Goal: Task Accomplishment & Management: Use online tool/utility

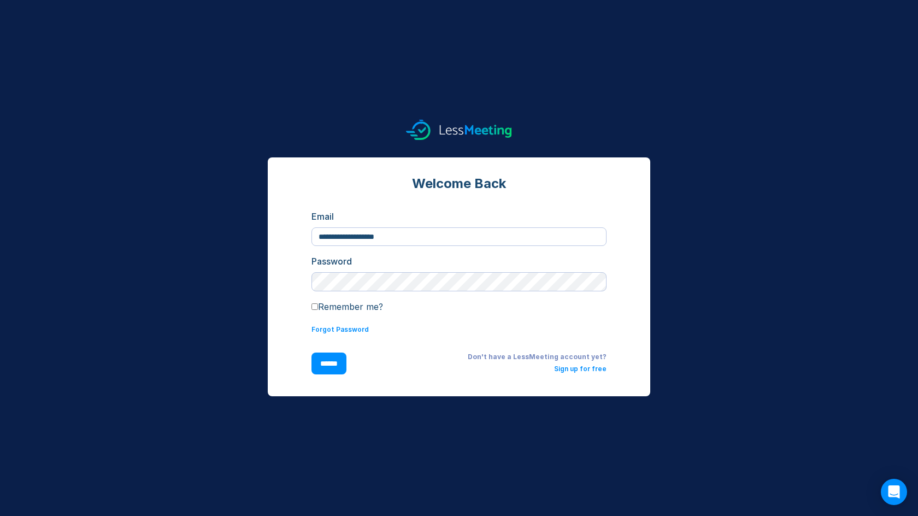
type input "**********"
click at [331, 363] on input "******" at bounding box center [329, 363] width 35 height 22
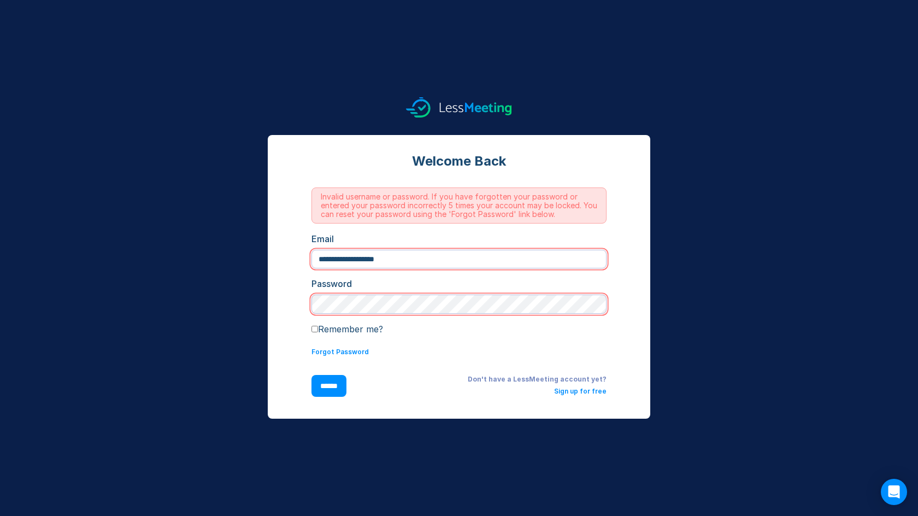
click at [414, 261] on input "**********" at bounding box center [459, 259] width 295 height 19
drag, startPoint x: 412, startPoint y: 258, endPoint x: 267, endPoint y: 236, distance: 146.0
click at [270, 234] on div "**********" at bounding box center [459, 277] width 383 height 284
click at [274, 241] on div "**********" at bounding box center [459, 277] width 383 height 284
click at [409, 259] on input "**********" at bounding box center [459, 259] width 295 height 19
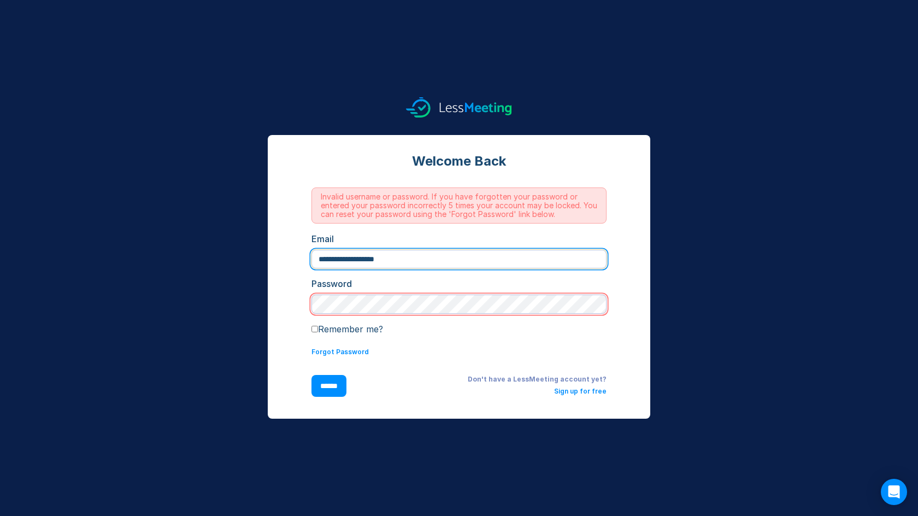
drag, startPoint x: 347, startPoint y: 258, endPoint x: 286, endPoint y: 257, distance: 60.7
click at [286, 257] on div "**********" at bounding box center [459, 277] width 383 height 284
click at [357, 259] on input "**********" at bounding box center [459, 259] width 295 height 19
type input "**********"
click at [330, 386] on input "******" at bounding box center [329, 386] width 35 height 22
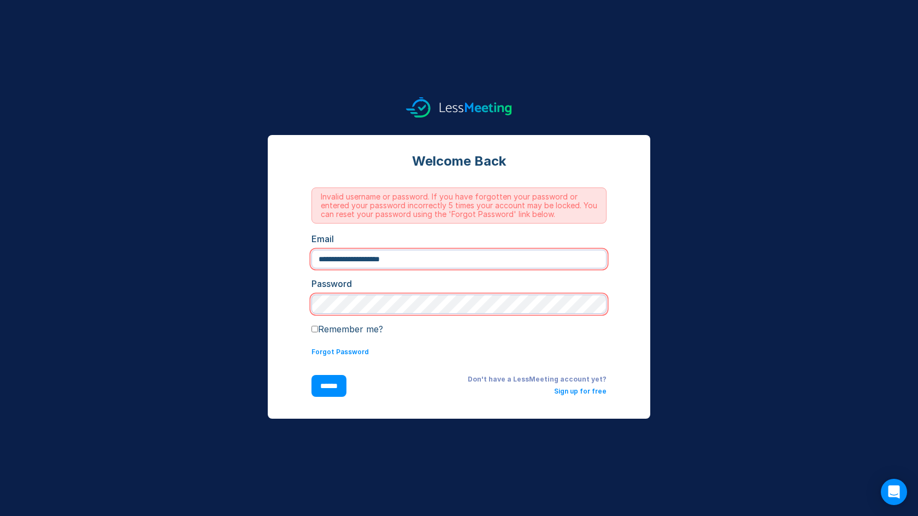
click at [330, 384] on input "******" at bounding box center [329, 386] width 35 height 22
click at [258, 356] on div "**********" at bounding box center [459, 257] width 874 height 321
click at [341, 351] on link "Forgot Password" at bounding box center [340, 352] width 57 height 8
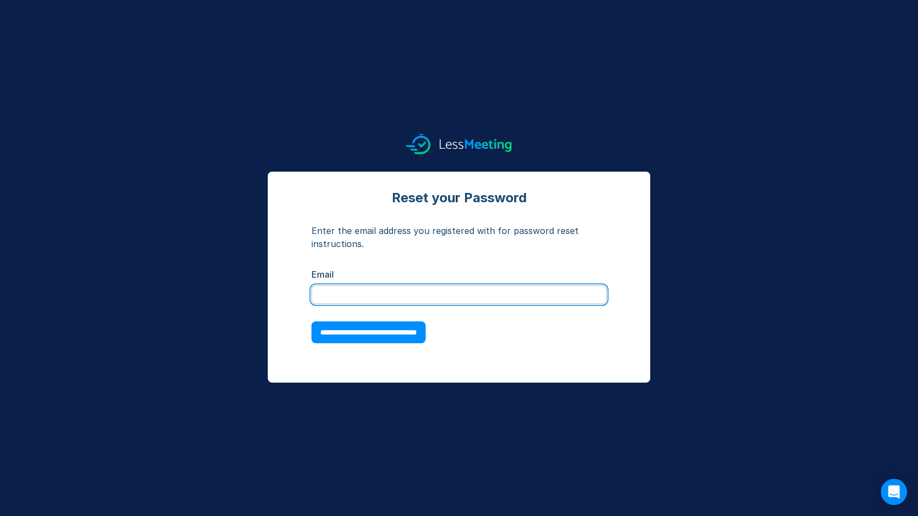
click at [339, 293] on input "text" at bounding box center [459, 294] width 295 height 19
type input "**********"
click at [346, 335] on input "**********" at bounding box center [369, 332] width 114 height 22
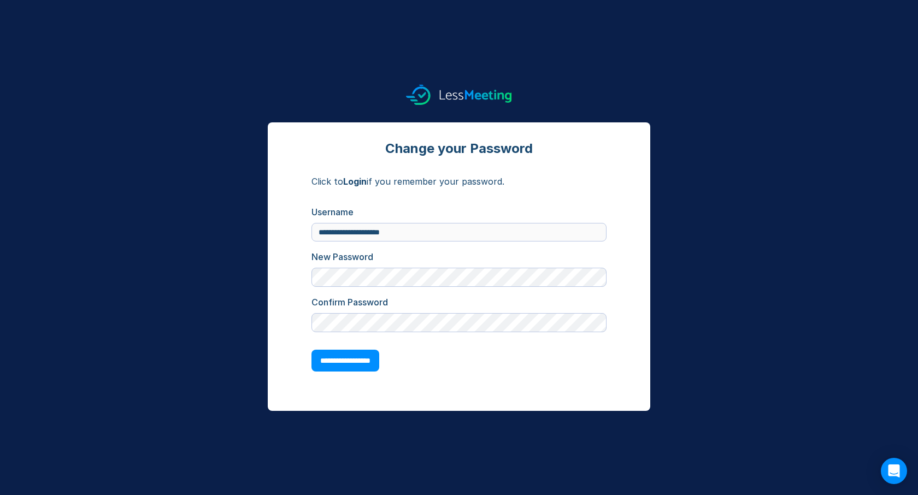
click at [352, 361] on input "**********" at bounding box center [346, 361] width 68 height 22
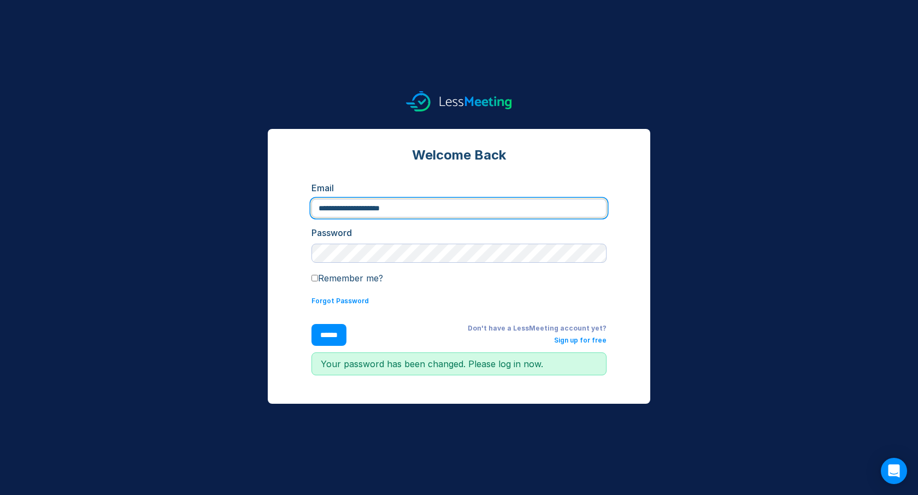
type input "**********"
click at [330, 334] on input "******" at bounding box center [329, 335] width 35 height 22
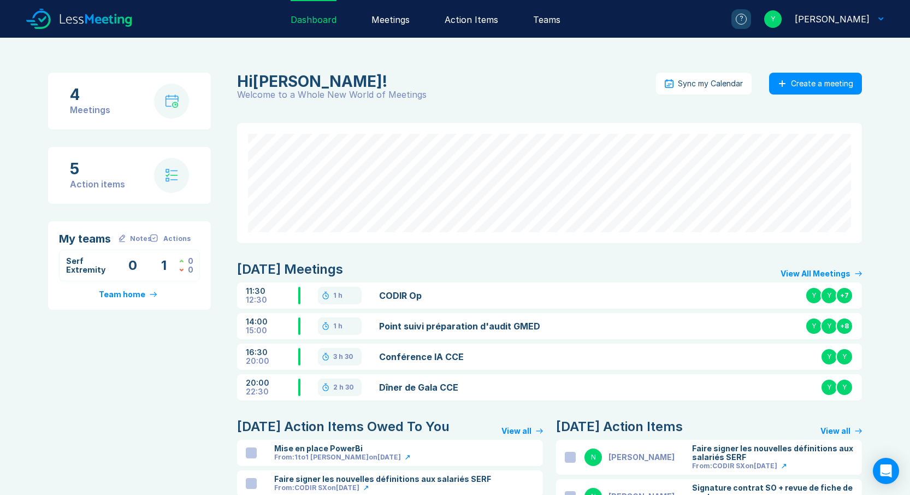
click at [399, 296] on link "CODIR Op" at bounding box center [480, 295] width 203 height 13
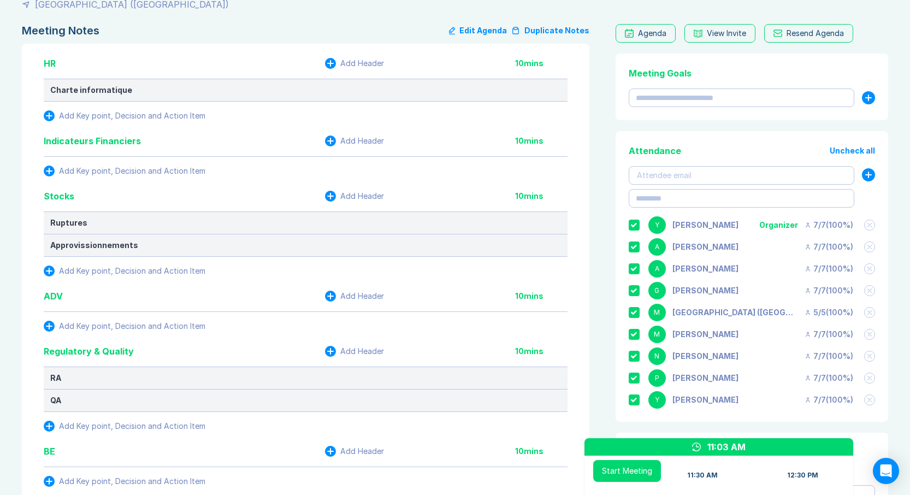
scroll to position [78, 0]
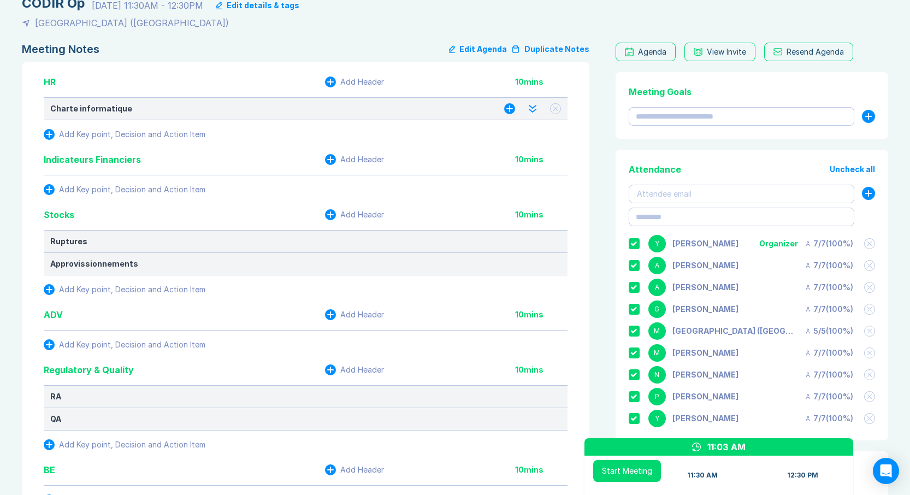
click at [555, 109] on icon at bounding box center [556, 109] width 4 height 4
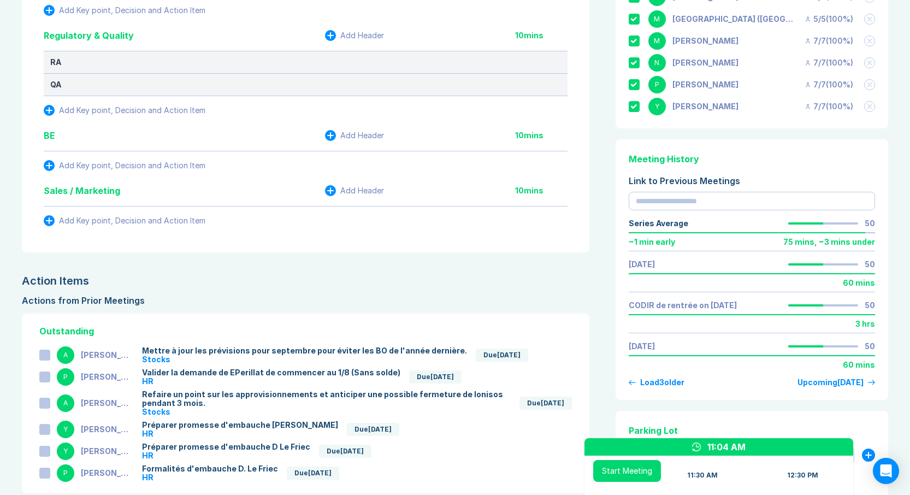
scroll to position [477, 0]
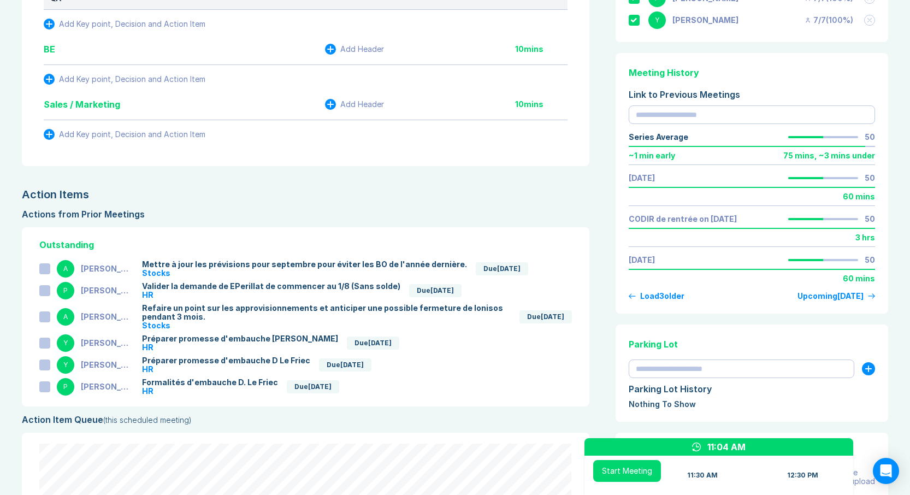
click at [44, 269] on div at bounding box center [44, 268] width 11 height 11
click at [44, 291] on div at bounding box center [44, 290] width 11 height 11
click at [45, 317] on div at bounding box center [44, 317] width 11 height 11
click at [44, 341] on div at bounding box center [44, 343] width 11 height 11
click at [46, 366] on div at bounding box center [44, 365] width 11 height 11
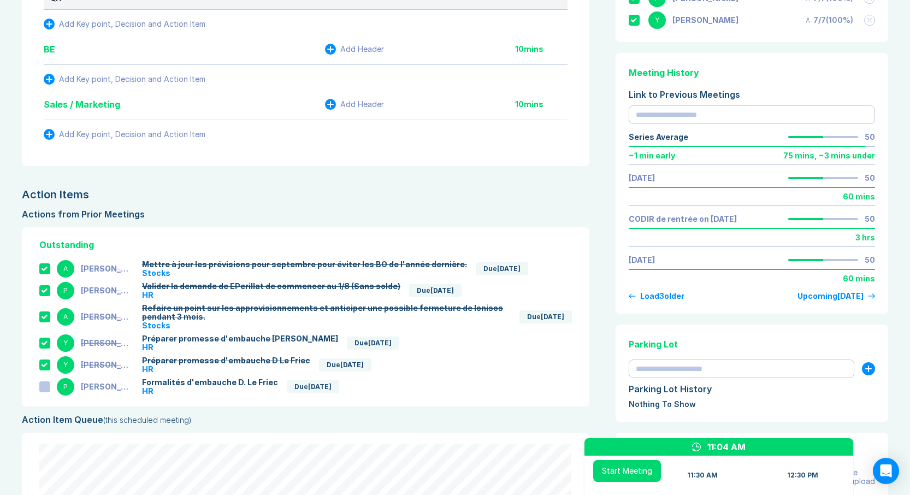
click at [44, 386] on div at bounding box center [44, 386] width 11 height 11
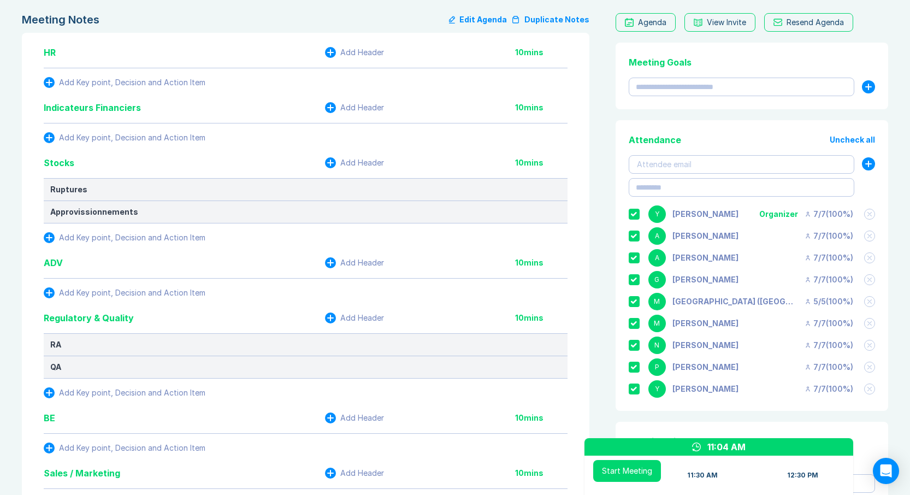
scroll to position [0, 0]
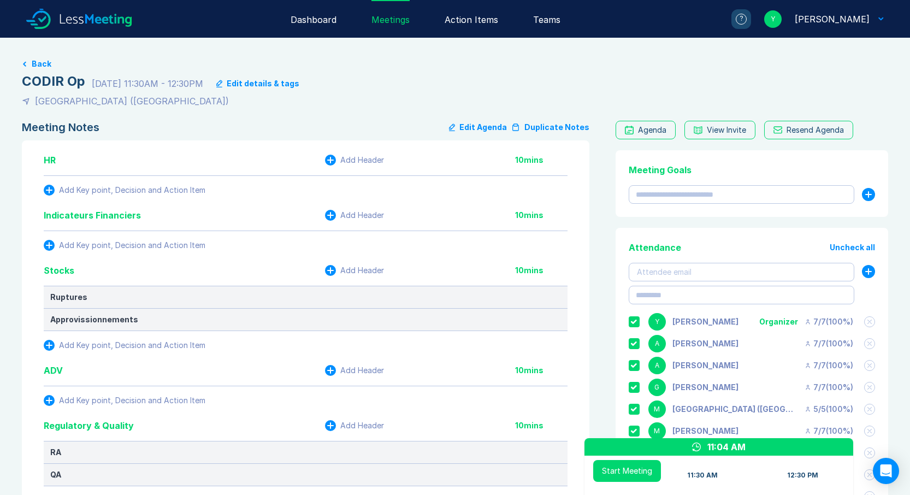
click at [642, 130] on div "Agenda" at bounding box center [652, 130] width 28 height 9
click at [468, 21] on div "Action Items" at bounding box center [472, 19] width 54 height 38
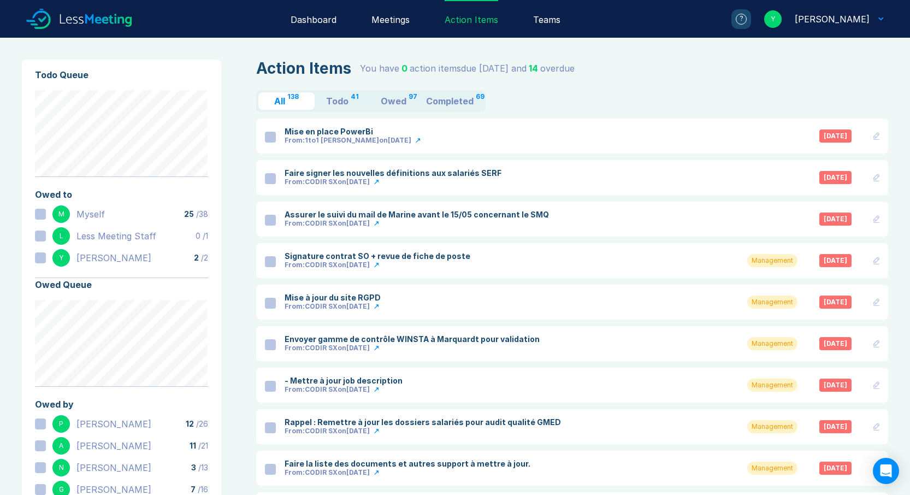
click at [272, 220] on div at bounding box center [270, 220] width 11 height 11
click at [271, 260] on div at bounding box center [270, 261] width 11 height 11
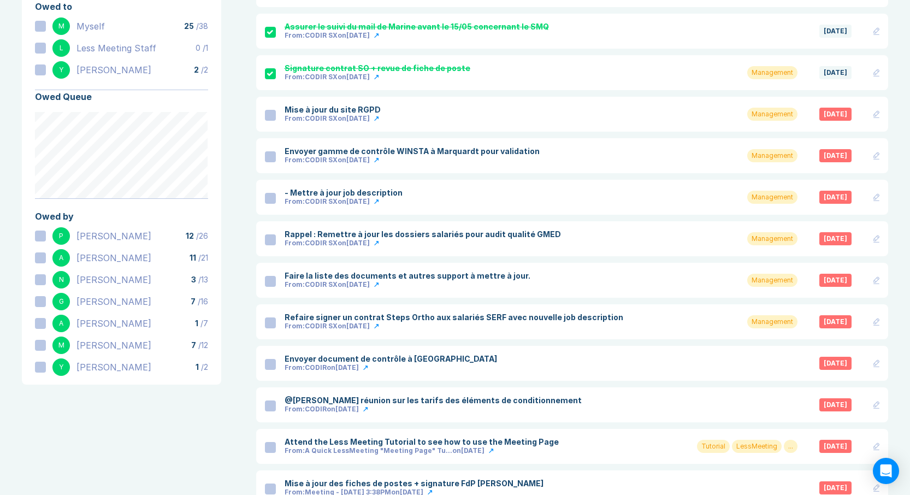
scroll to position [240, 0]
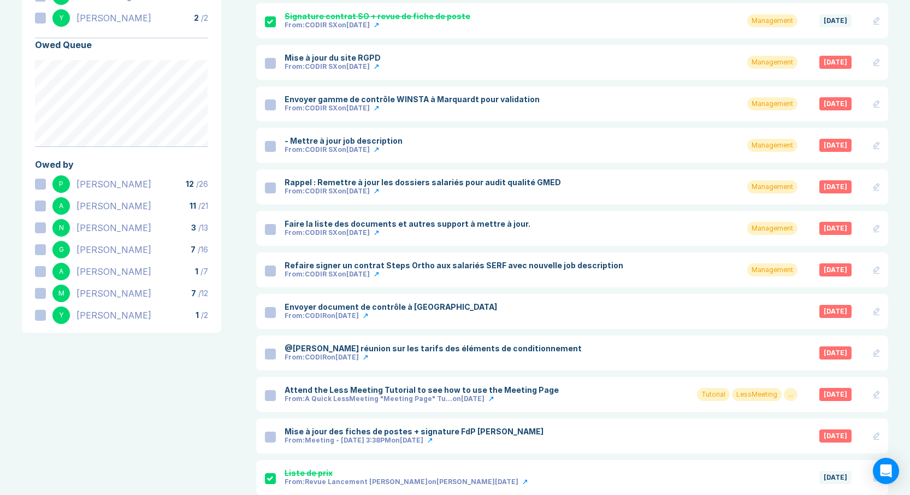
click at [267, 106] on div at bounding box center [270, 104] width 11 height 11
click at [272, 146] on div at bounding box center [270, 146] width 11 height 11
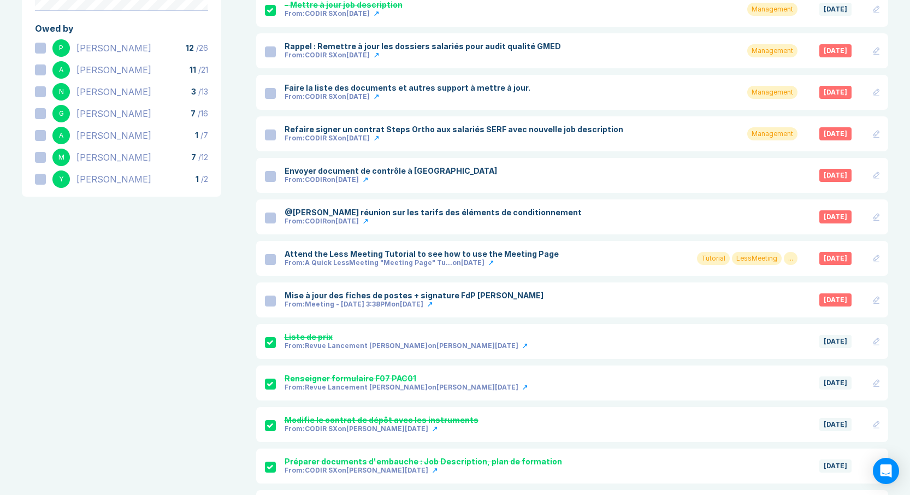
scroll to position [389, 0]
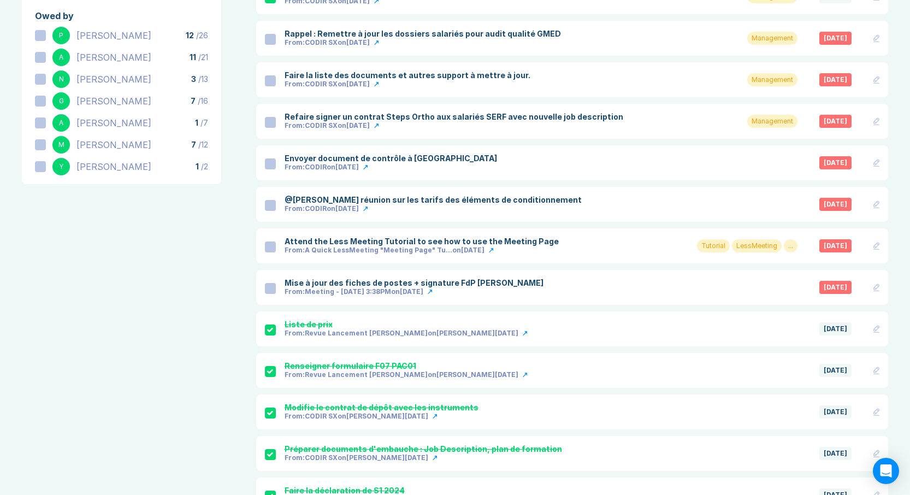
click at [269, 162] on div at bounding box center [270, 163] width 11 height 11
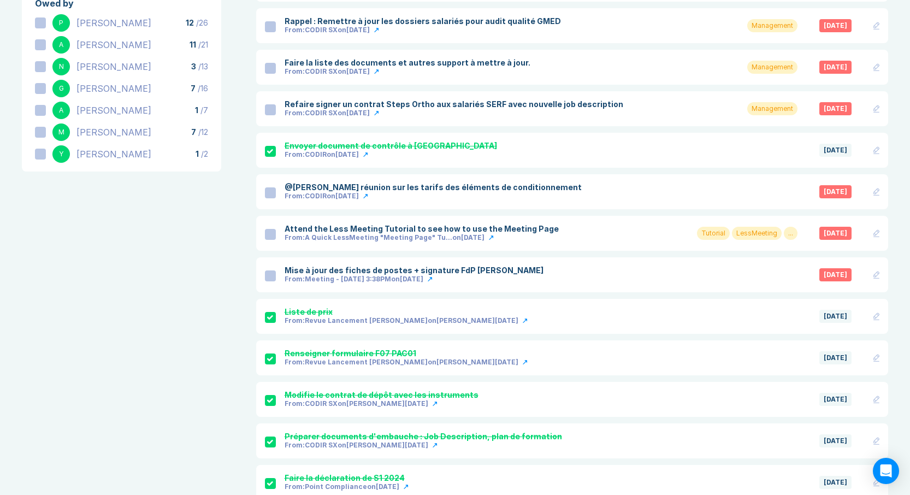
scroll to position [415, 0]
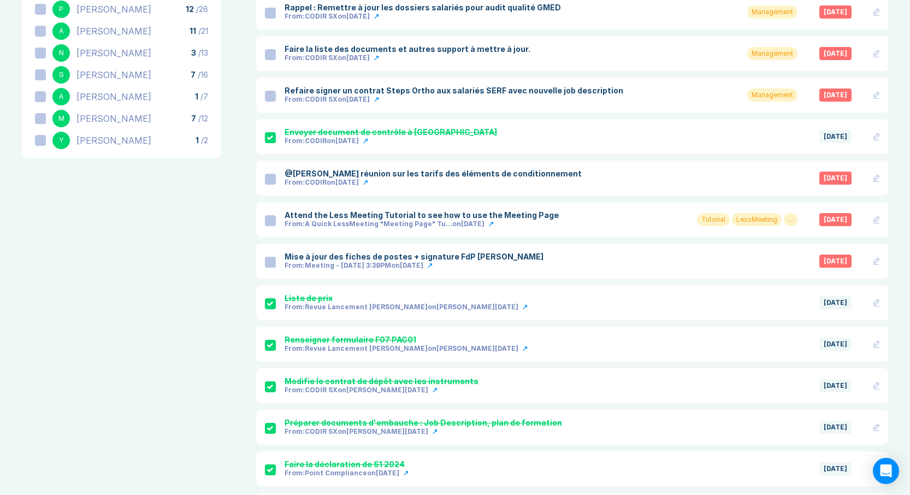
click at [269, 176] on div at bounding box center [270, 179] width 11 height 11
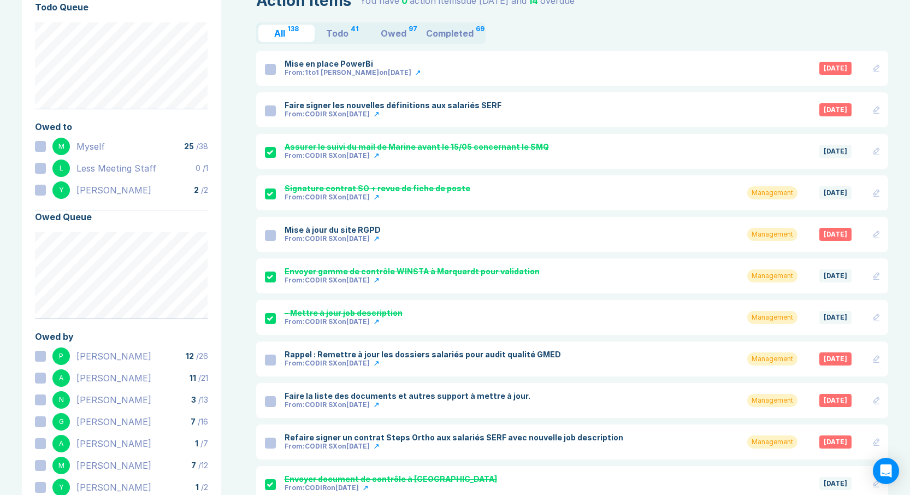
scroll to position [0, 0]
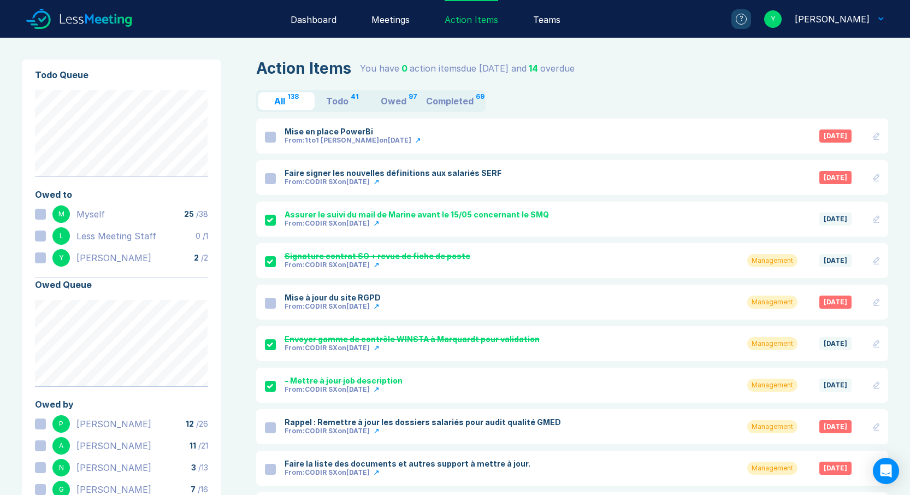
click at [397, 99] on div "Owed" at bounding box center [394, 101] width 26 height 9
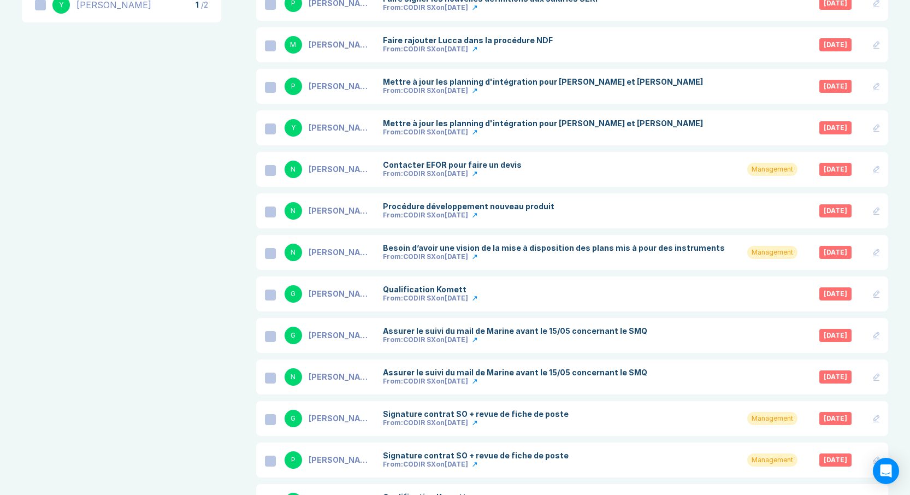
scroll to position [483, 0]
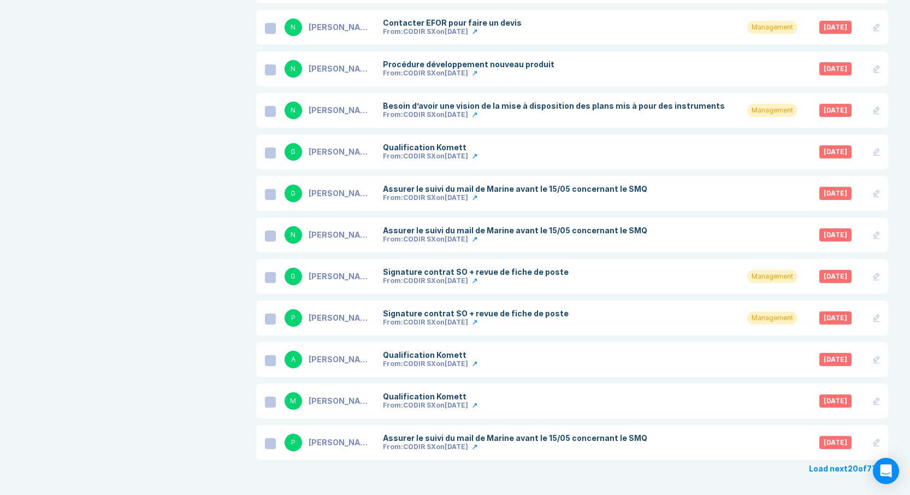
click at [271, 442] on div at bounding box center [270, 443] width 11 height 11
click at [268, 398] on div at bounding box center [270, 402] width 11 height 11
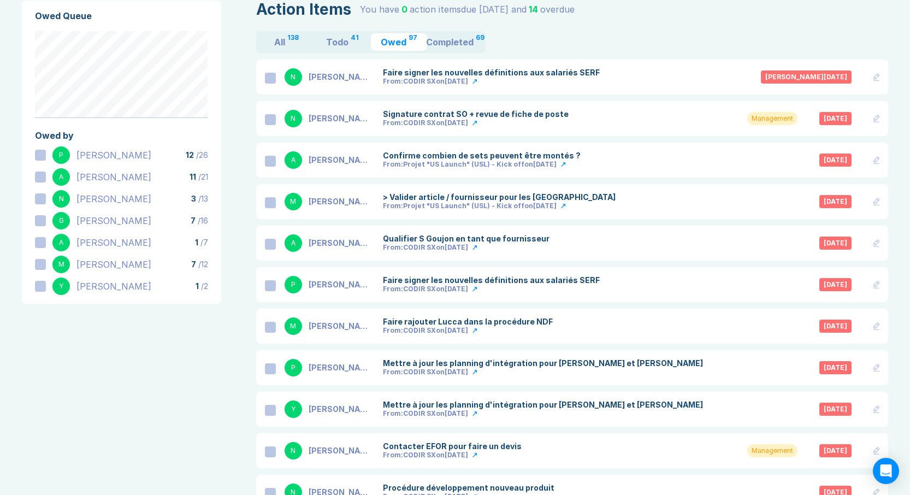
scroll to position [50, 0]
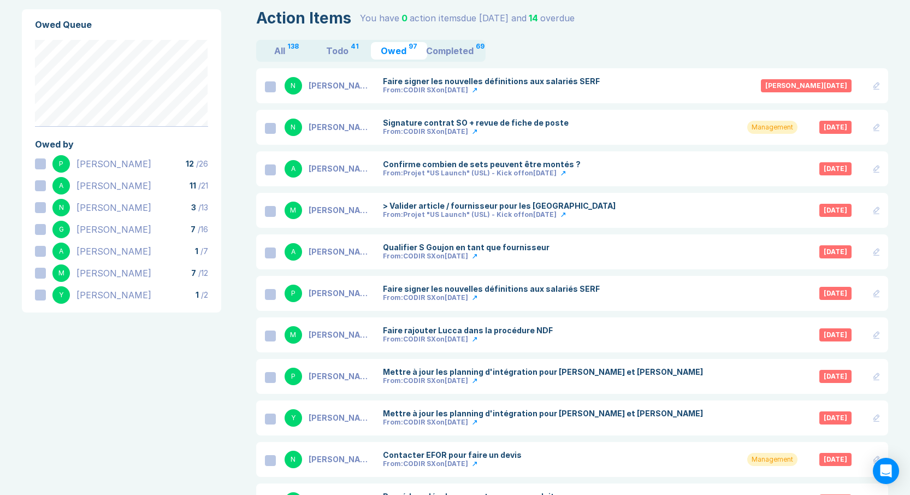
click at [38, 252] on div at bounding box center [40, 251] width 11 height 11
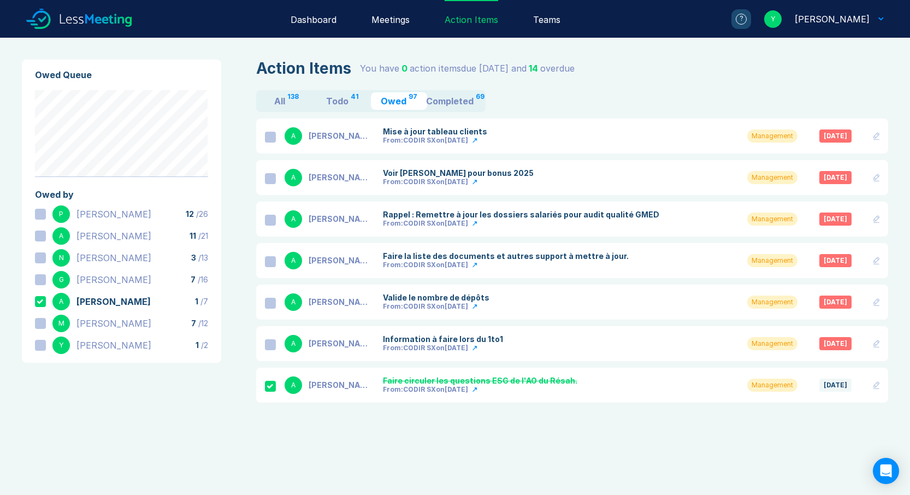
scroll to position [0, 0]
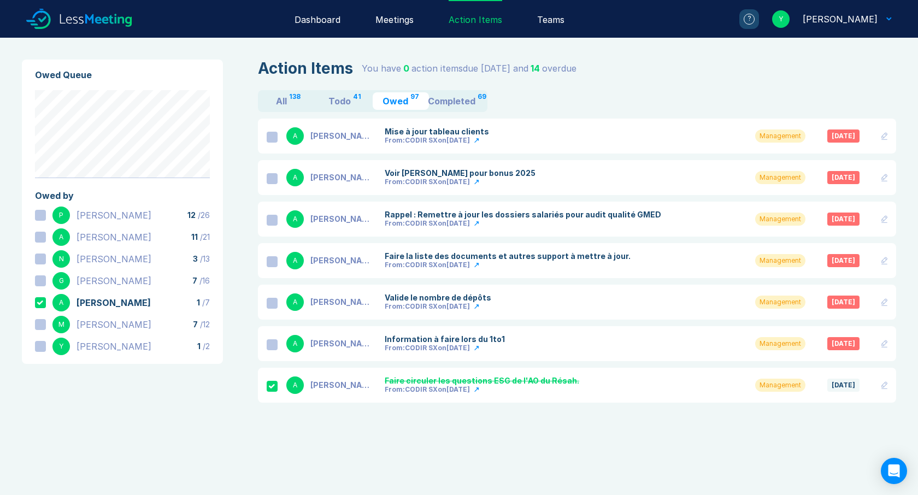
click at [270, 178] on div at bounding box center [272, 178] width 11 height 11
click at [271, 257] on div at bounding box center [272, 261] width 11 height 11
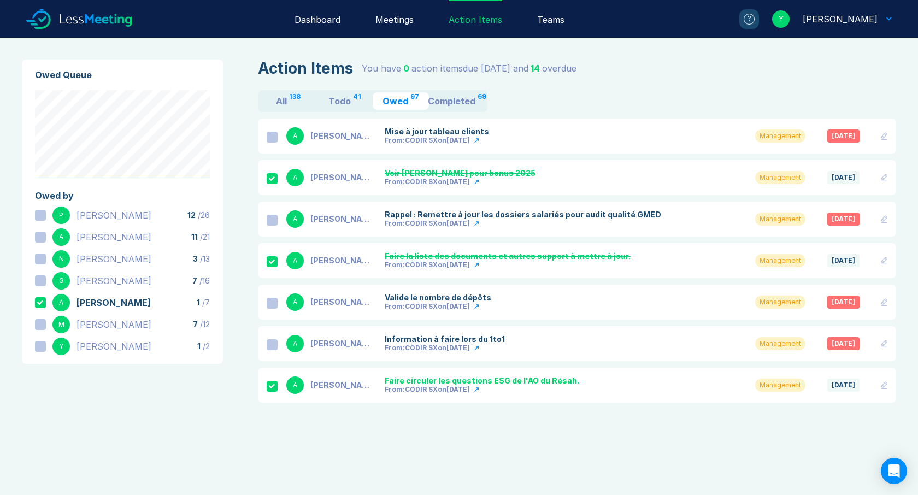
click at [272, 302] on div at bounding box center [272, 303] width 11 height 11
click at [271, 346] on div at bounding box center [272, 344] width 11 height 11
click at [273, 220] on div at bounding box center [272, 220] width 11 height 11
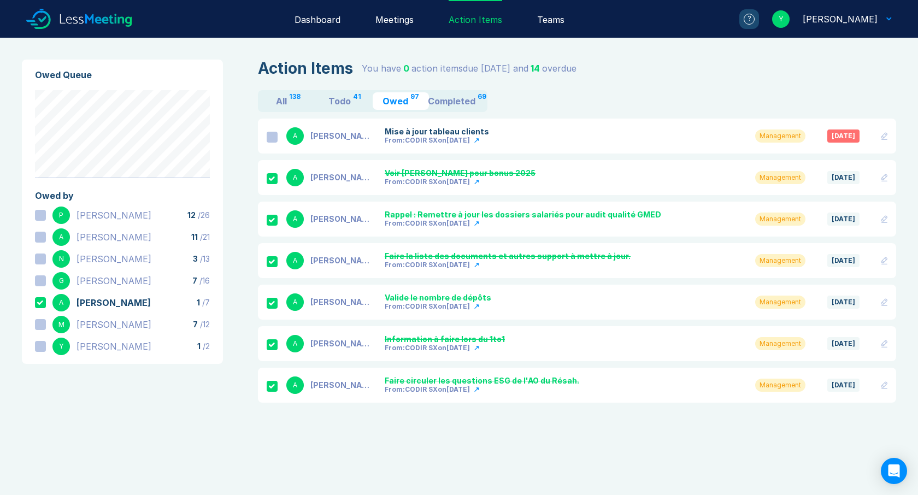
click at [885, 137] on icon at bounding box center [884, 136] width 6 height 6
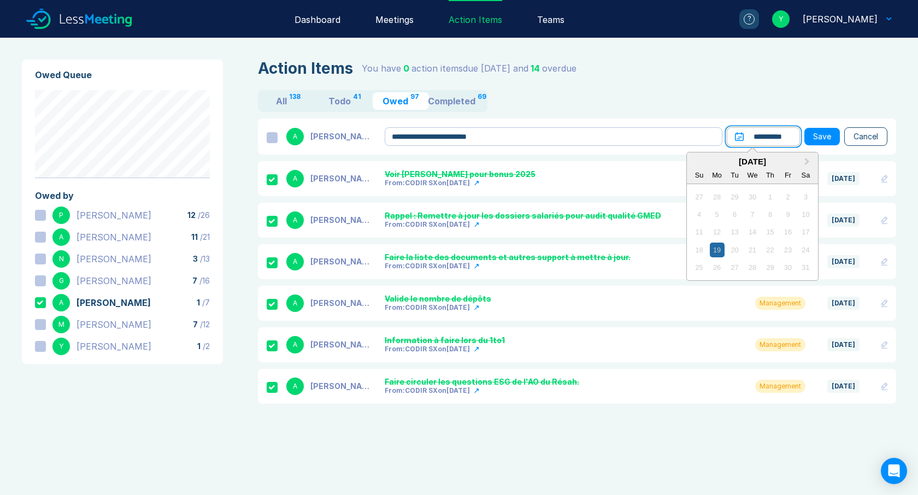
click at [792, 137] on input "**********" at bounding box center [763, 136] width 73 height 19
click at [803, 159] on button "Next Month" at bounding box center [808, 162] width 17 height 17
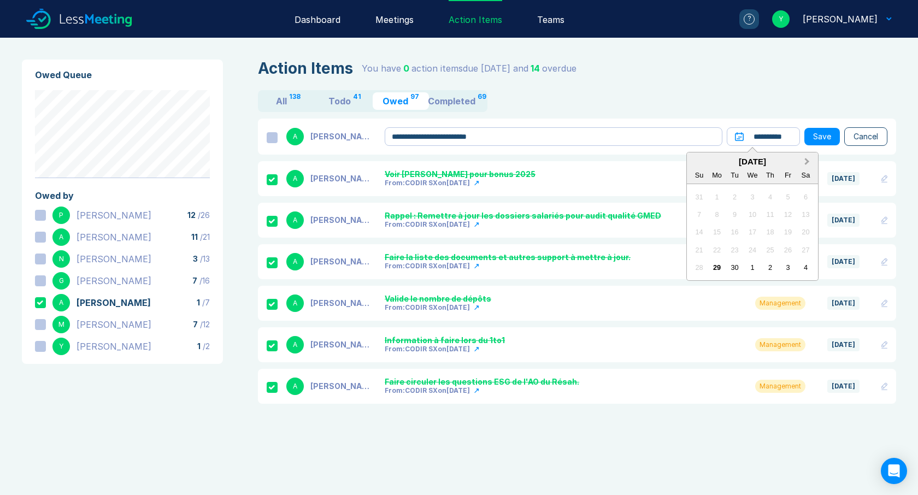
click at [803, 159] on button "Next Month" at bounding box center [808, 162] width 17 height 17
click at [702, 164] on button "Previous Month" at bounding box center [696, 162] width 17 height 17
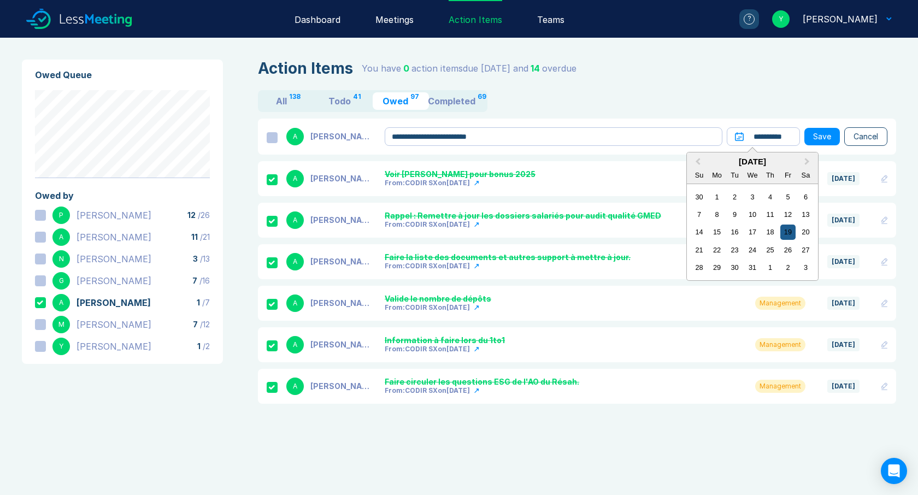
click at [787, 233] on div "19" at bounding box center [787, 232] width 15 height 15
type input "**********"
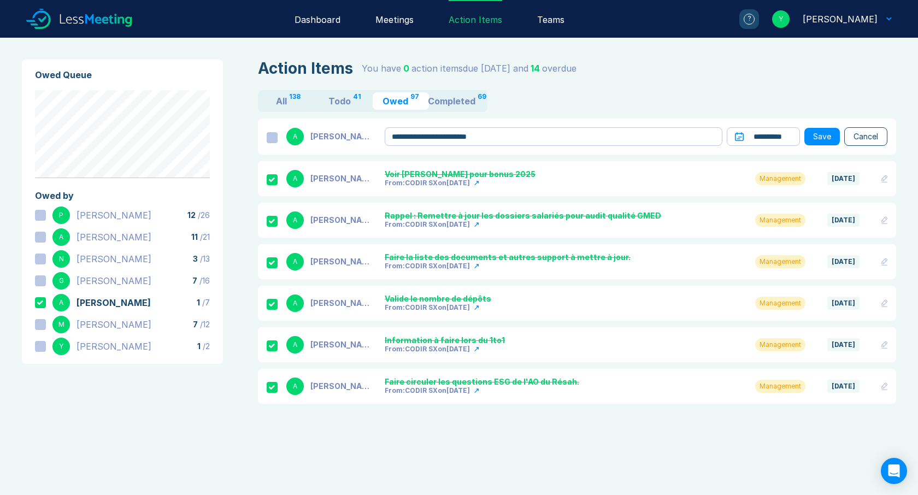
click at [823, 139] on button "Save" at bounding box center [822, 136] width 36 height 17
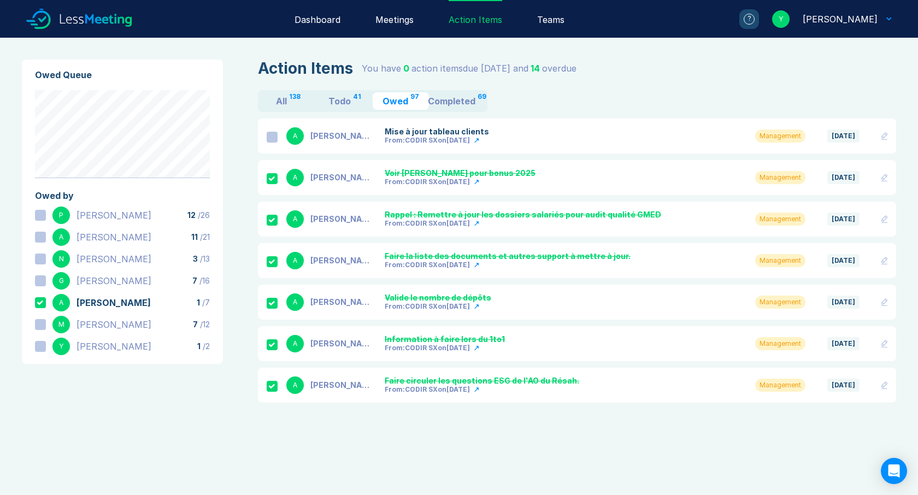
click at [41, 301] on icon at bounding box center [40, 303] width 7 height 4
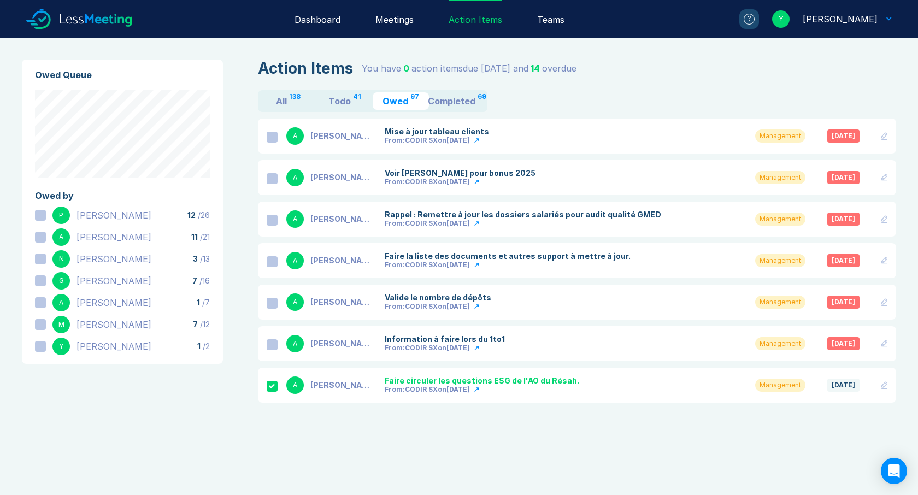
click at [38, 237] on div at bounding box center [40, 237] width 11 height 11
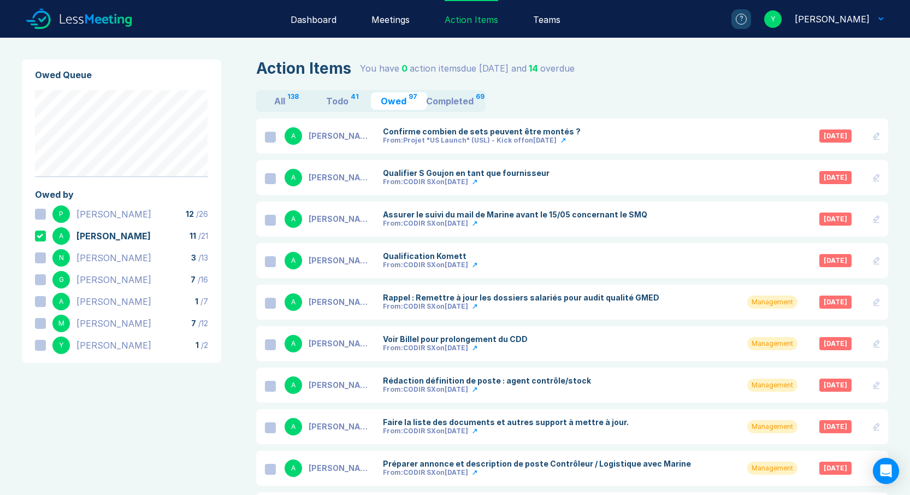
click at [267, 219] on div at bounding box center [270, 220] width 11 height 11
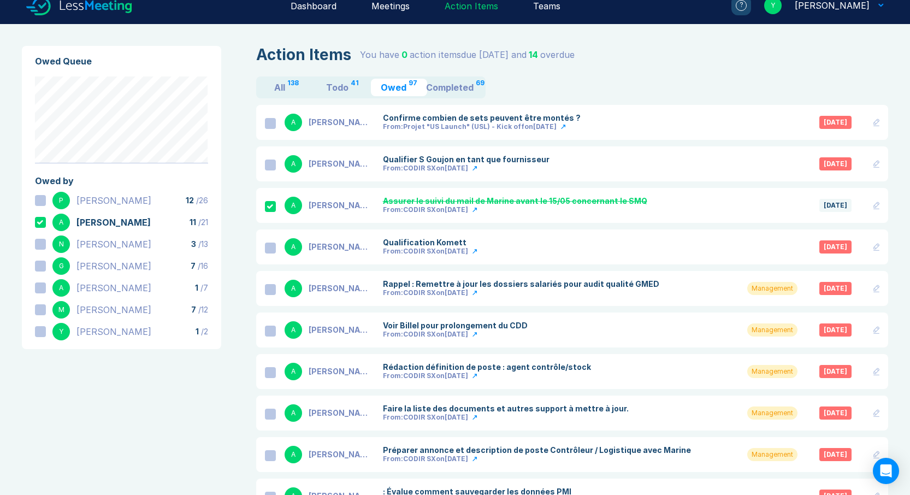
scroll to position [39, 0]
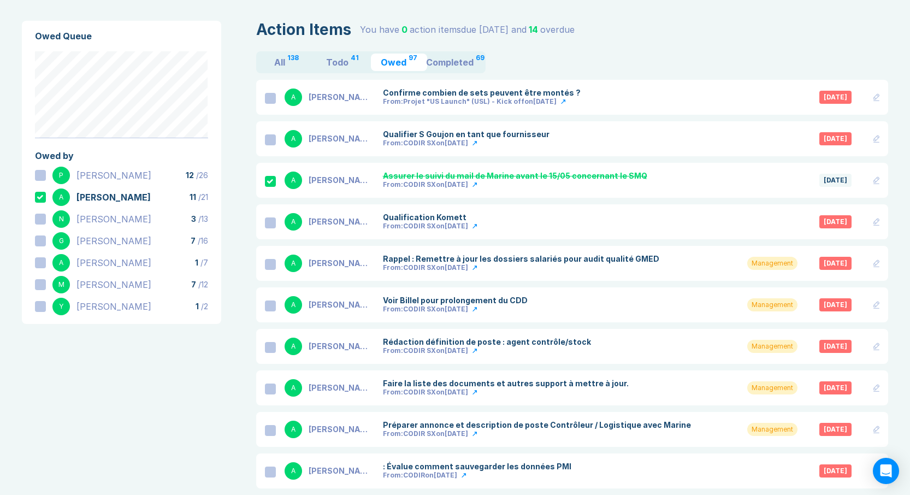
click at [272, 305] on div at bounding box center [270, 306] width 11 height 11
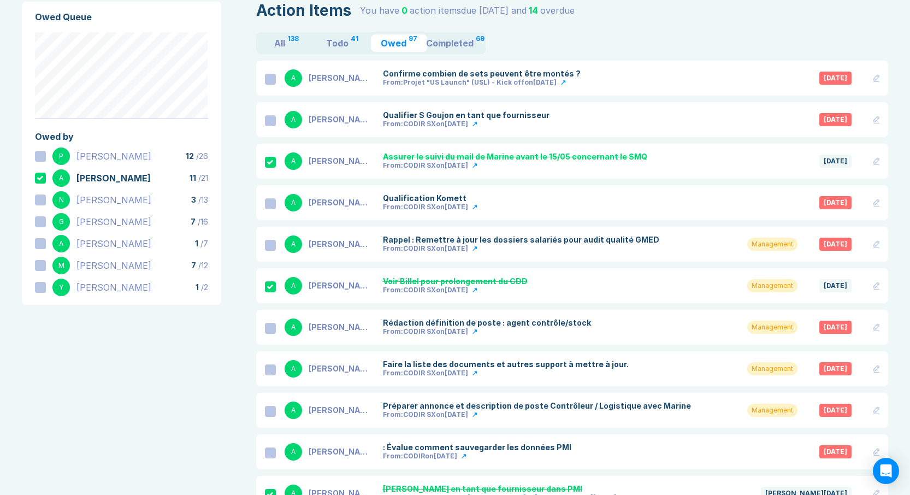
scroll to position [166, 0]
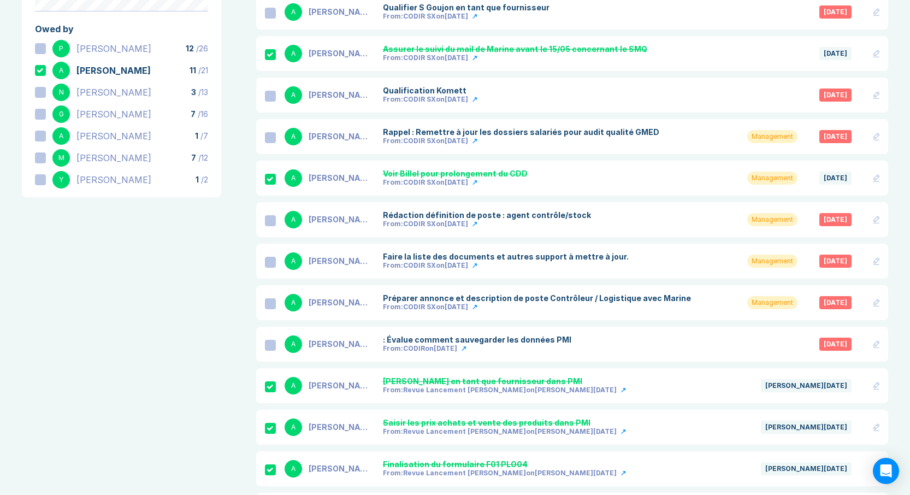
click at [271, 220] on div at bounding box center [270, 220] width 11 height 11
click at [271, 262] on div at bounding box center [270, 262] width 11 height 11
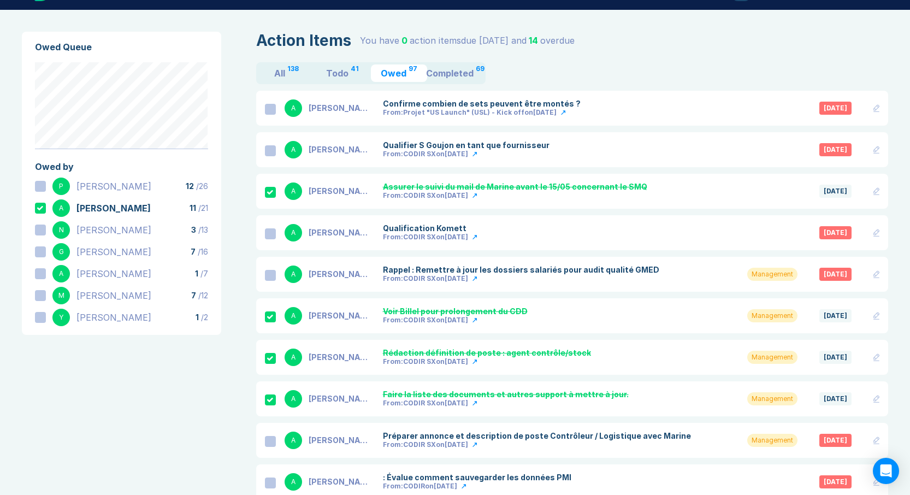
scroll to position [26, 0]
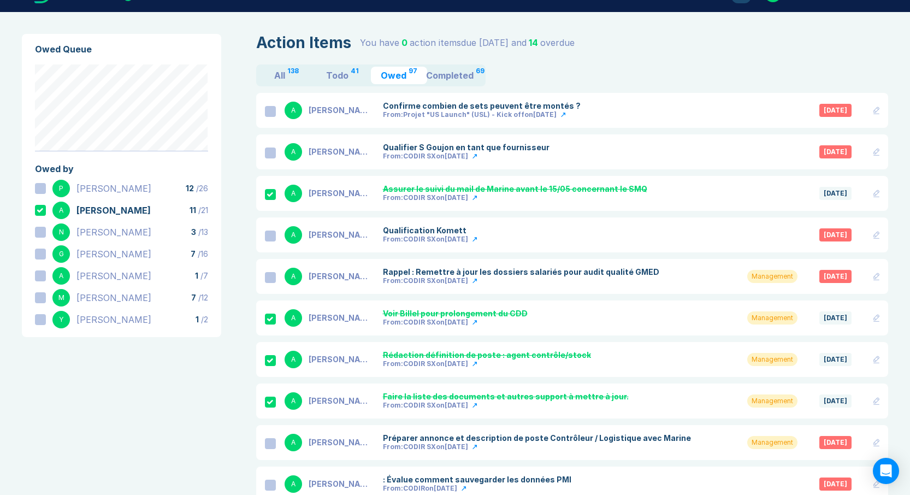
click at [41, 210] on icon at bounding box center [40, 210] width 6 height 4
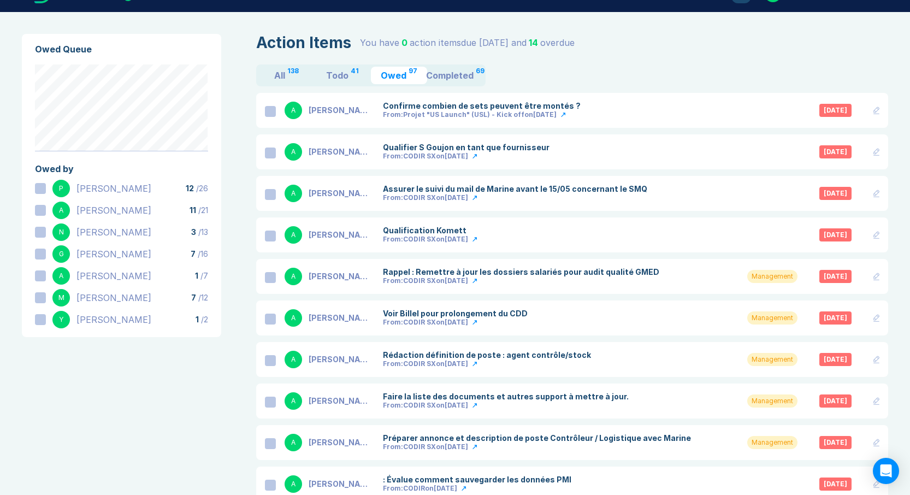
scroll to position [0, 0]
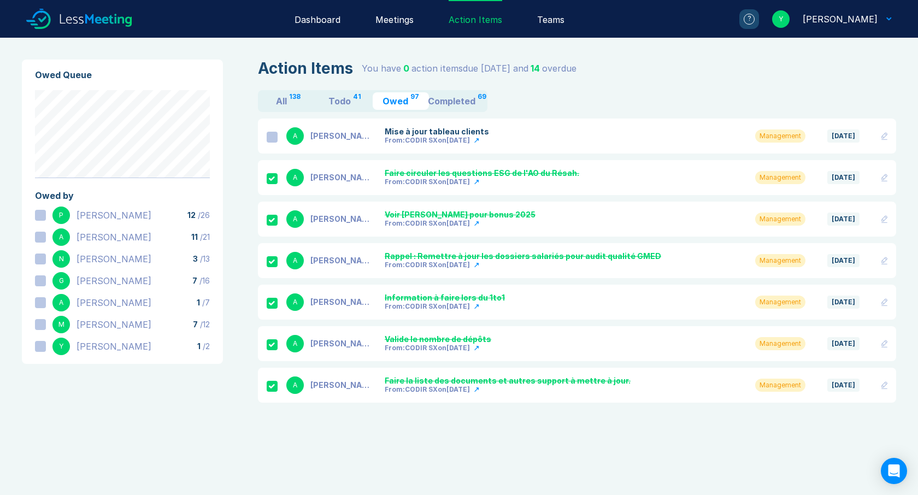
click at [40, 214] on div at bounding box center [40, 215] width 11 height 11
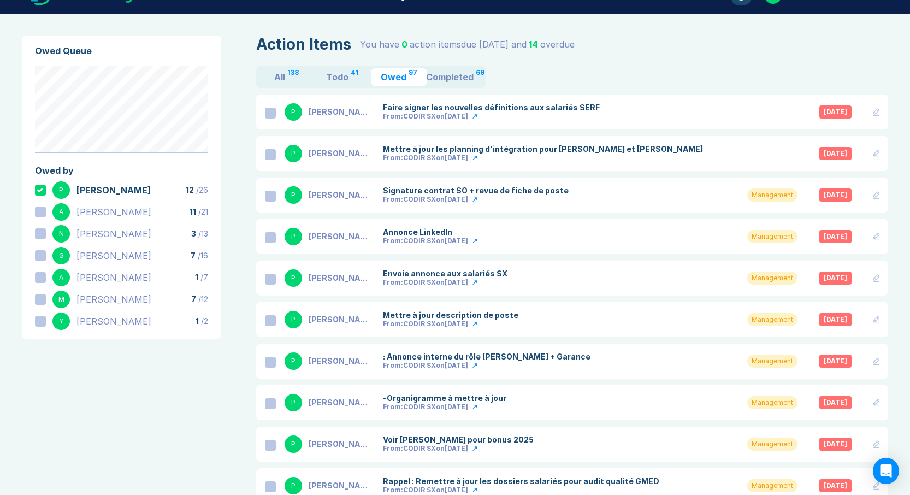
scroll to position [26, 0]
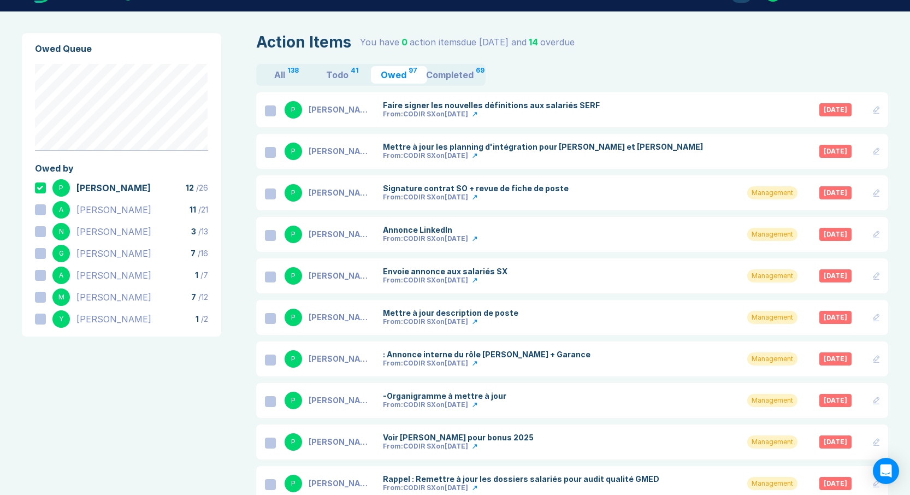
click at [270, 235] on div at bounding box center [270, 235] width 11 height 11
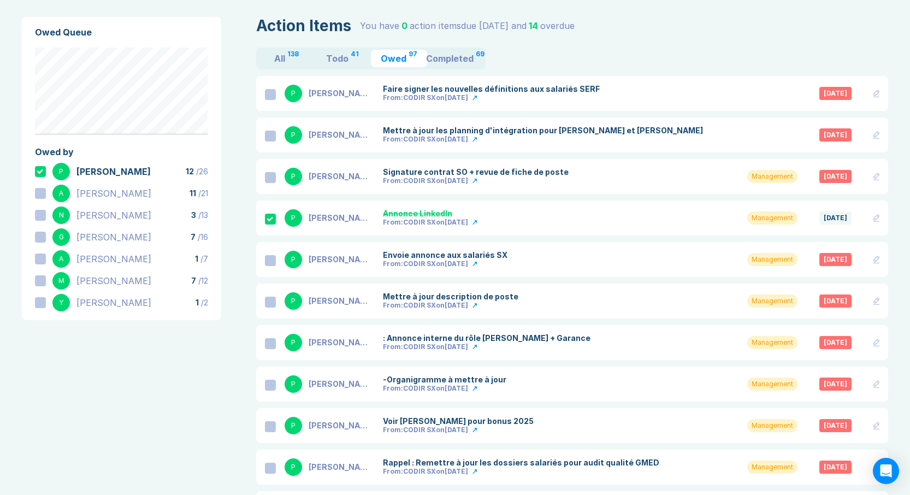
scroll to position [84, 0]
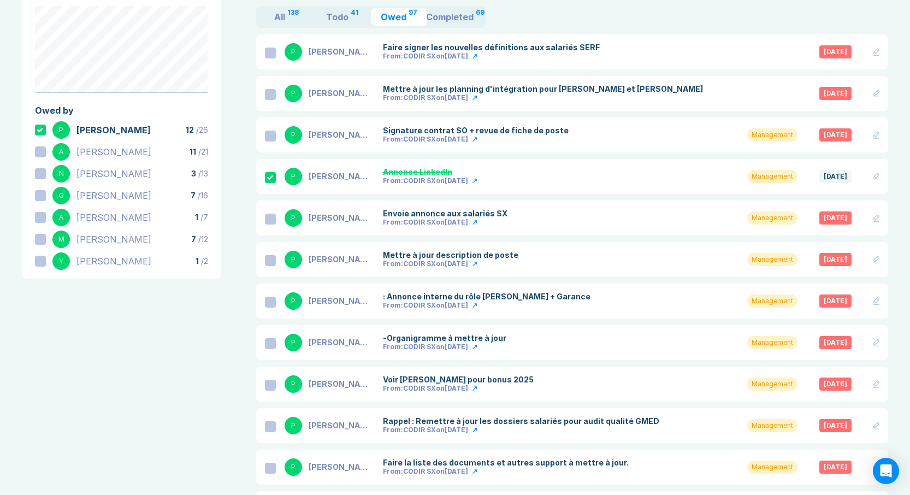
click at [270, 218] on div at bounding box center [270, 219] width 11 height 11
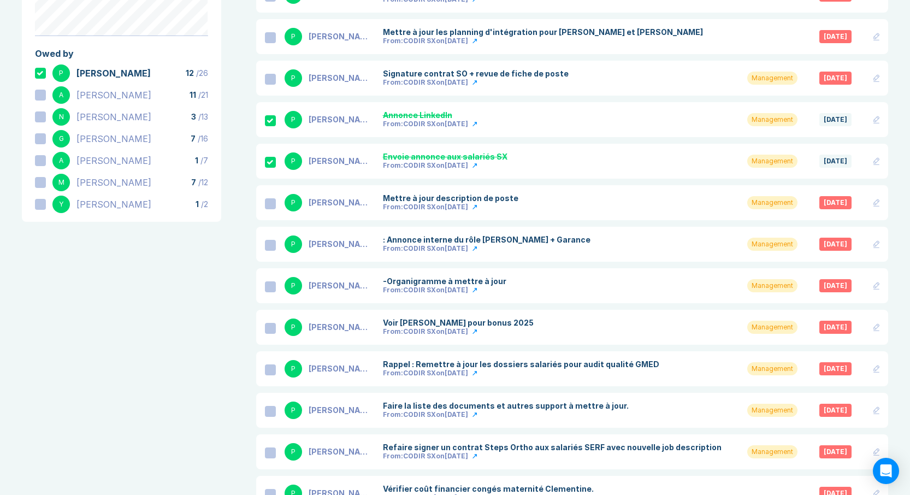
scroll to position [183, 0]
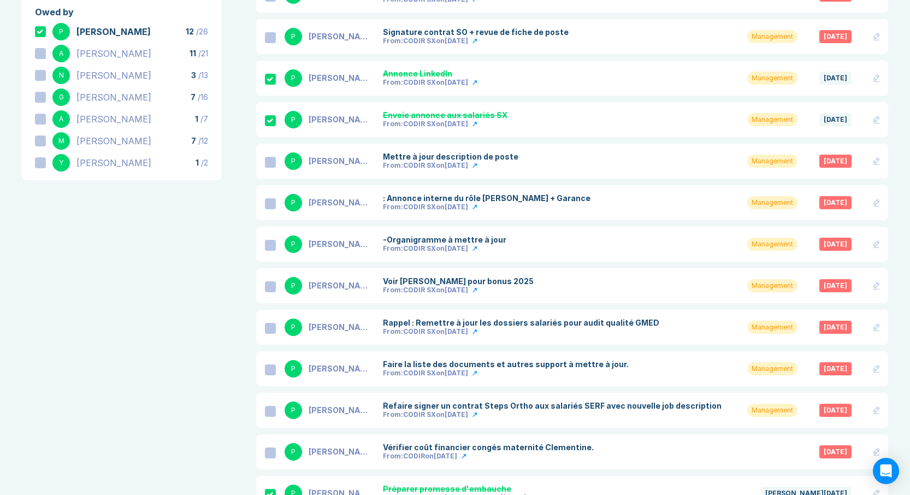
click at [269, 162] on div at bounding box center [270, 162] width 11 height 11
click at [269, 203] on div at bounding box center [270, 203] width 11 height 11
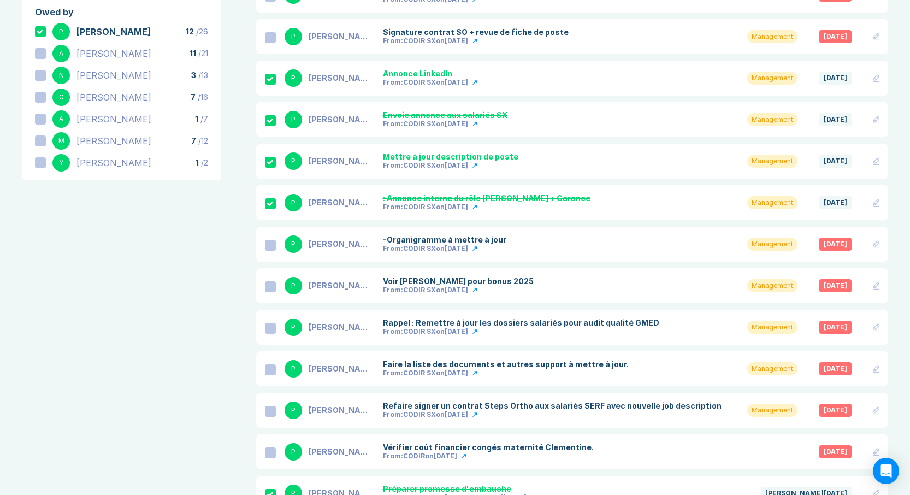
click at [272, 246] on div at bounding box center [270, 245] width 11 height 11
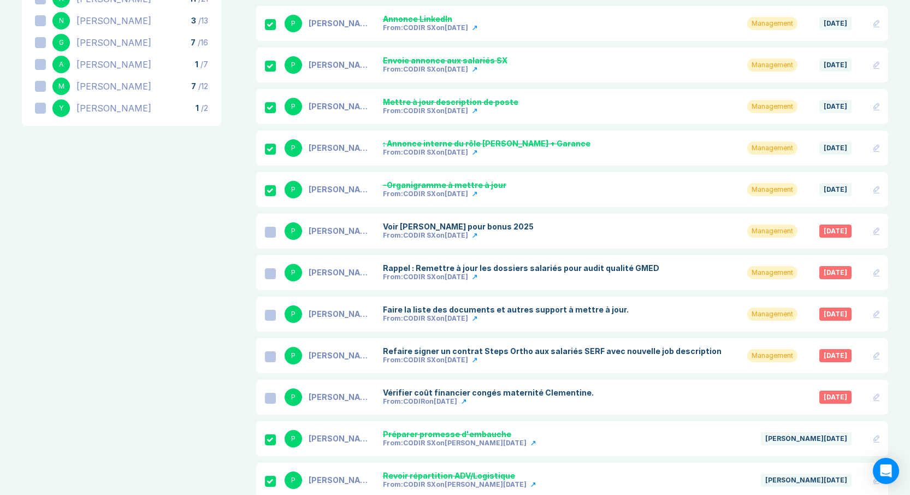
scroll to position [239, 0]
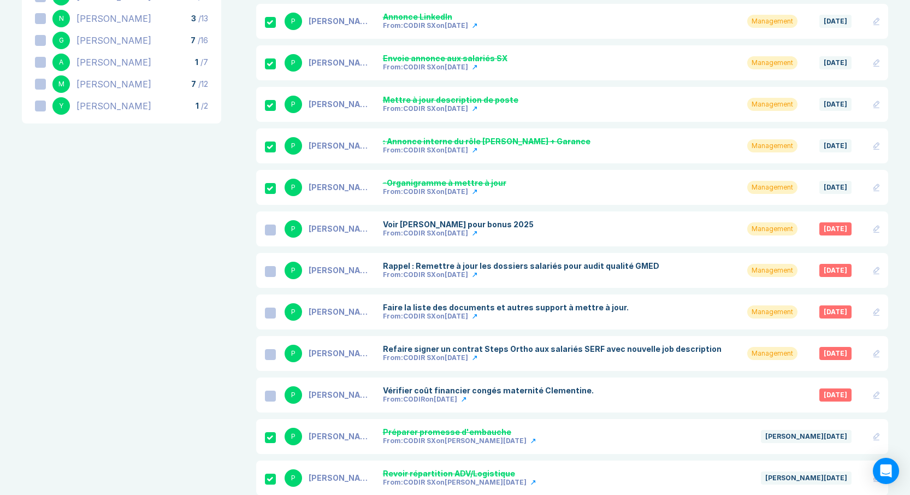
click at [272, 227] on div at bounding box center [270, 230] width 11 height 11
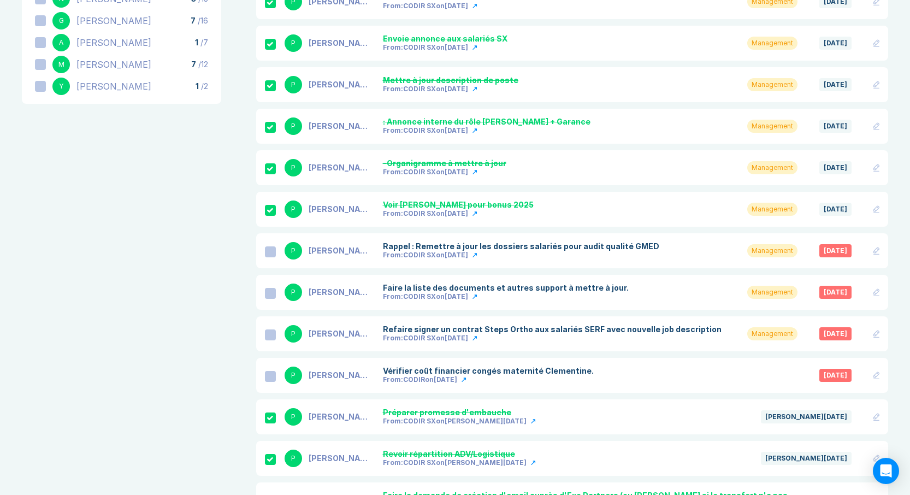
scroll to position [273, 0]
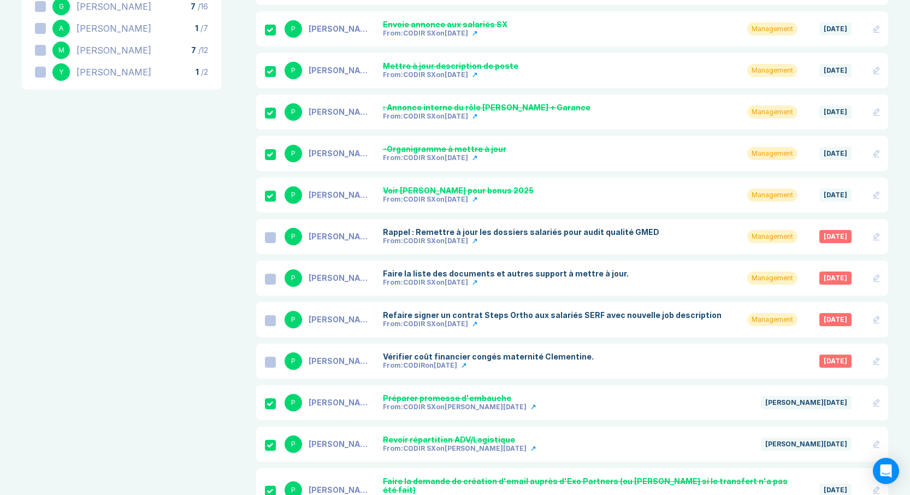
click at [875, 235] on icon at bounding box center [877, 237] width 6 height 8
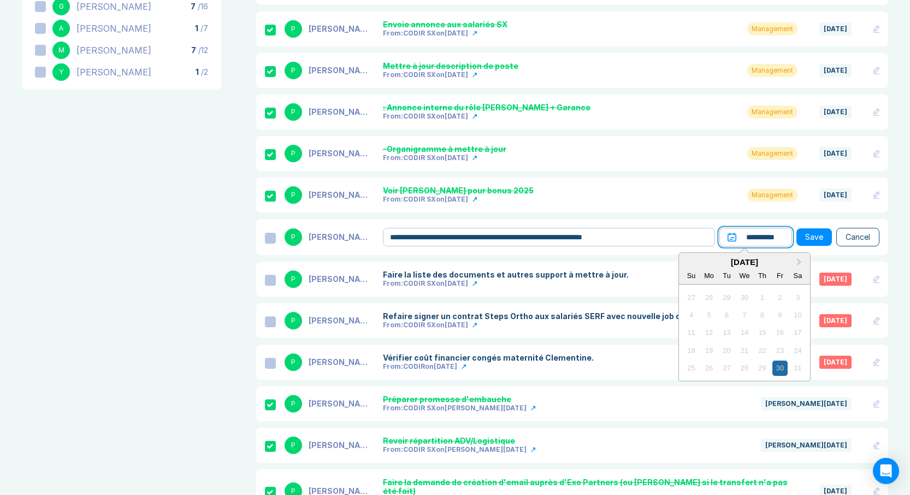
click at [763, 240] on input "**********" at bounding box center [756, 237] width 73 height 19
click at [800, 261] on span "Next Month" at bounding box center [800, 262] width 0 height 13
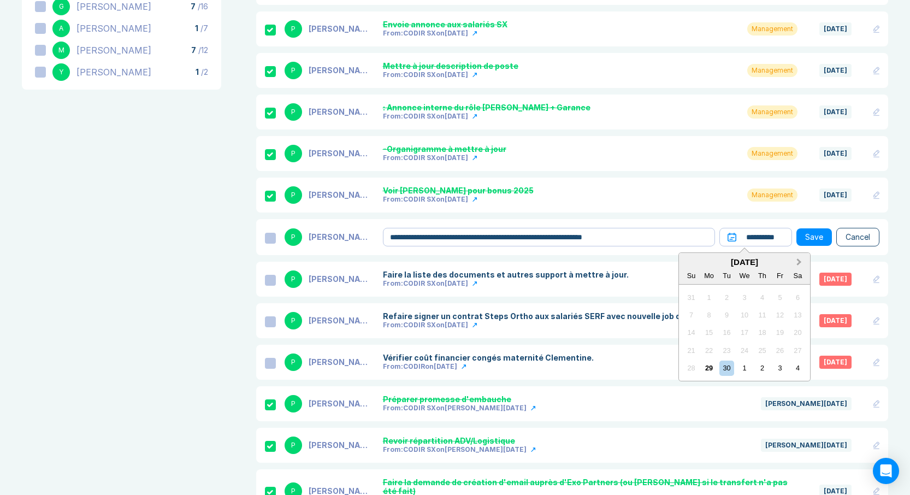
click at [800, 261] on span "Next Month" at bounding box center [800, 262] width 0 height 13
click at [779, 316] on div "10" at bounding box center [780, 315] width 15 height 15
type input "**********"
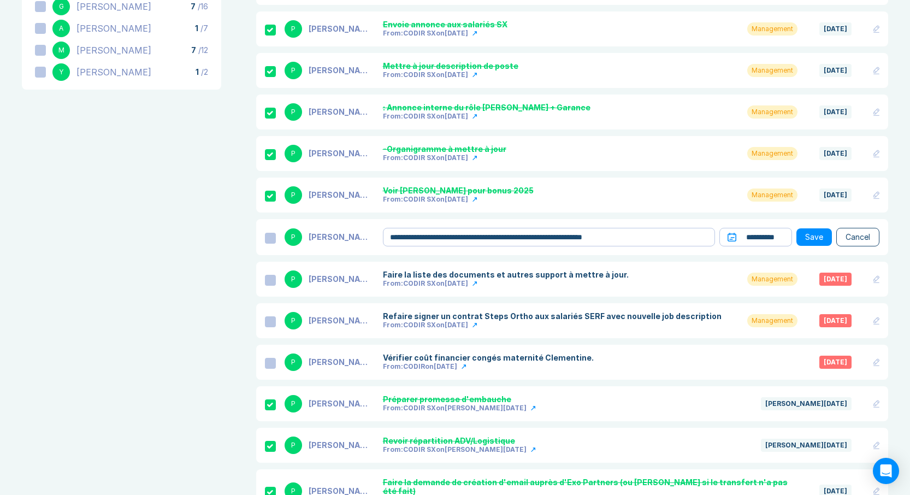
click at [815, 237] on button "Save" at bounding box center [815, 236] width 36 height 17
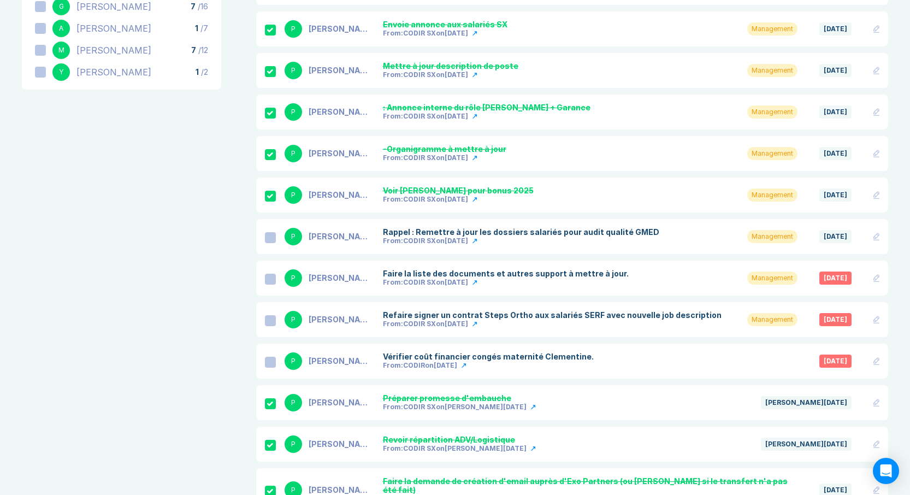
click at [266, 283] on div at bounding box center [270, 279] width 11 height 11
click at [267, 320] on div at bounding box center [270, 320] width 11 height 11
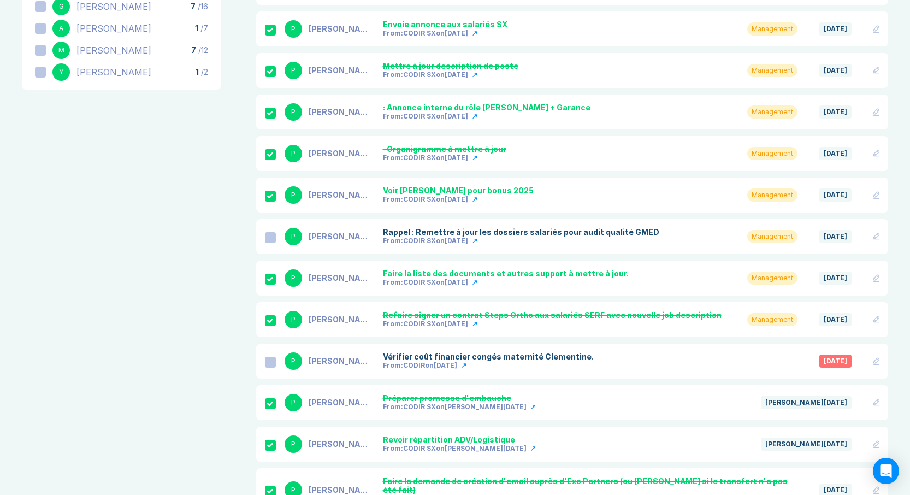
scroll to position [418, 0]
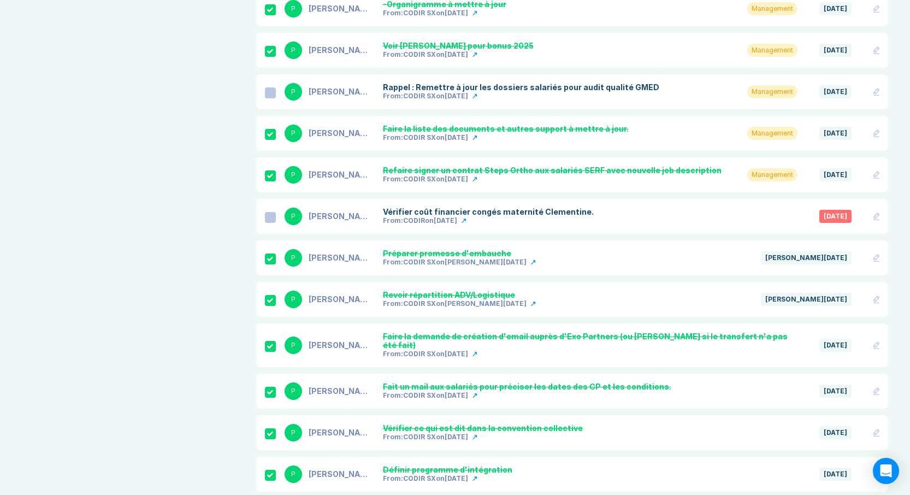
click at [271, 216] on div at bounding box center [270, 217] width 11 height 11
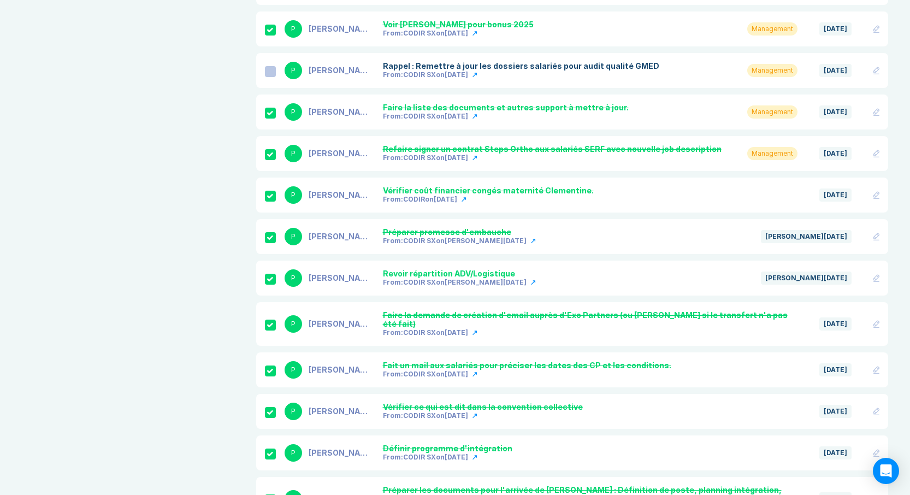
scroll to position [483, 0]
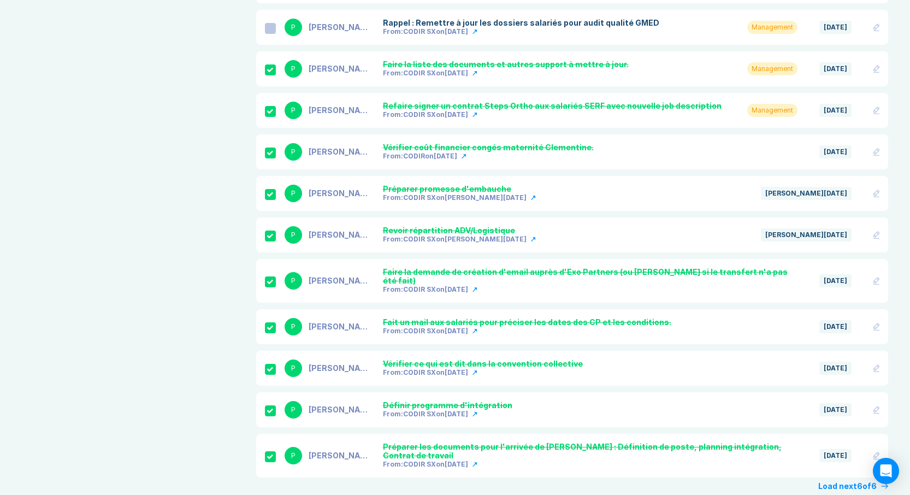
click at [834, 482] on button "Load next 6 of 6" at bounding box center [854, 486] width 70 height 9
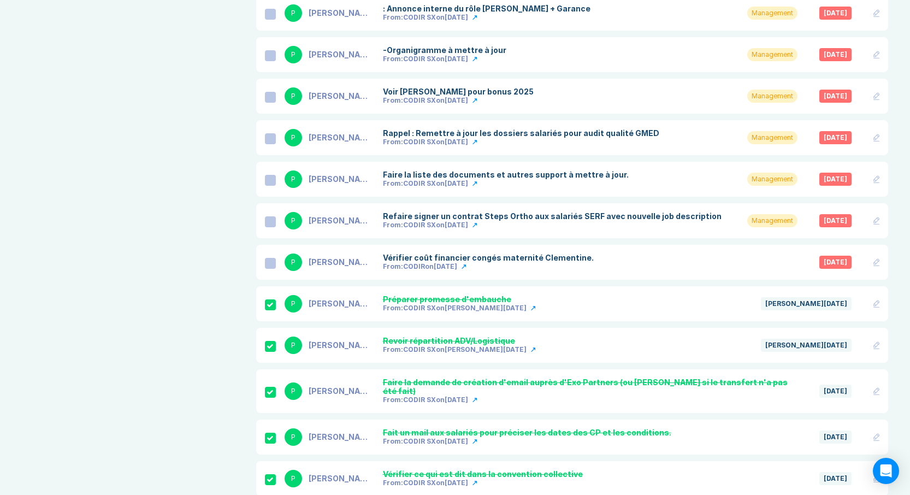
scroll to position [0, 0]
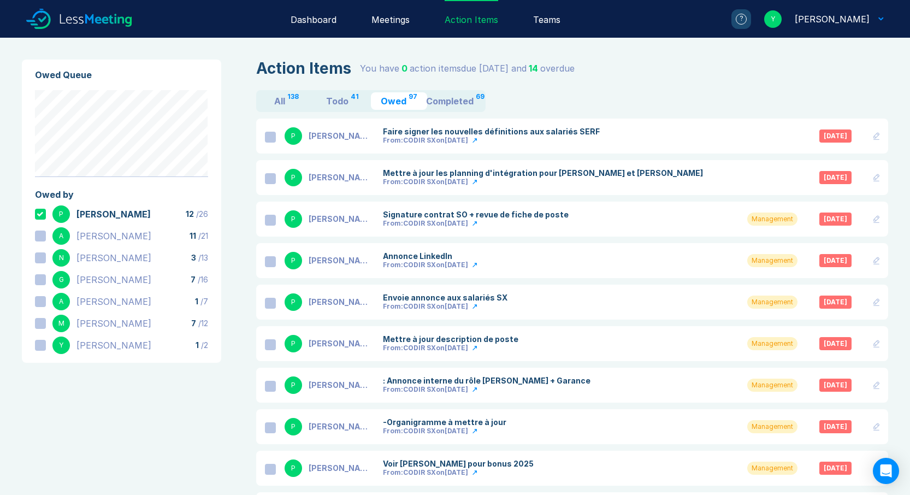
click at [269, 304] on div at bounding box center [270, 303] width 11 height 11
click at [271, 262] on div at bounding box center [270, 261] width 11 height 11
click at [271, 219] on div at bounding box center [270, 220] width 11 height 11
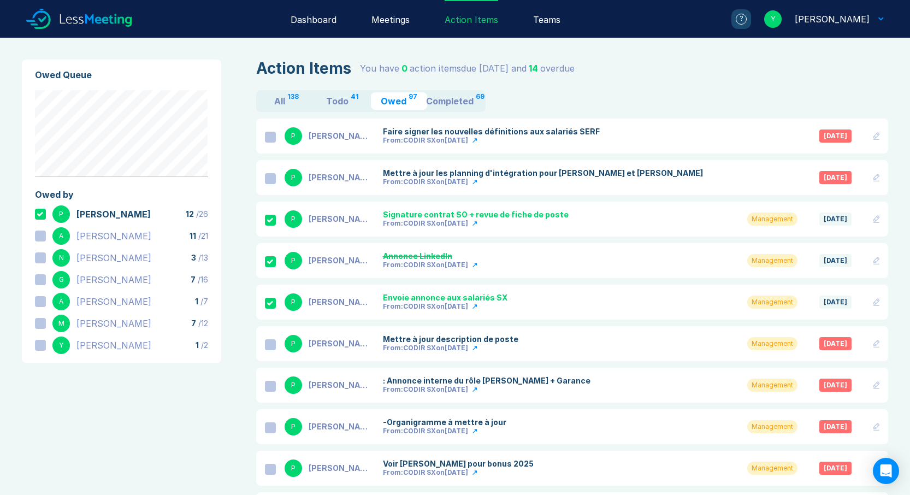
click at [271, 344] on div at bounding box center [270, 344] width 11 height 11
click at [268, 385] on div at bounding box center [270, 386] width 11 height 11
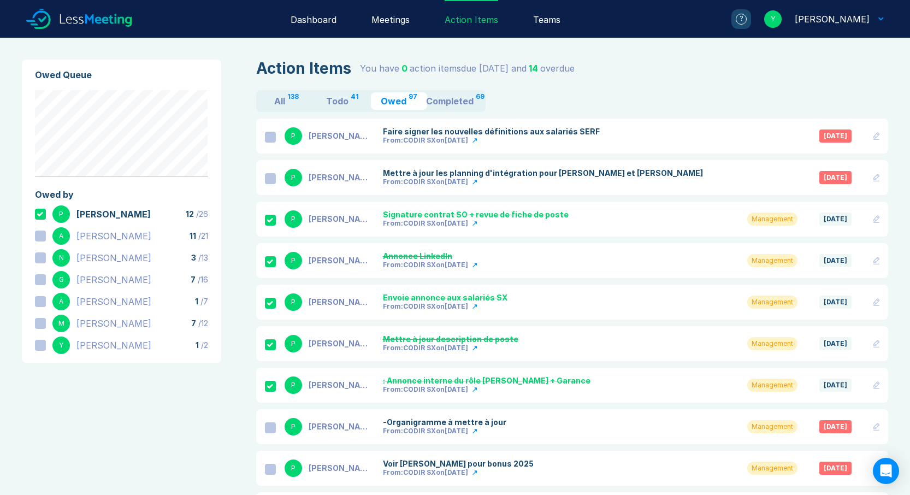
click at [270, 430] on div at bounding box center [270, 427] width 11 height 11
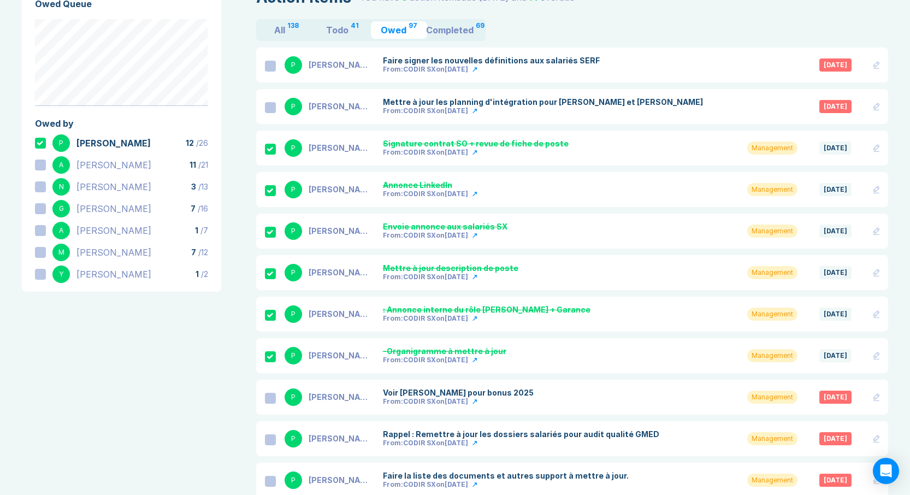
scroll to position [73, 0]
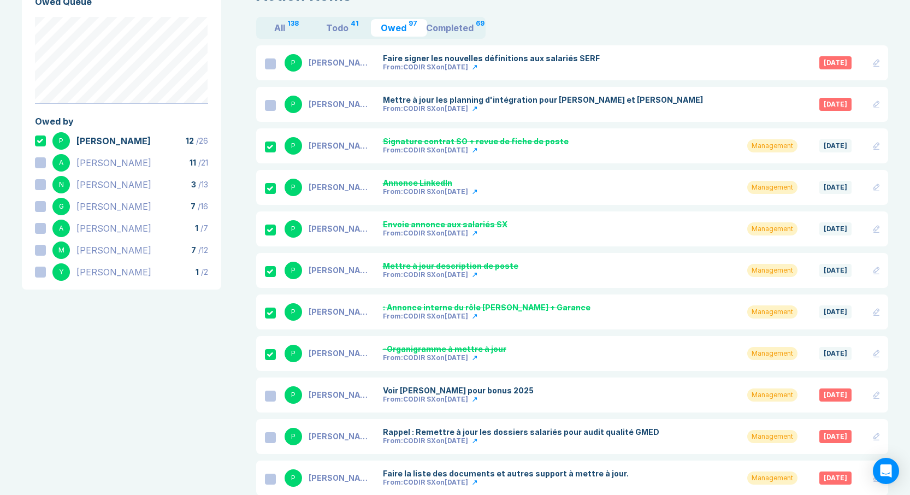
click at [275, 397] on div at bounding box center [270, 396] width 11 height 11
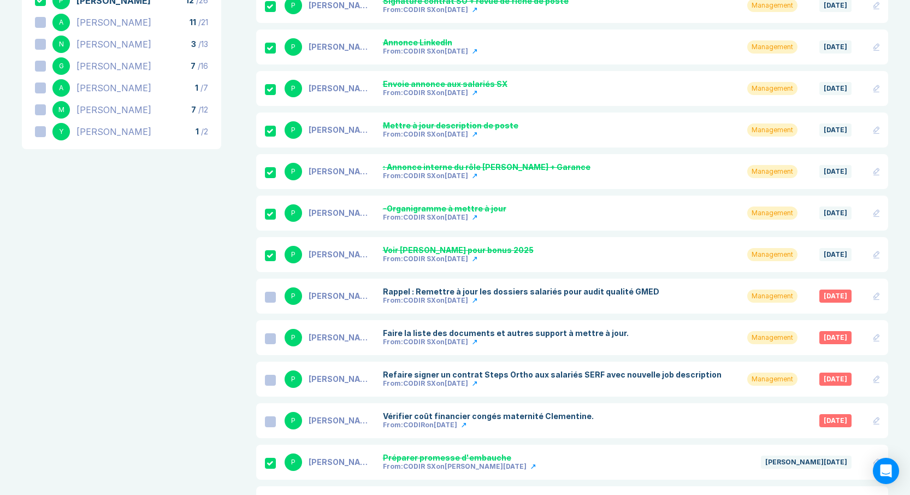
scroll to position [216, 0]
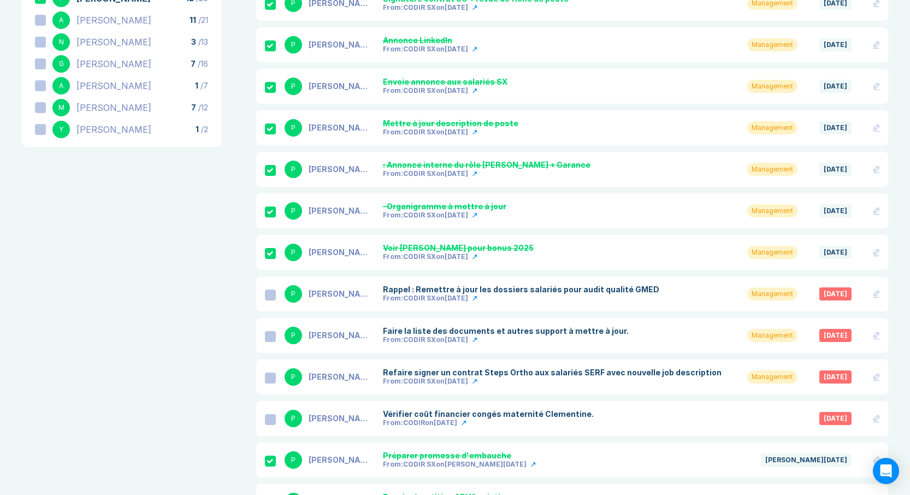
click at [272, 422] on div at bounding box center [270, 419] width 11 height 11
click at [272, 379] on div at bounding box center [270, 378] width 11 height 11
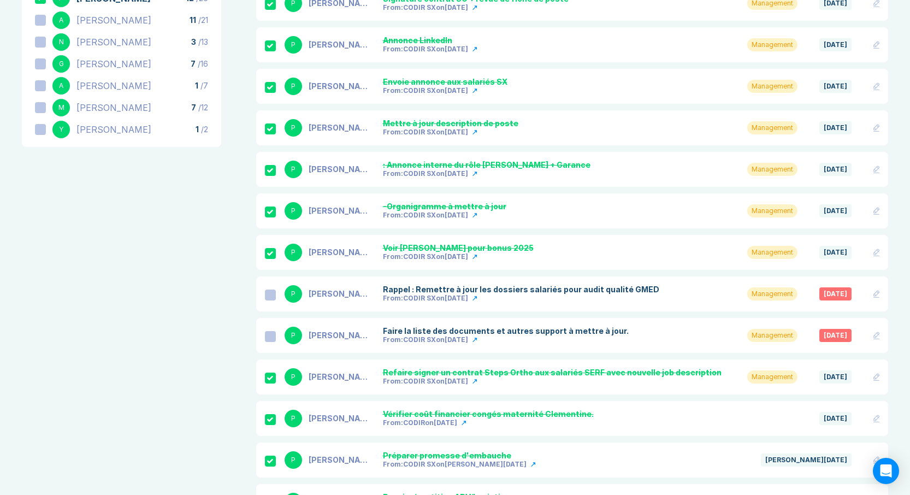
click at [271, 332] on div at bounding box center [270, 336] width 11 height 11
click at [272, 298] on div at bounding box center [270, 295] width 11 height 11
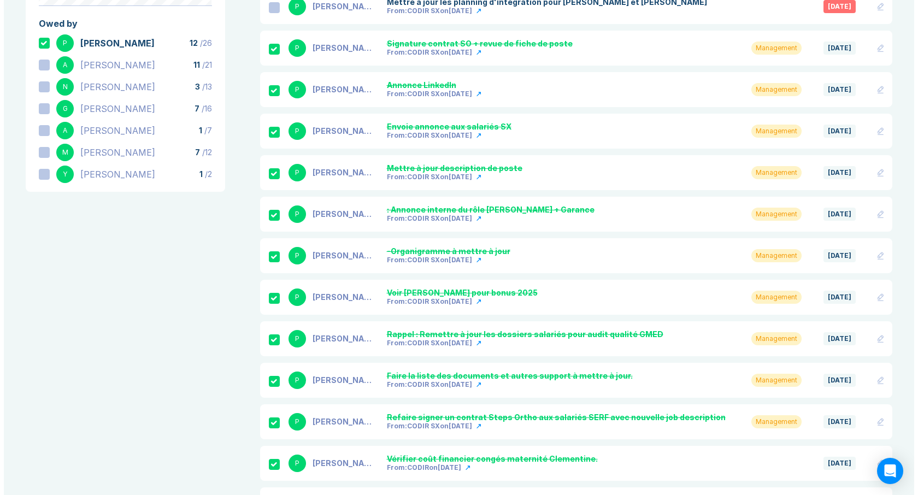
scroll to position [0, 0]
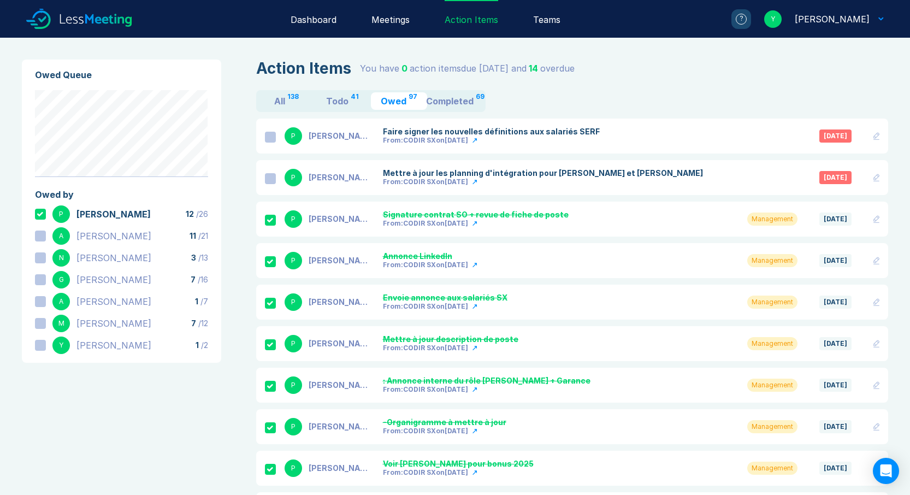
click at [42, 215] on icon at bounding box center [40, 214] width 7 height 4
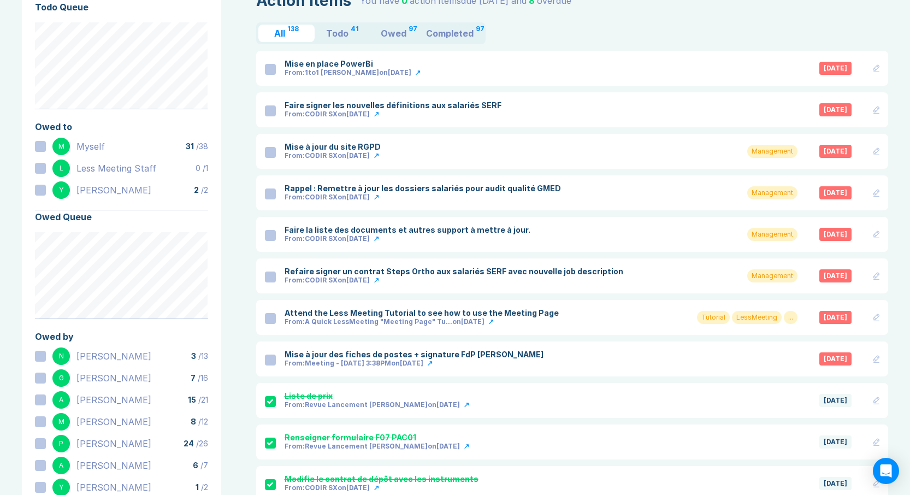
scroll to position [104, 0]
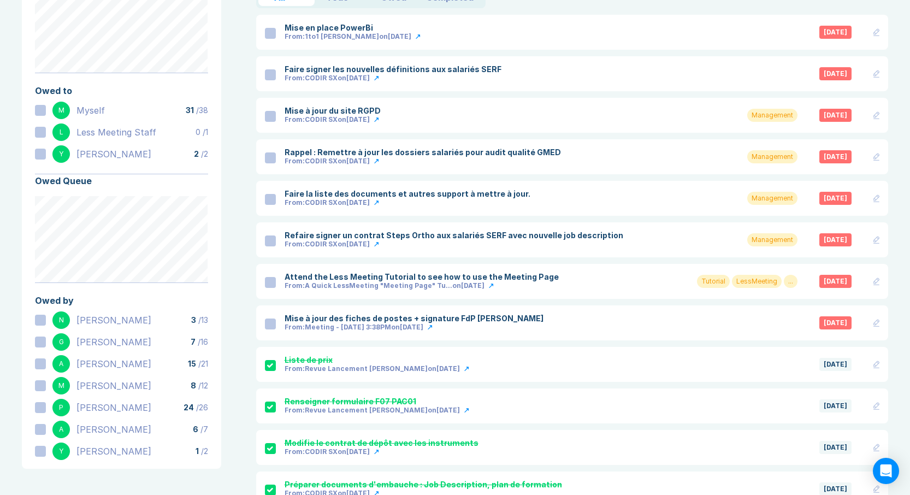
click at [39, 322] on div at bounding box center [40, 320] width 11 height 11
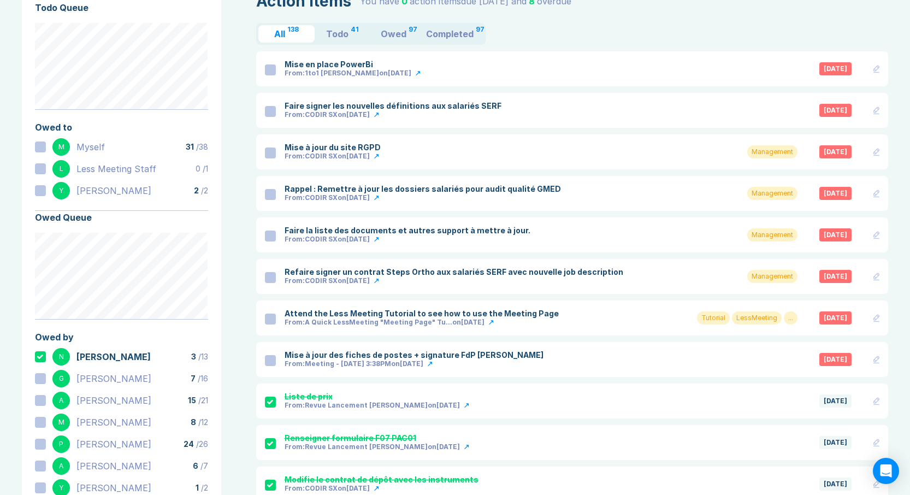
scroll to position [101, 0]
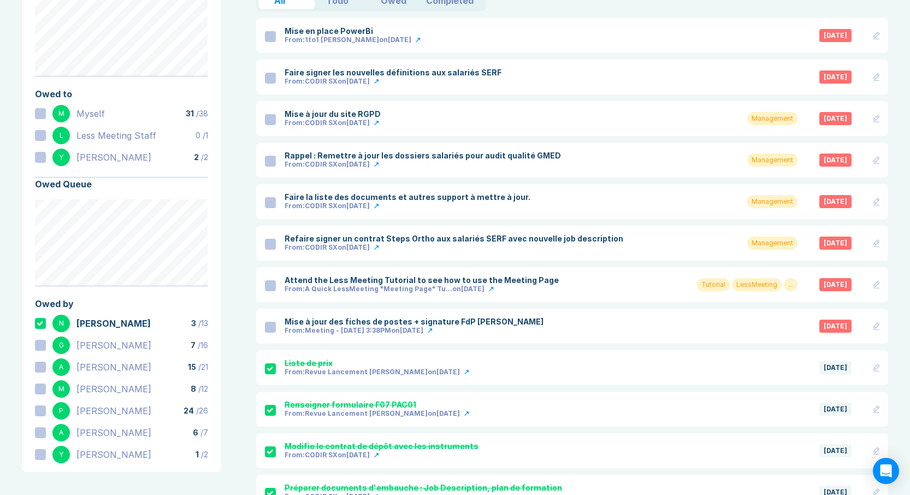
click at [42, 322] on icon at bounding box center [40, 323] width 6 height 4
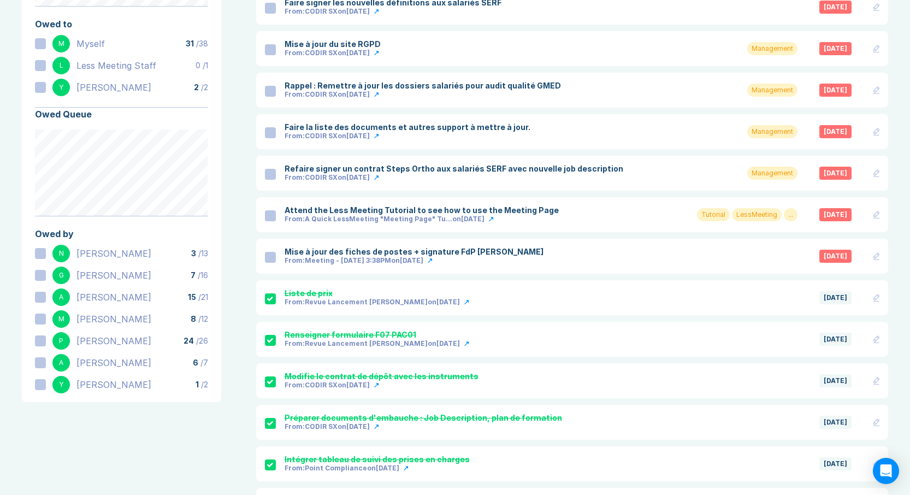
scroll to position [31, 0]
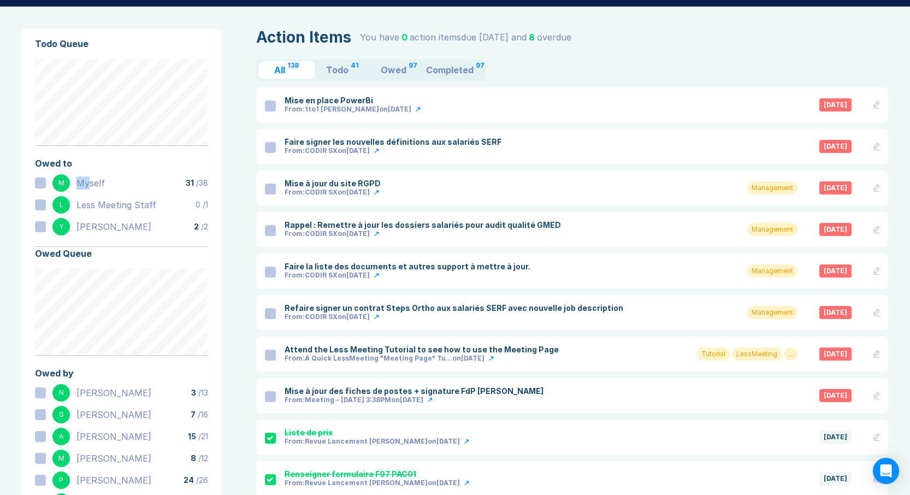
drag, startPoint x: 90, startPoint y: 184, endPoint x: 72, endPoint y: 189, distance: 18.2
click at [78, 187] on div "Myself" at bounding box center [91, 183] width 28 height 13
click at [42, 184] on div at bounding box center [40, 183] width 11 height 11
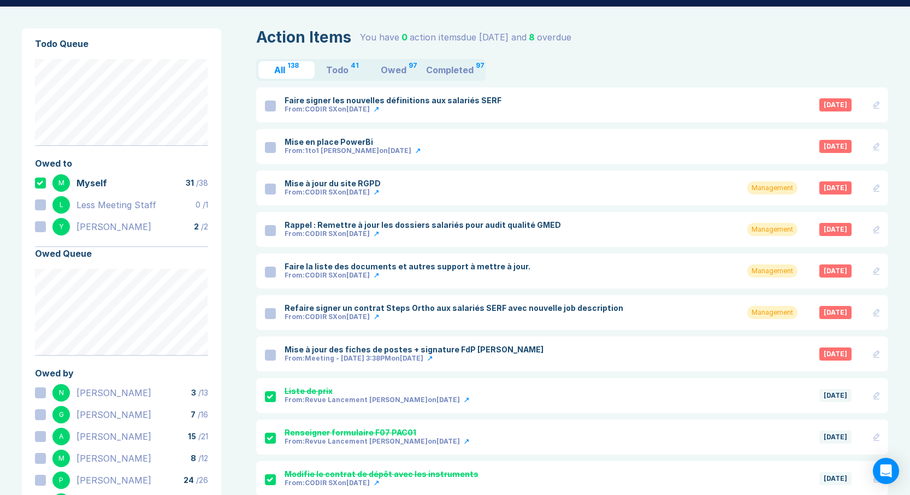
click at [877, 354] on icon at bounding box center [877, 354] width 6 height 8
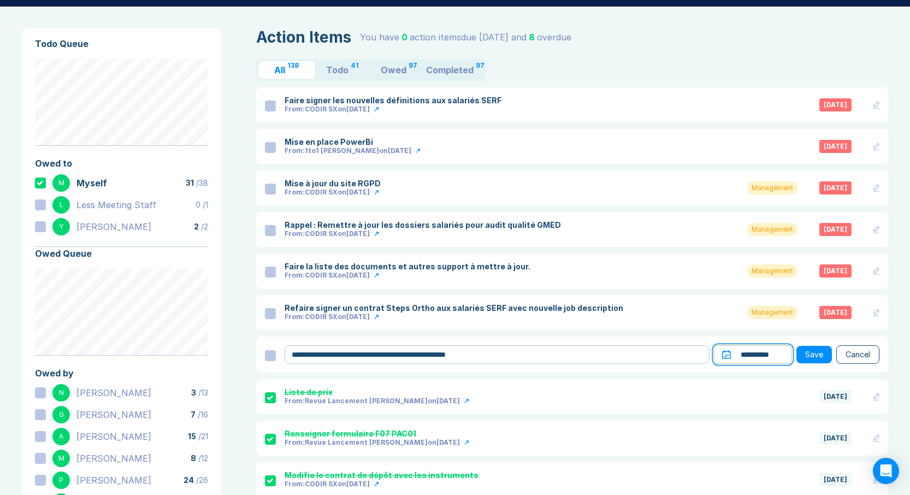
click at [745, 348] on input "**********" at bounding box center [753, 354] width 78 height 19
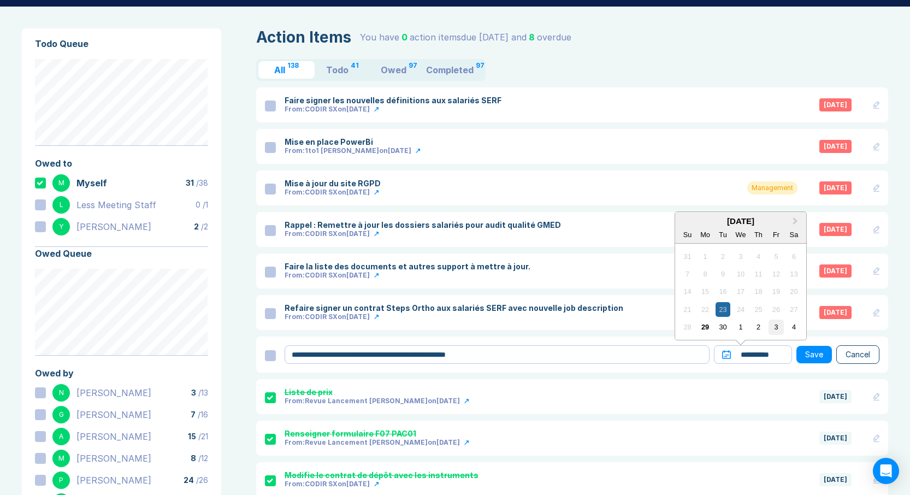
click at [774, 326] on div "3" at bounding box center [776, 327] width 15 height 15
type input "**********"
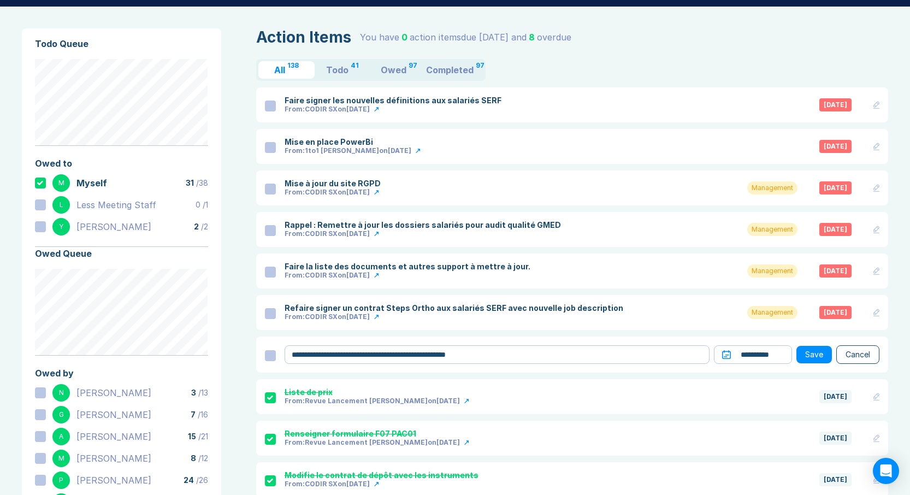
click at [814, 356] on button "Save" at bounding box center [815, 354] width 36 height 17
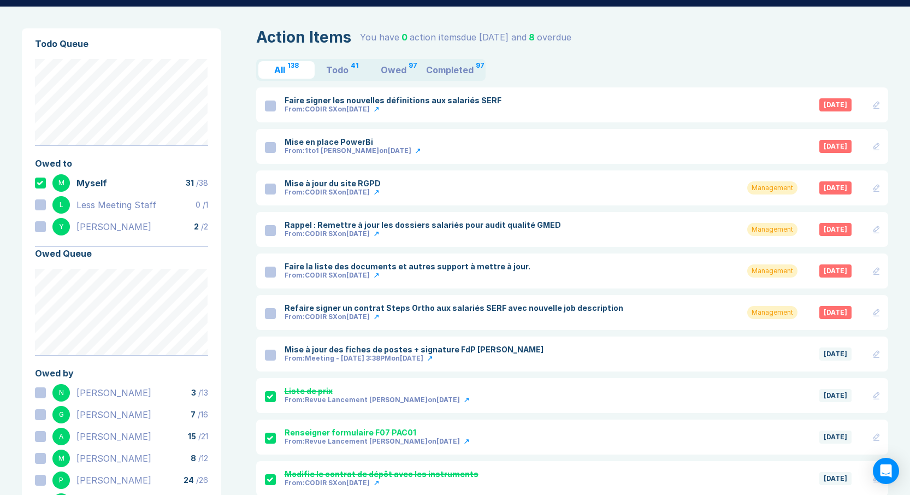
click at [269, 315] on div at bounding box center [270, 313] width 11 height 11
click at [272, 275] on div at bounding box center [270, 272] width 11 height 11
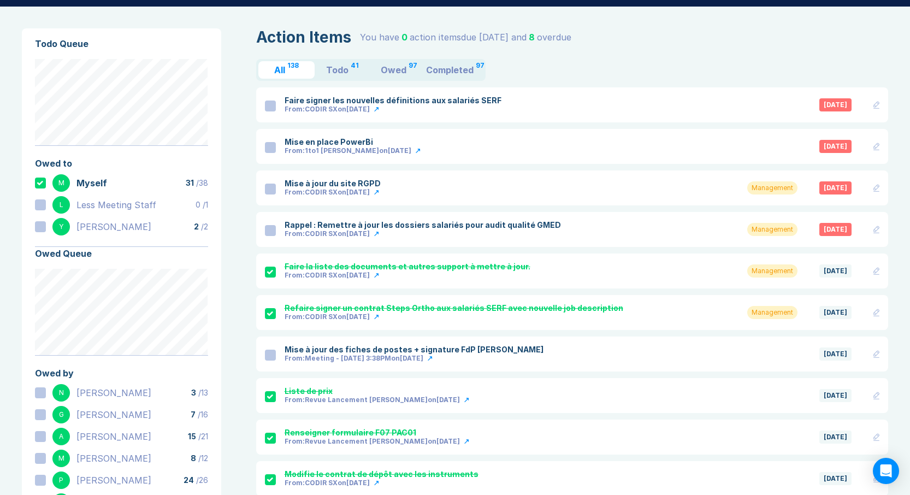
click at [269, 233] on div at bounding box center [270, 230] width 11 height 11
click at [269, 190] on div at bounding box center [270, 189] width 11 height 11
click at [271, 149] on div at bounding box center [270, 147] width 11 height 11
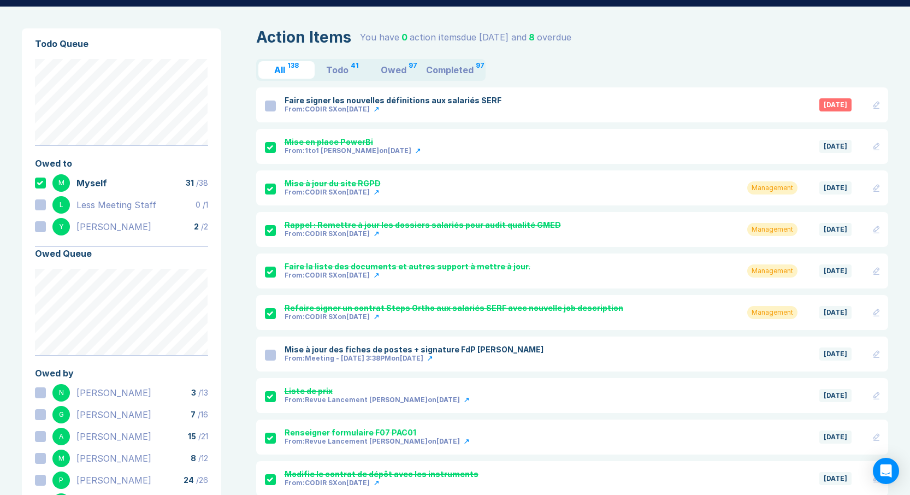
click at [275, 105] on div at bounding box center [270, 106] width 11 height 11
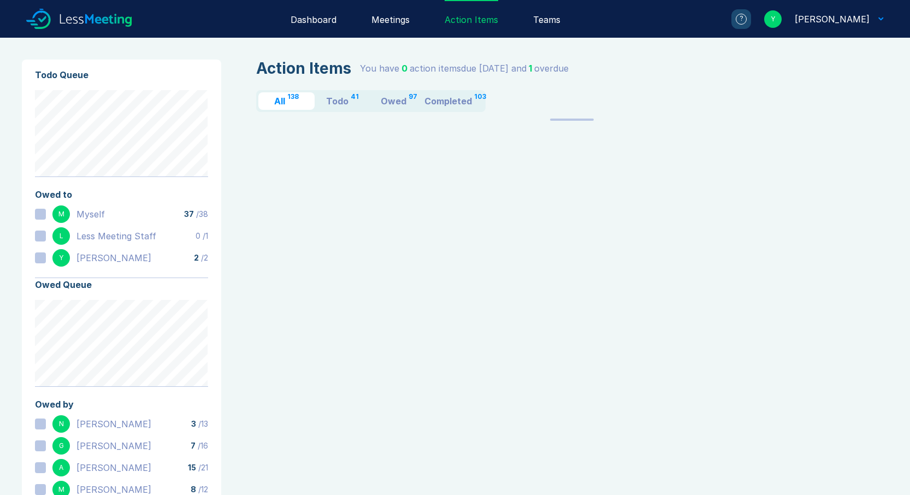
scroll to position [31, 0]
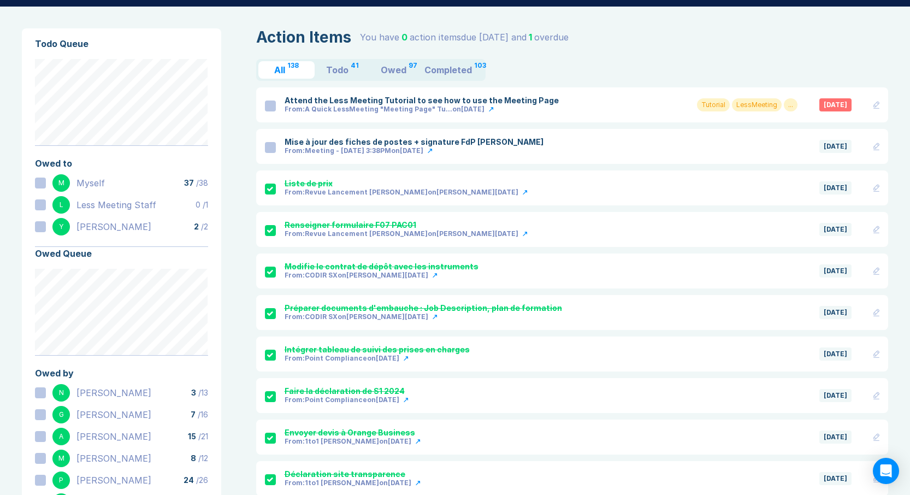
click at [42, 227] on div at bounding box center [40, 226] width 11 height 11
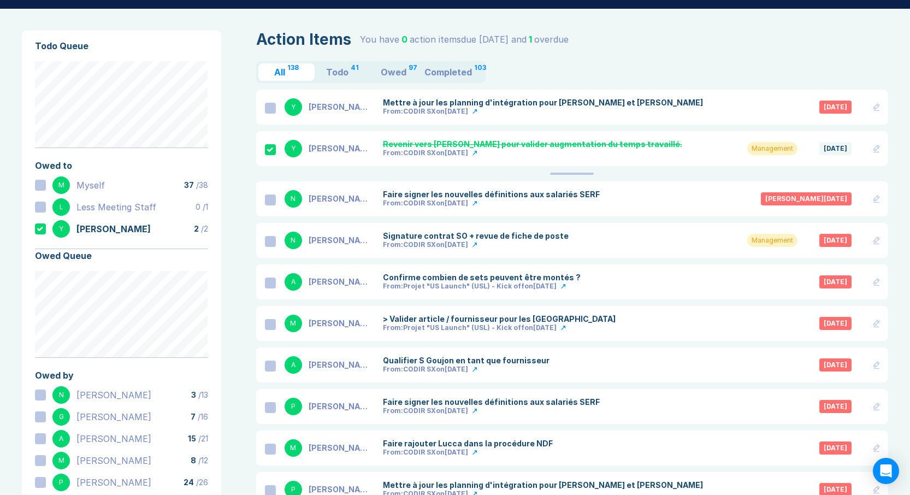
scroll to position [27, 0]
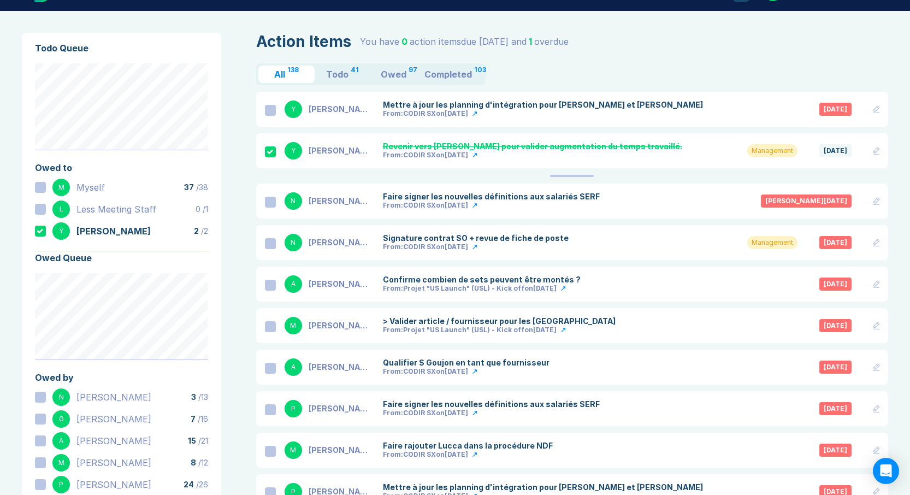
click at [40, 232] on icon at bounding box center [40, 231] width 6 height 4
click at [44, 190] on div at bounding box center [40, 187] width 11 height 11
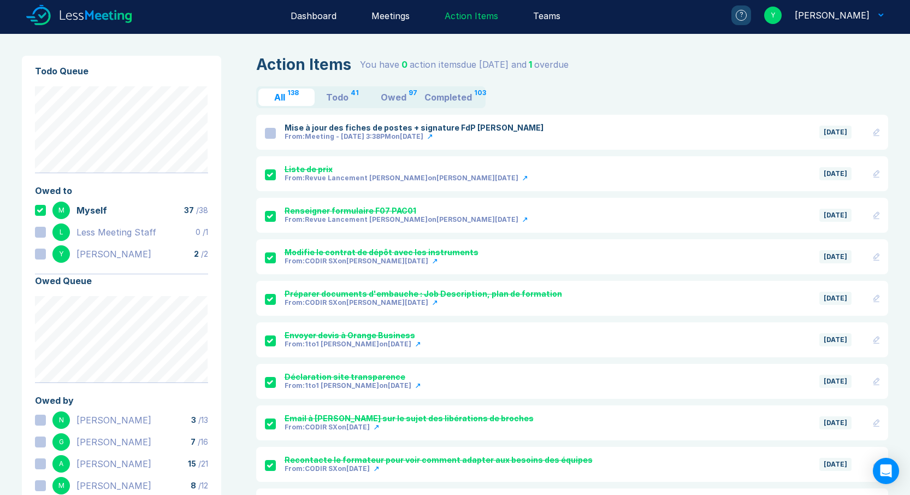
scroll to position [0, 0]
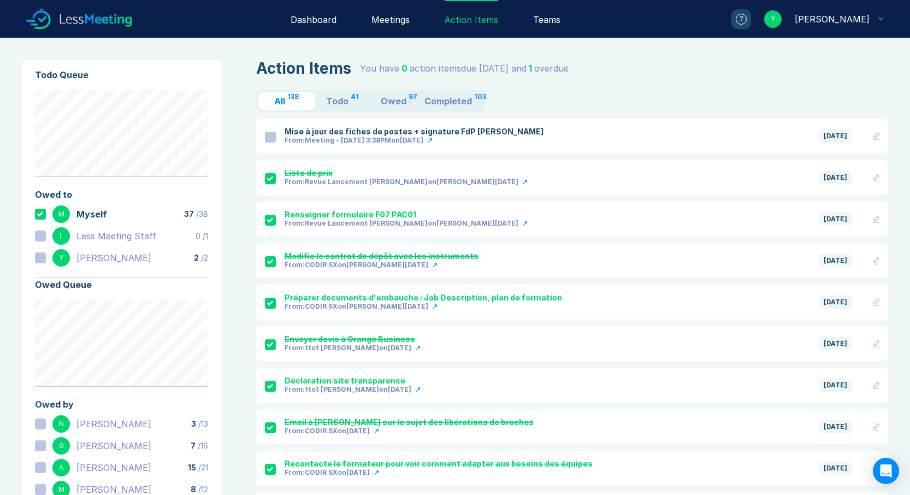
click at [41, 215] on icon at bounding box center [40, 214] width 7 height 4
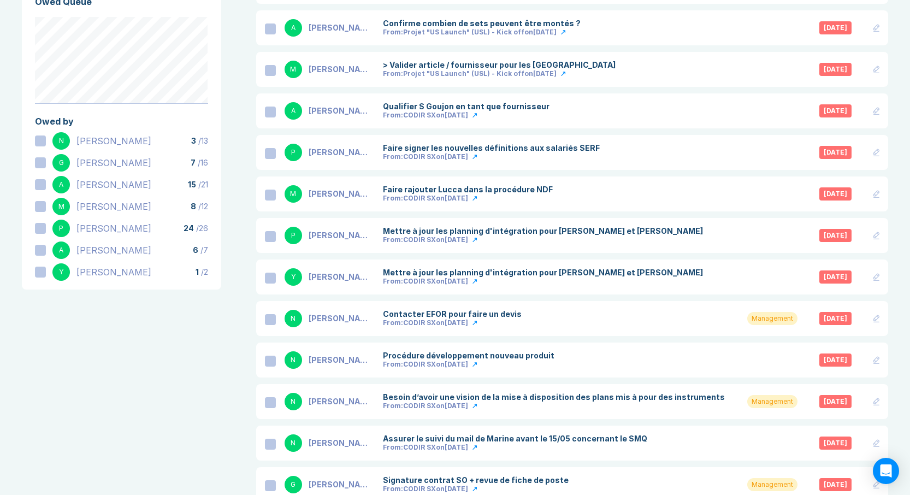
scroll to position [248, 0]
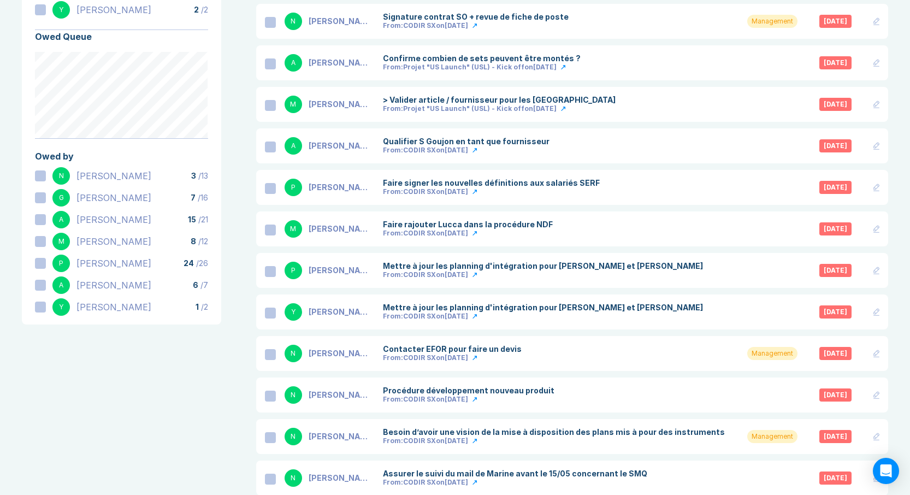
click at [39, 219] on div at bounding box center [40, 219] width 11 height 11
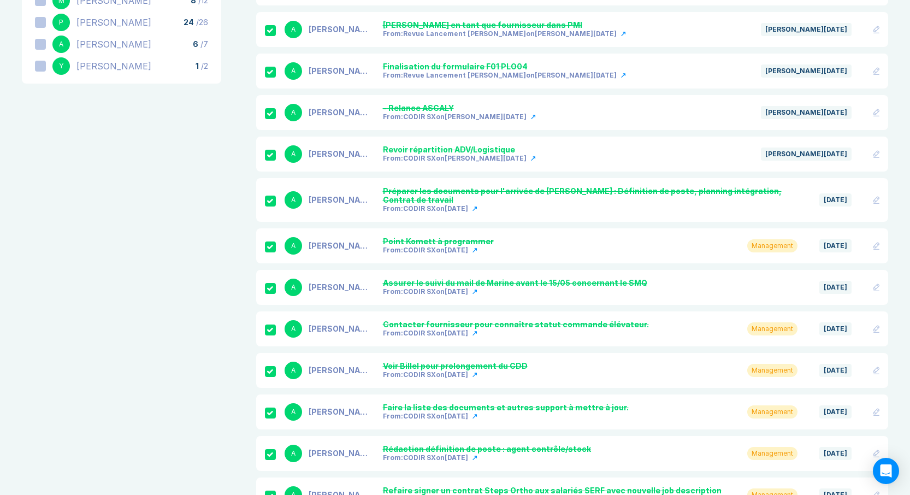
scroll to position [574, 0]
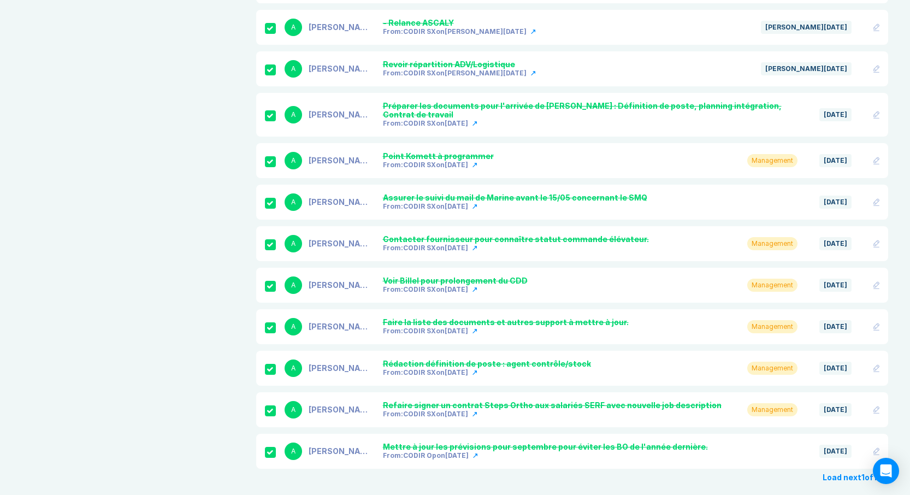
click at [843, 473] on button "Load next 1 of 1" at bounding box center [856, 477] width 66 height 9
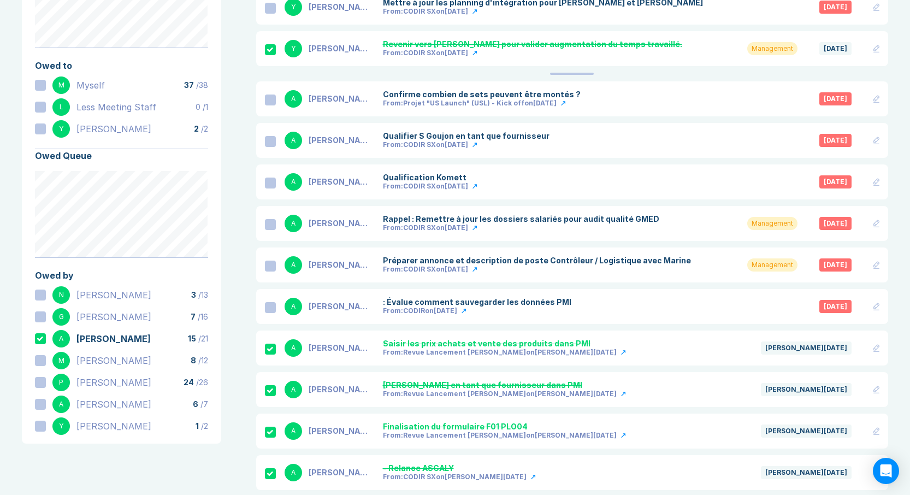
scroll to position [192, 0]
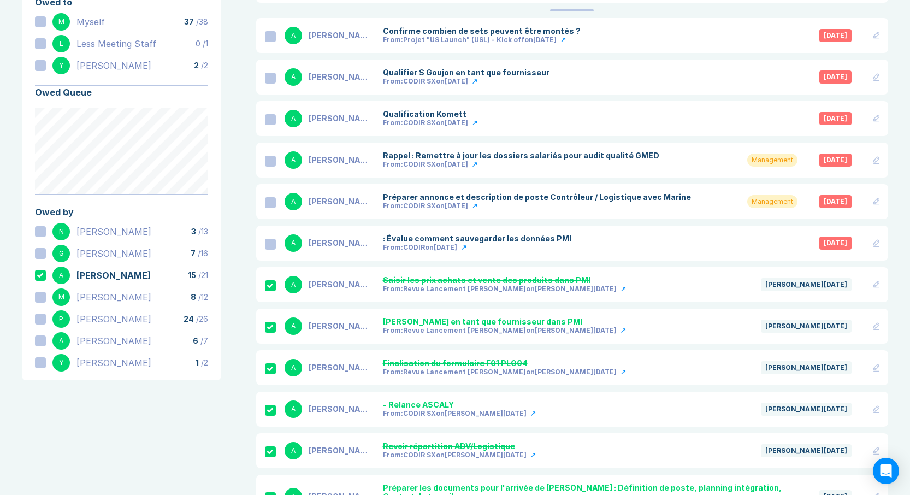
click at [39, 275] on icon at bounding box center [40, 275] width 7 height 4
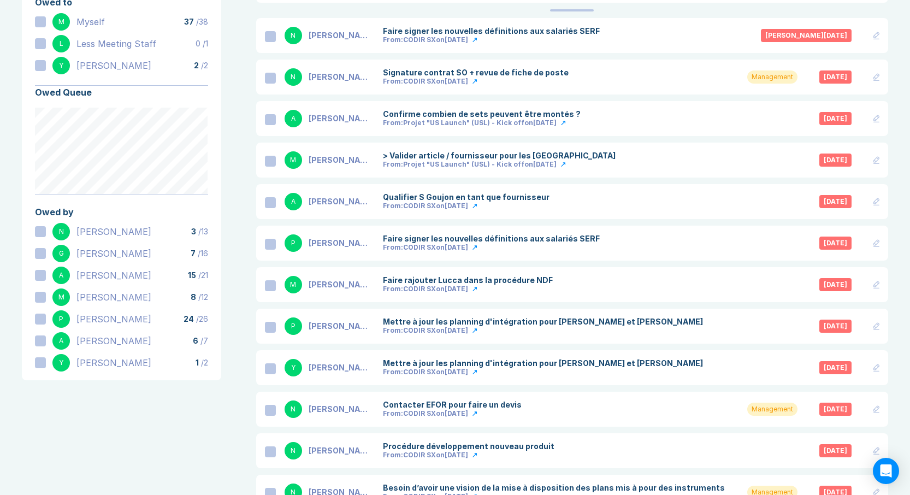
click at [42, 299] on div at bounding box center [40, 297] width 11 height 11
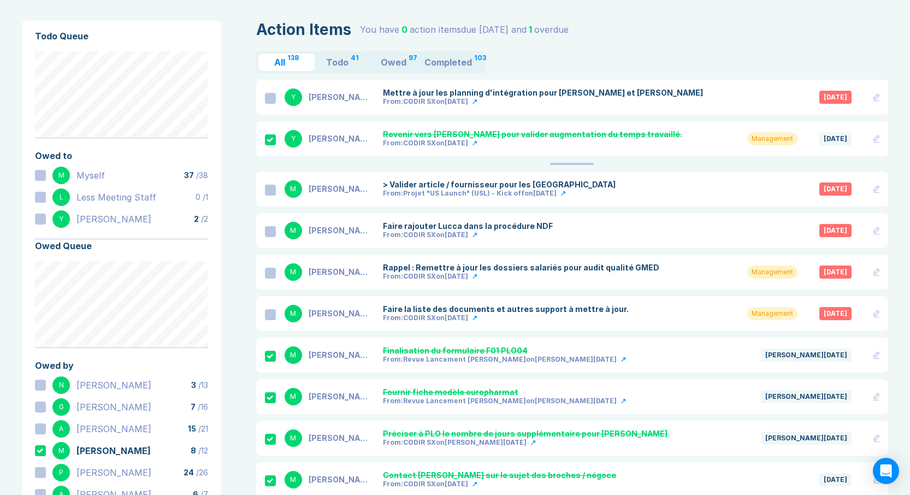
scroll to position [69, 0]
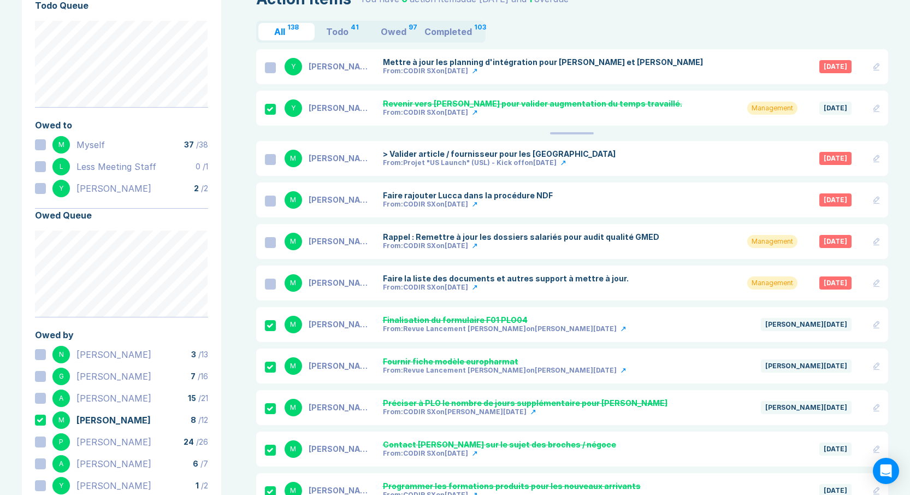
click at [269, 243] on div at bounding box center [270, 242] width 11 height 11
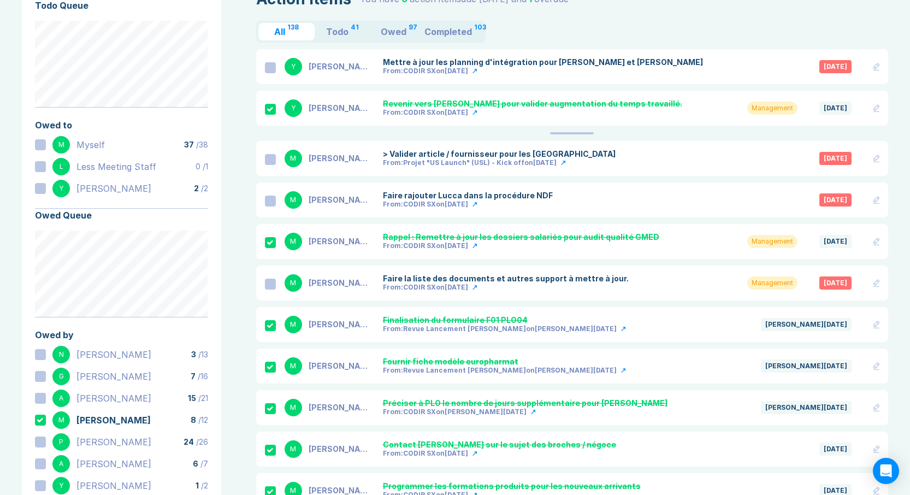
click at [272, 286] on div at bounding box center [270, 284] width 11 height 11
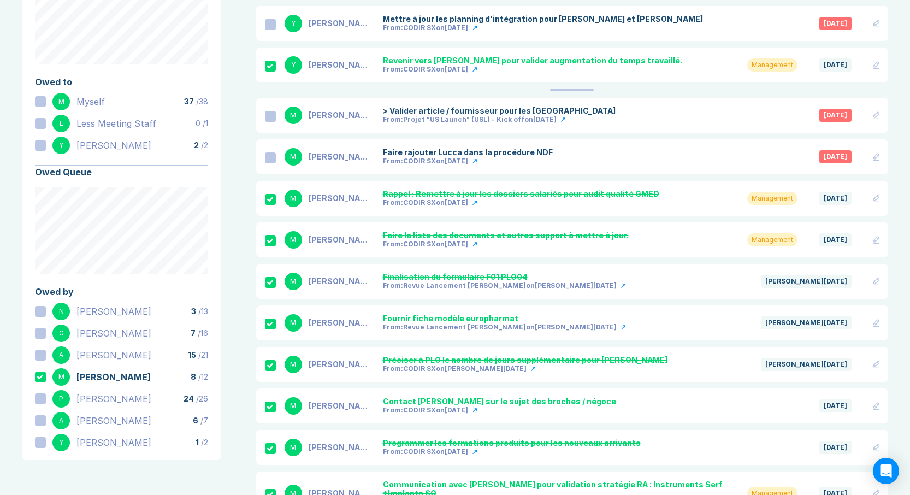
scroll to position [137, 0]
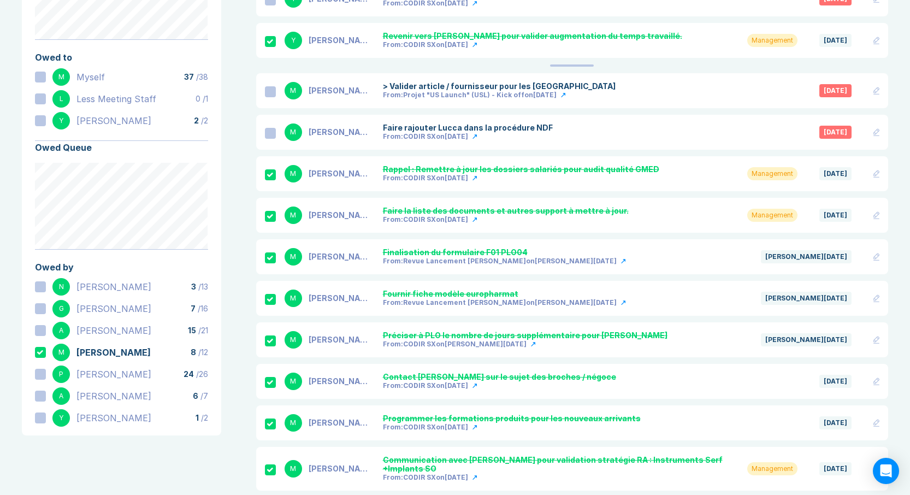
click at [42, 352] on icon at bounding box center [40, 352] width 7 height 4
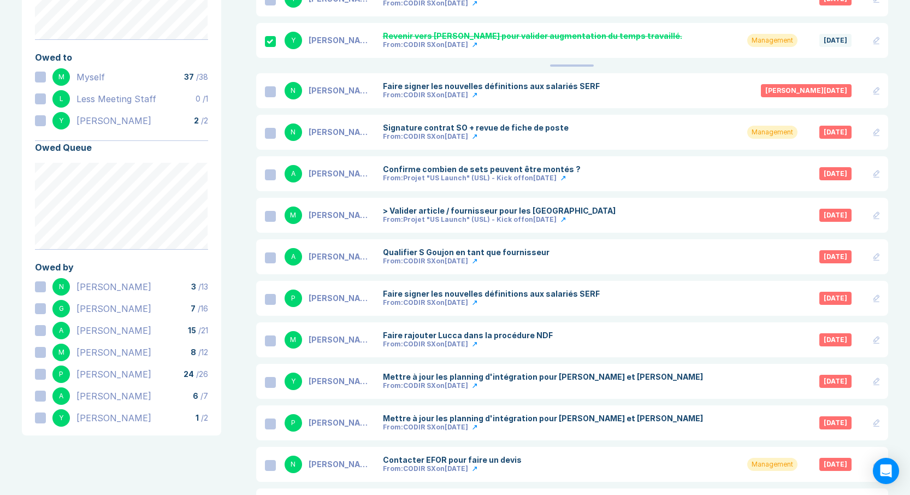
click at [43, 416] on div at bounding box center [40, 418] width 11 height 11
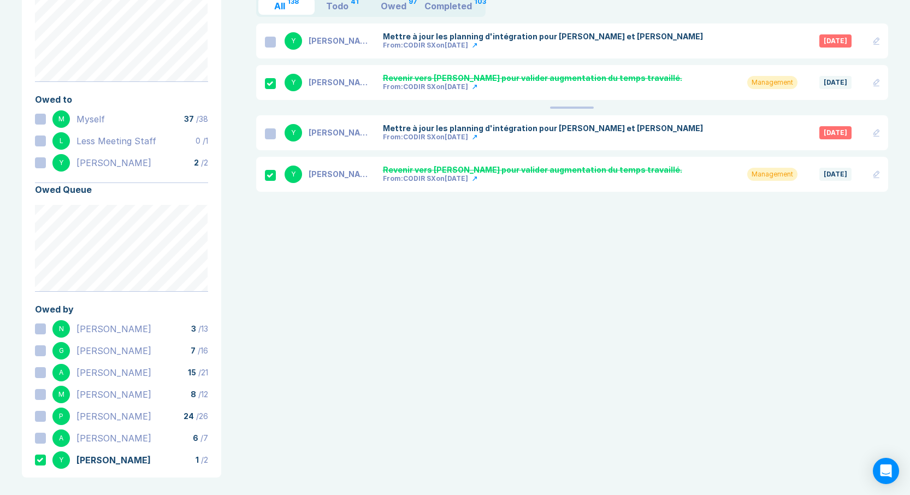
scroll to position [97, 0]
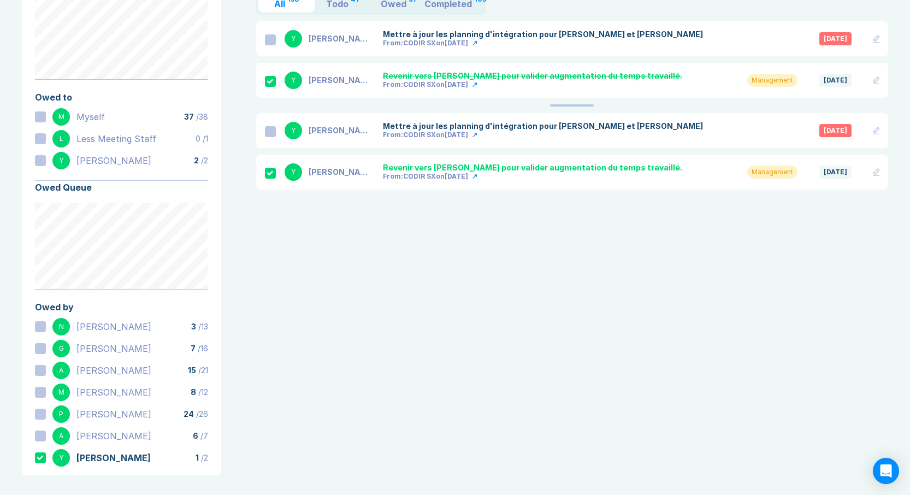
click at [40, 457] on icon at bounding box center [40, 458] width 6 height 4
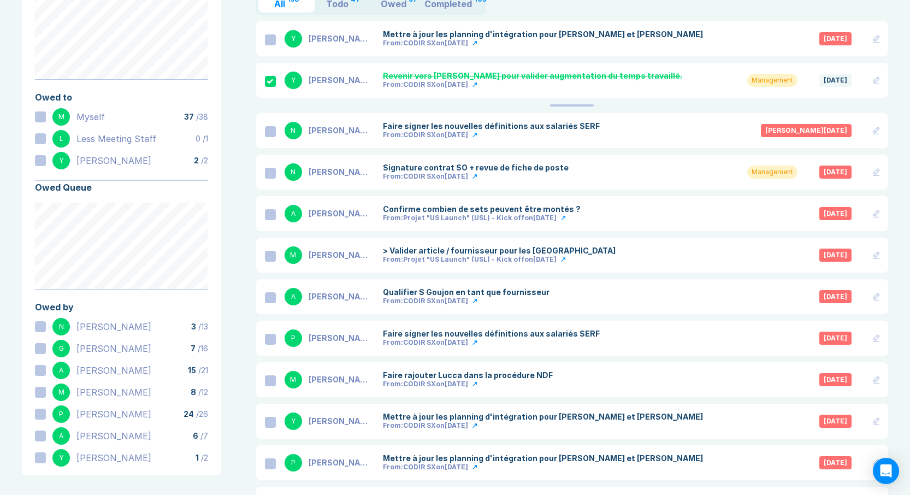
click at [42, 325] on div at bounding box center [40, 326] width 11 height 11
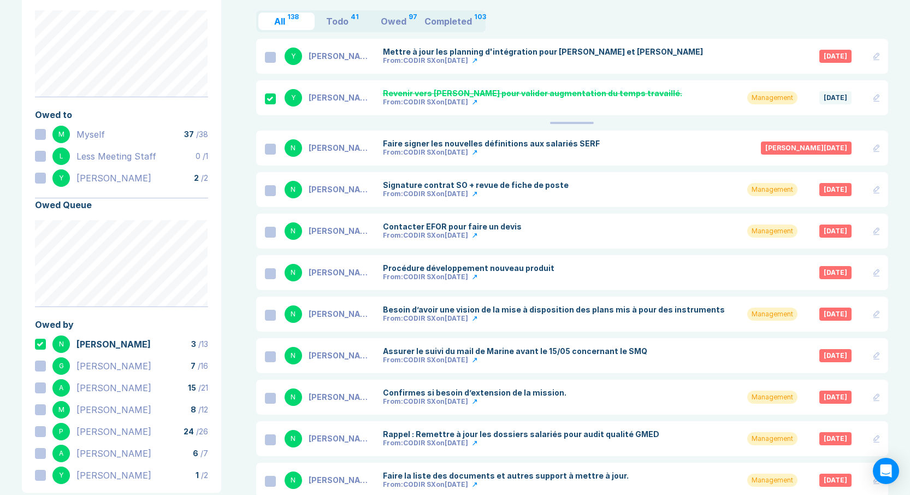
scroll to position [0, 0]
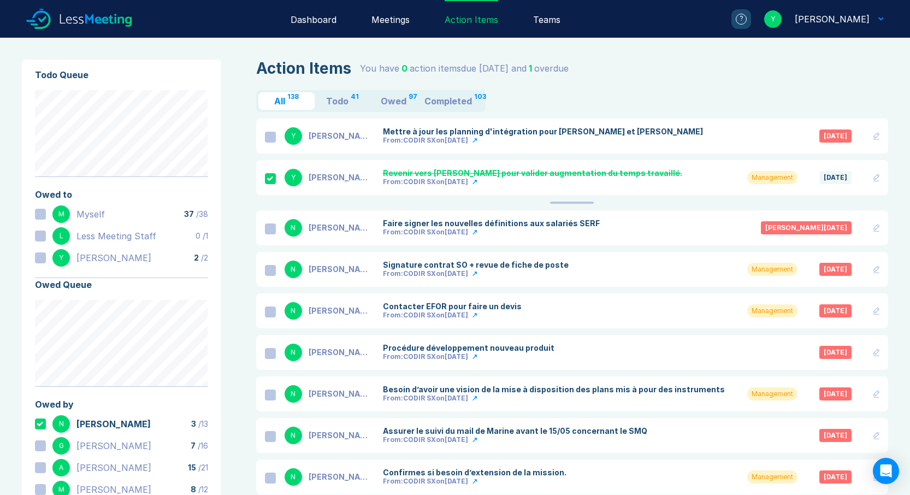
click at [268, 228] on div at bounding box center [270, 229] width 11 height 11
click at [271, 269] on div at bounding box center [270, 270] width 11 height 11
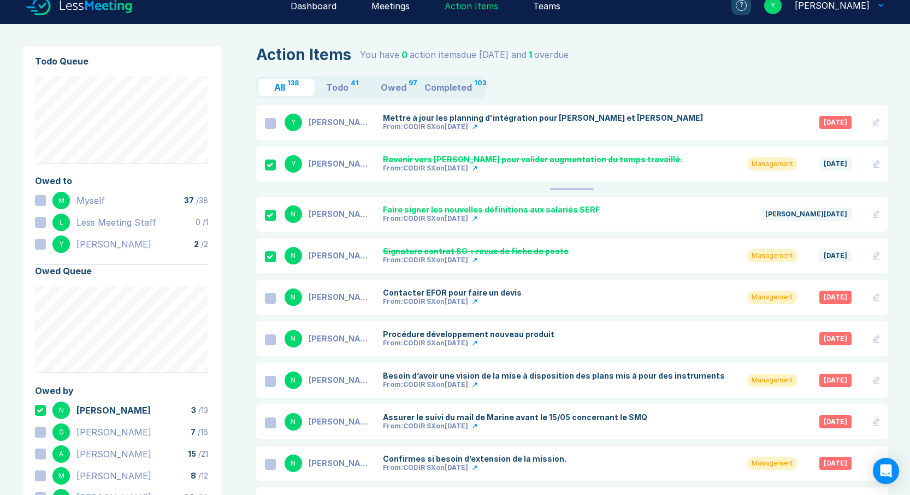
scroll to position [33, 0]
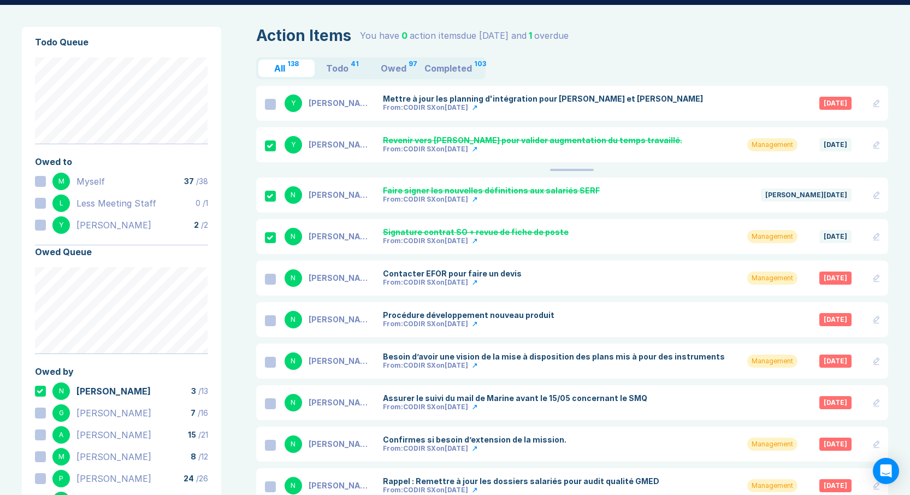
click at [274, 279] on div at bounding box center [270, 279] width 11 height 11
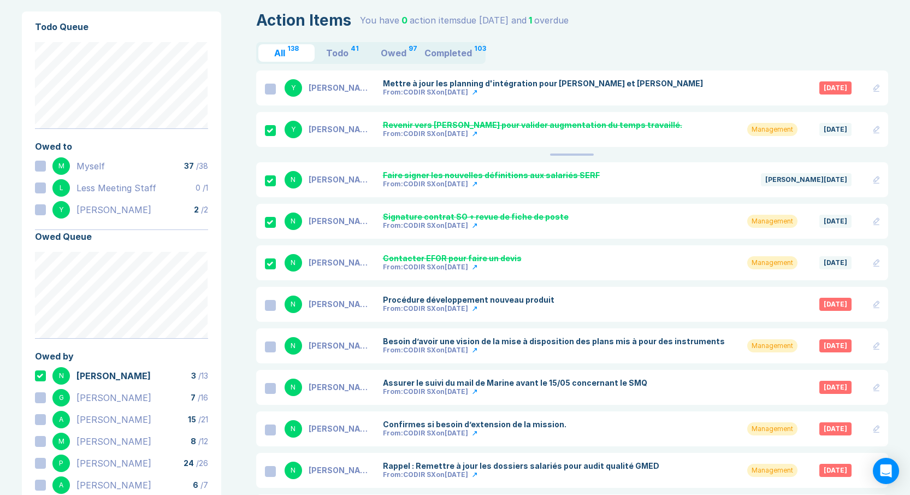
scroll to position [75, 0]
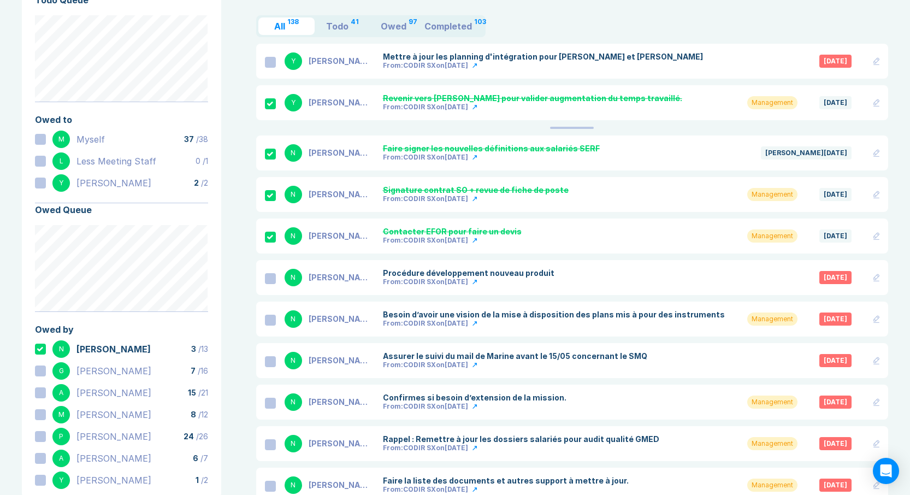
click at [272, 278] on div at bounding box center [270, 278] width 11 height 11
click at [269, 318] on div at bounding box center [270, 320] width 11 height 11
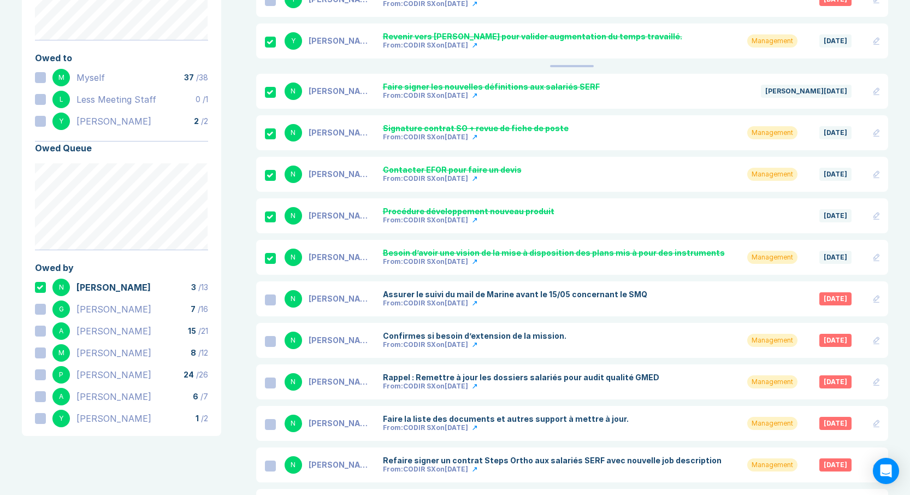
scroll to position [179, 0]
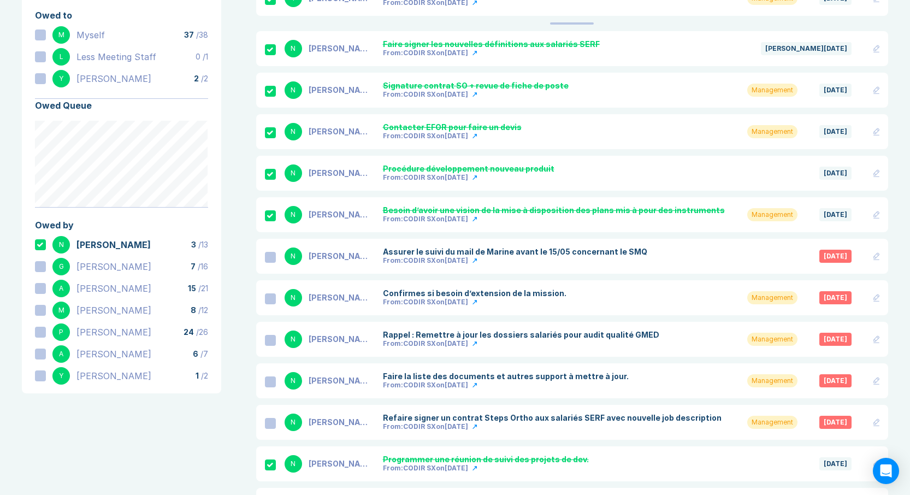
click at [271, 257] on div at bounding box center [270, 257] width 11 height 11
click at [268, 299] on div at bounding box center [270, 298] width 11 height 11
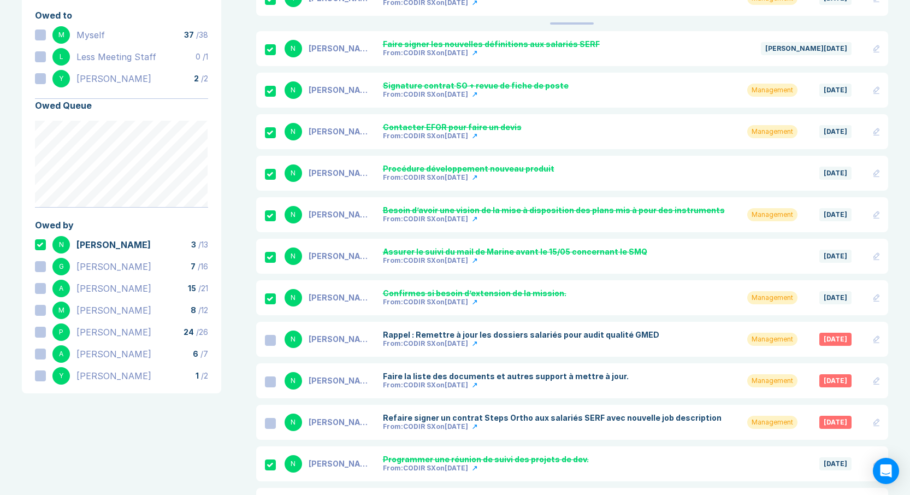
click at [267, 341] on div at bounding box center [270, 340] width 11 height 11
click at [269, 382] on div at bounding box center [270, 382] width 11 height 11
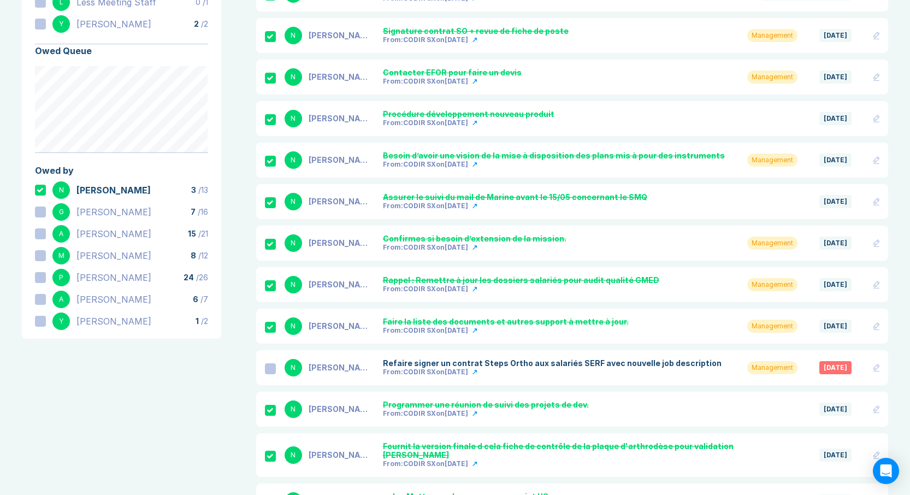
scroll to position [236, 0]
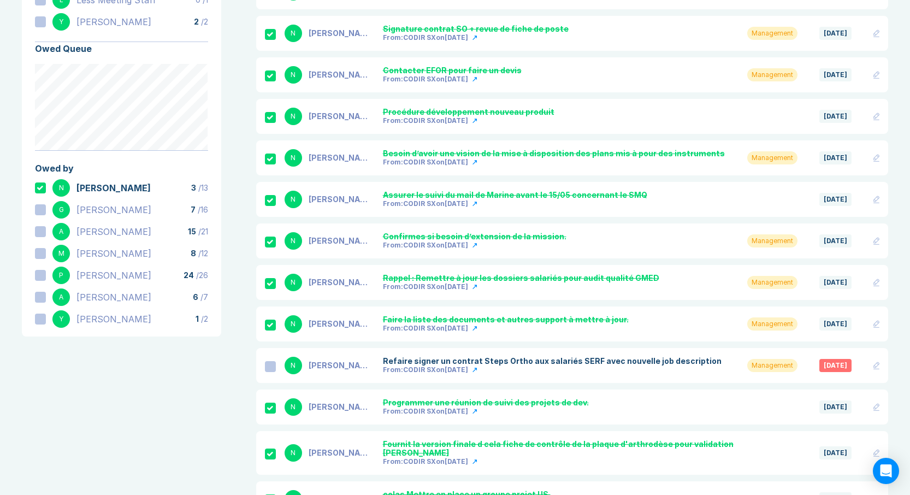
click at [271, 368] on div at bounding box center [270, 366] width 11 height 11
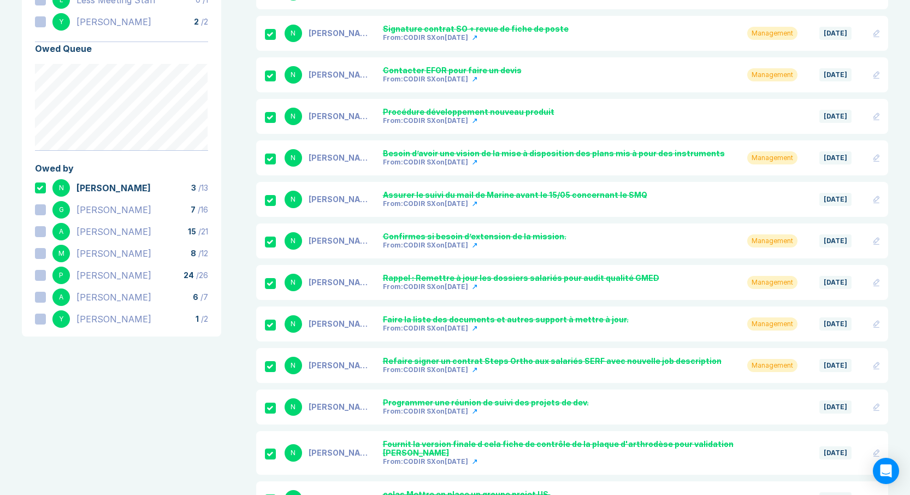
scroll to position [271, 0]
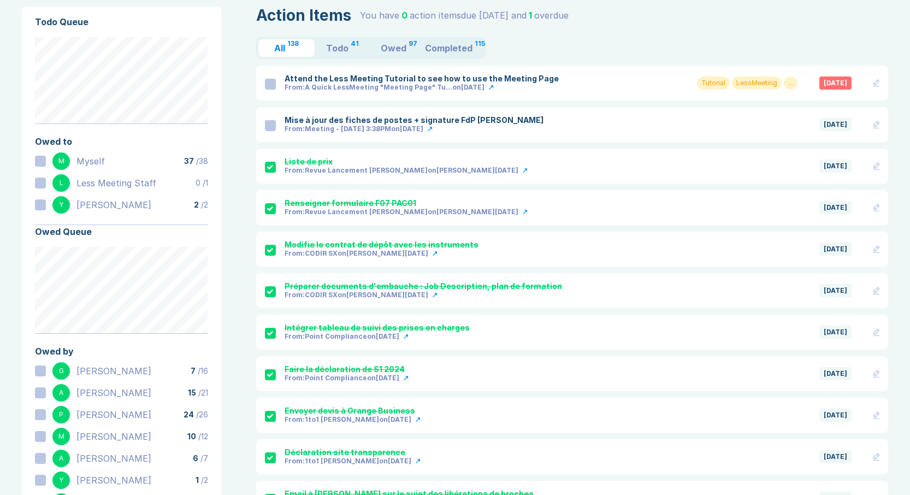
scroll to position [87, 0]
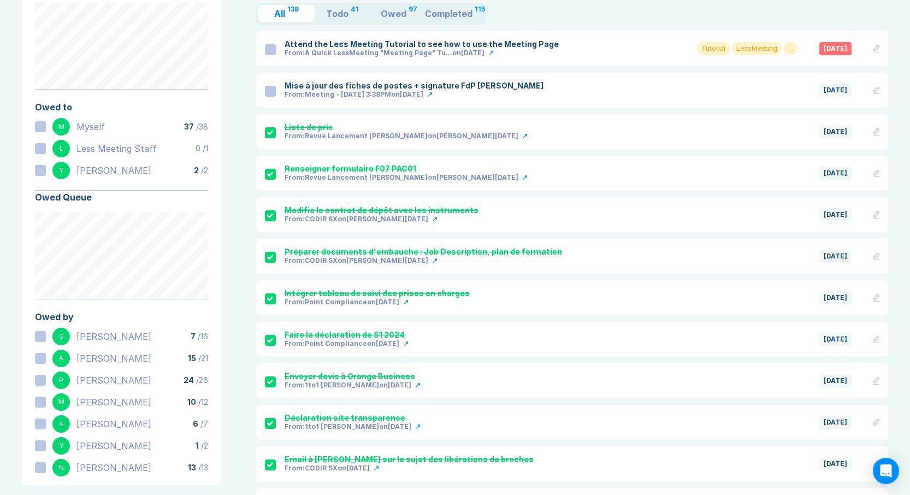
click at [42, 338] on div at bounding box center [40, 336] width 11 height 11
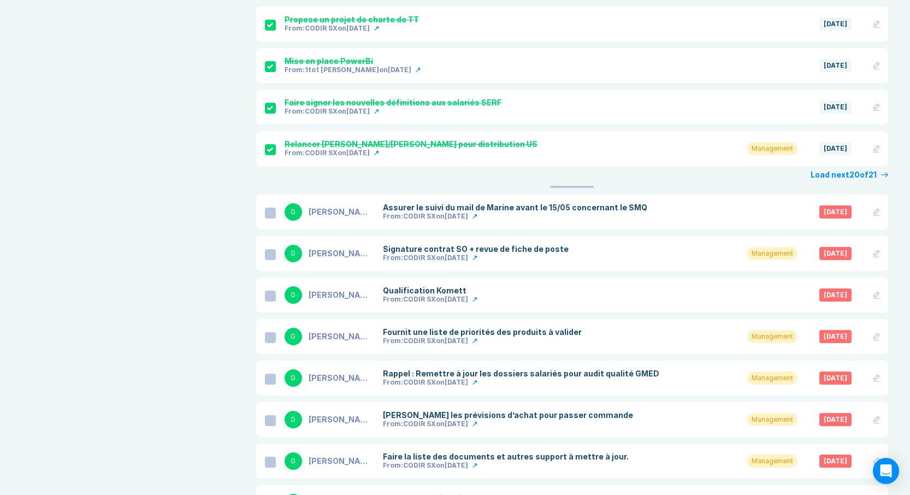
scroll to position [779, 0]
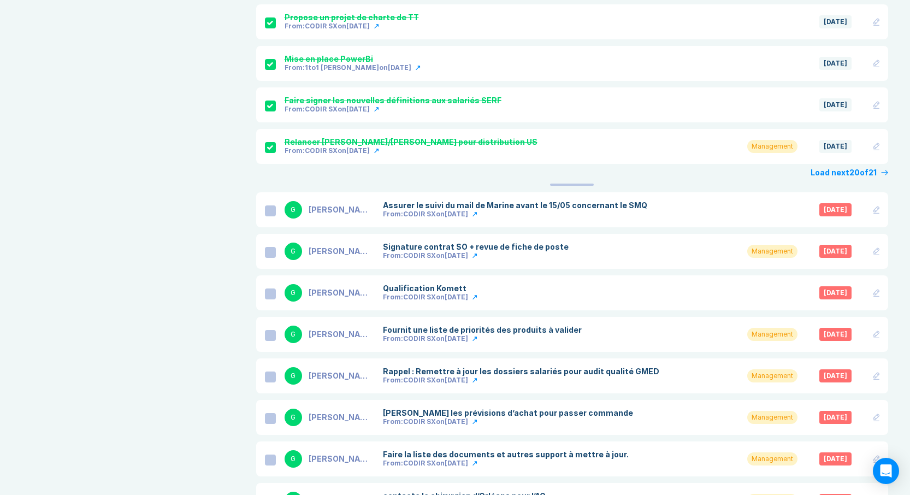
click at [269, 294] on div at bounding box center [270, 294] width 11 height 11
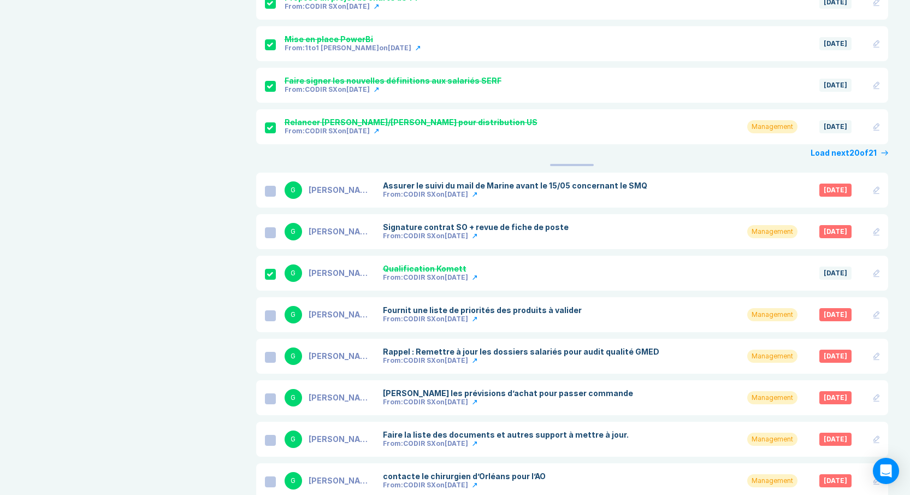
scroll to position [843, 0]
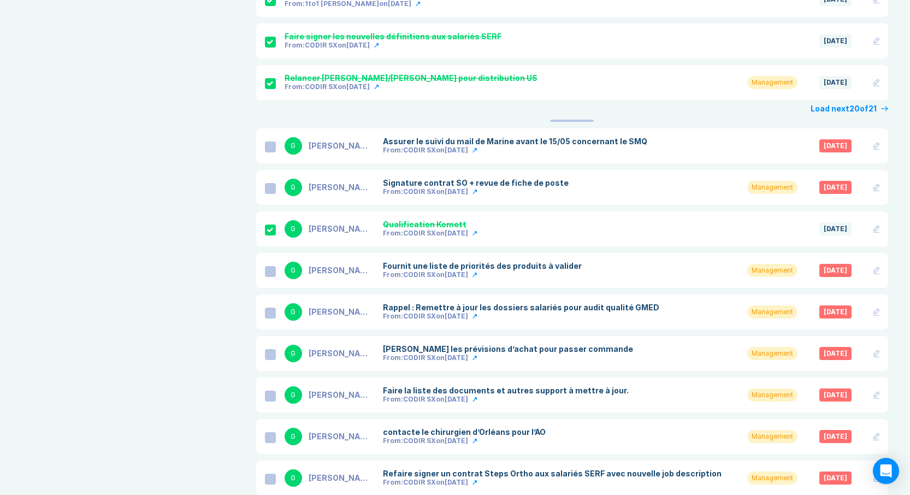
click at [273, 312] on div at bounding box center [270, 313] width 11 height 11
click at [272, 356] on div at bounding box center [270, 354] width 11 height 11
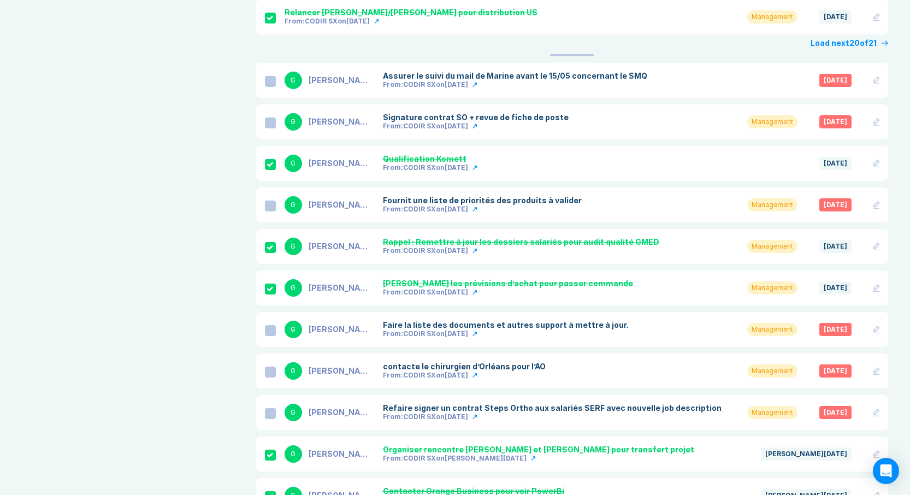
scroll to position [1072, 0]
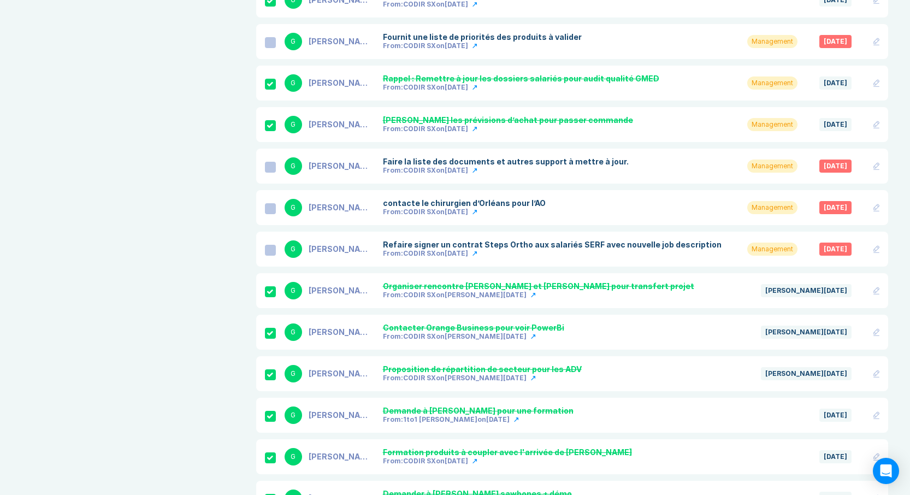
click at [269, 249] on div at bounding box center [270, 250] width 11 height 11
click at [274, 168] on div at bounding box center [270, 167] width 11 height 11
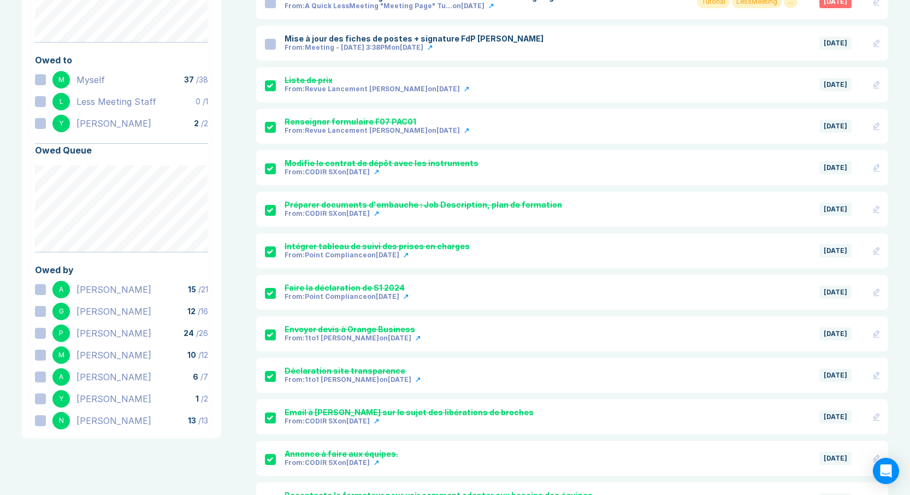
scroll to position [88, 0]
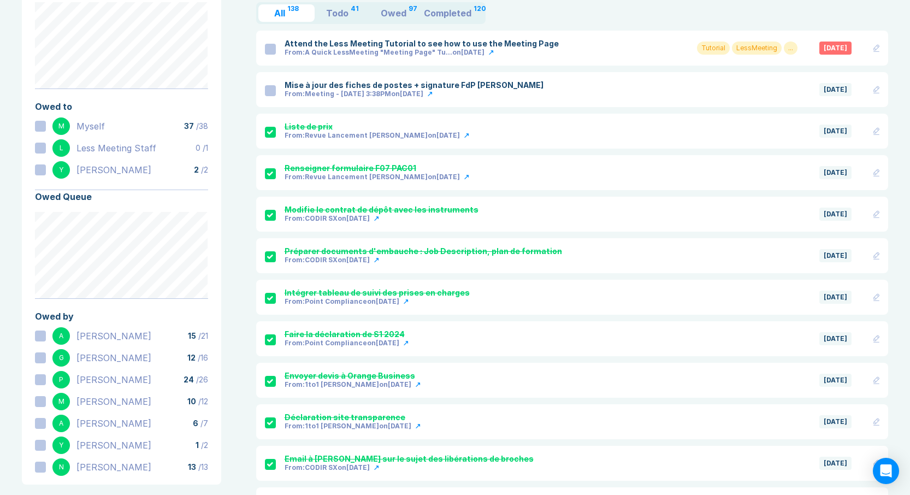
click at [39, 125] on div at bounding box center [40, 126] width 11 height 11
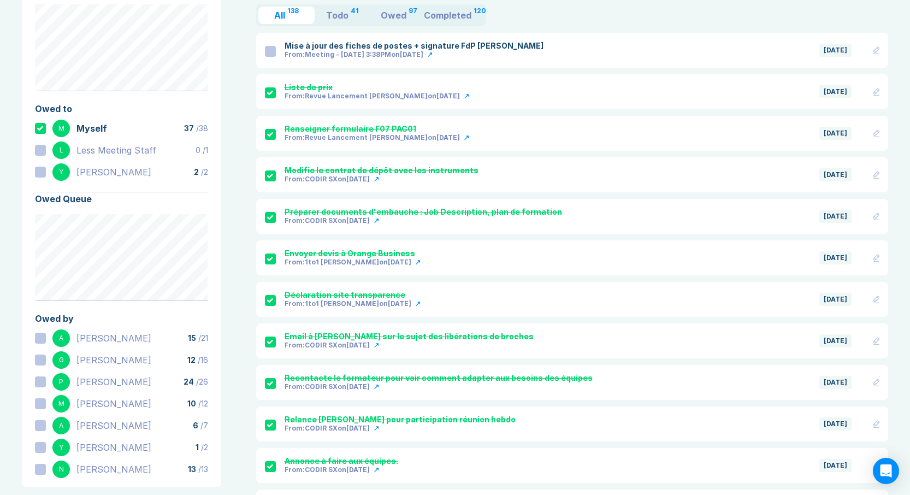
scroll to position [84, 0]
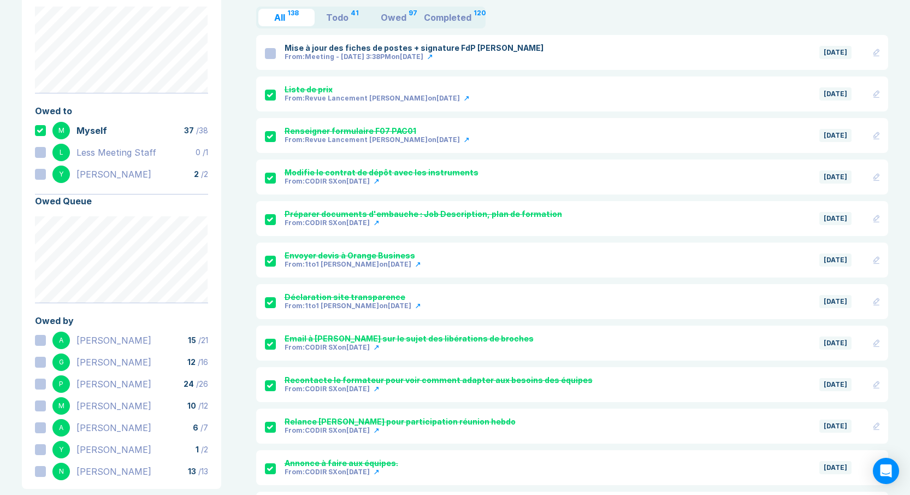
click at [39, 130] on icon at bounding box center [40, 130] width 7 height 4
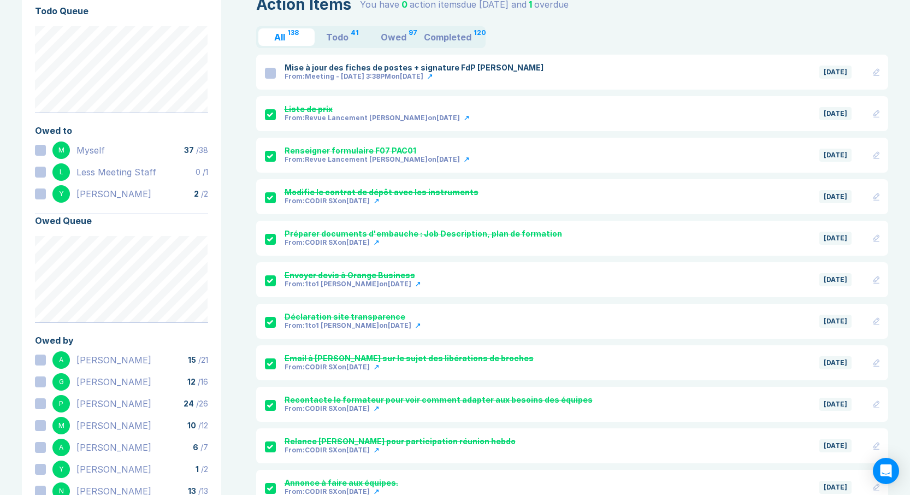
scroll to position [0, 0]
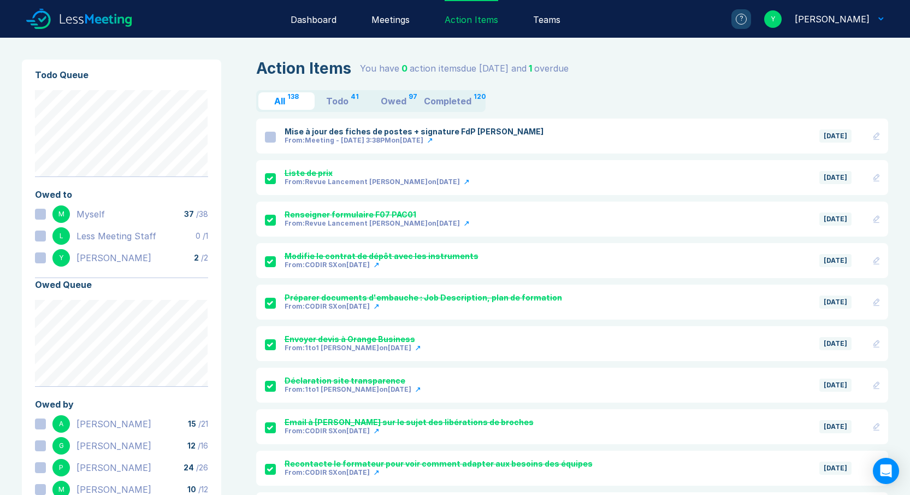
click at [552, 22] on div "Teams" at bounding box center [546, 19] width 27 height 38
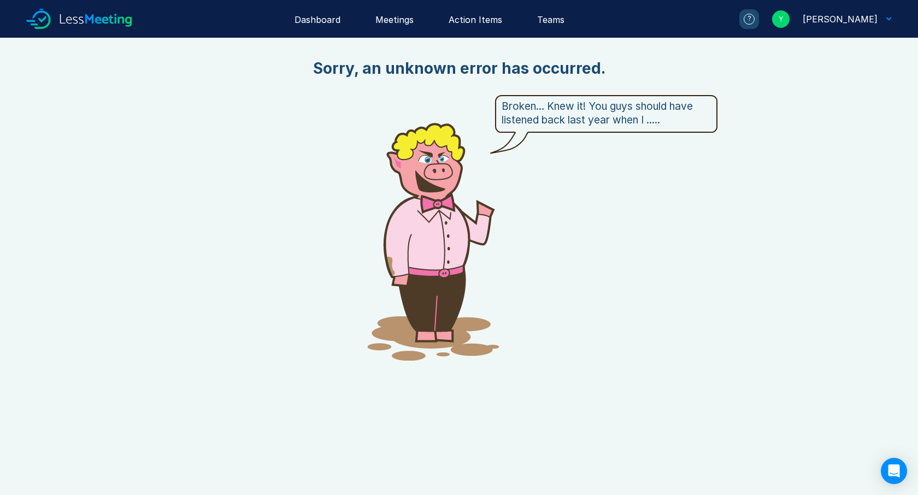
click at [331, 19] on div "Dashboard" at bounding box center [318, 19] width 46 height 38
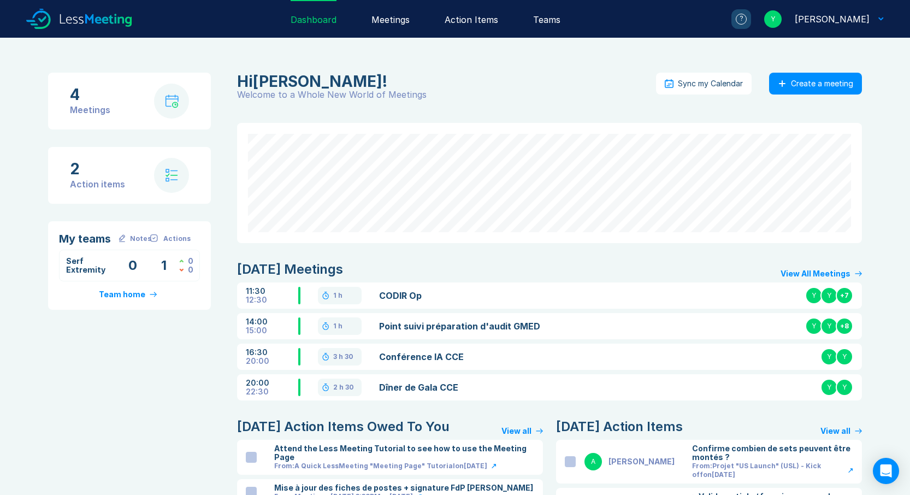
click at [392, 20] on div "Meetings" at bounding box center [391, 19] width 38 height 38
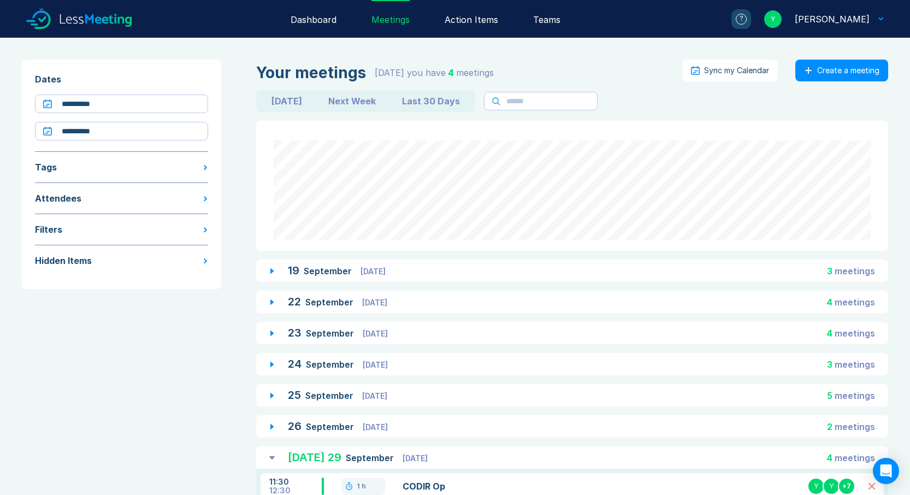
click at [461, 18] on div "Action Items" at bounding box center [472, 19] width 54 height 38
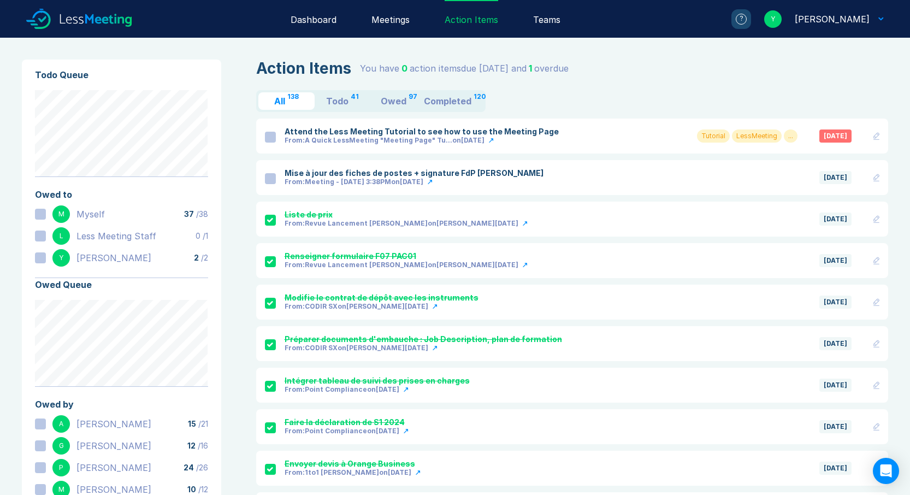
click at [556, 16] on div "Teams" at bounding box center [546, 19] width 27 height 38
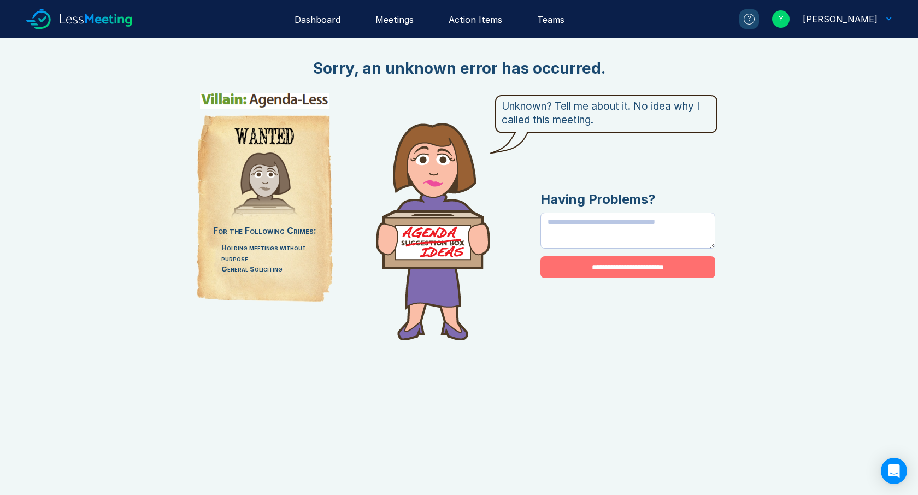
click at [317, 20] on div "Dashboard" at bounding box center [318, 19] width 46 height 38
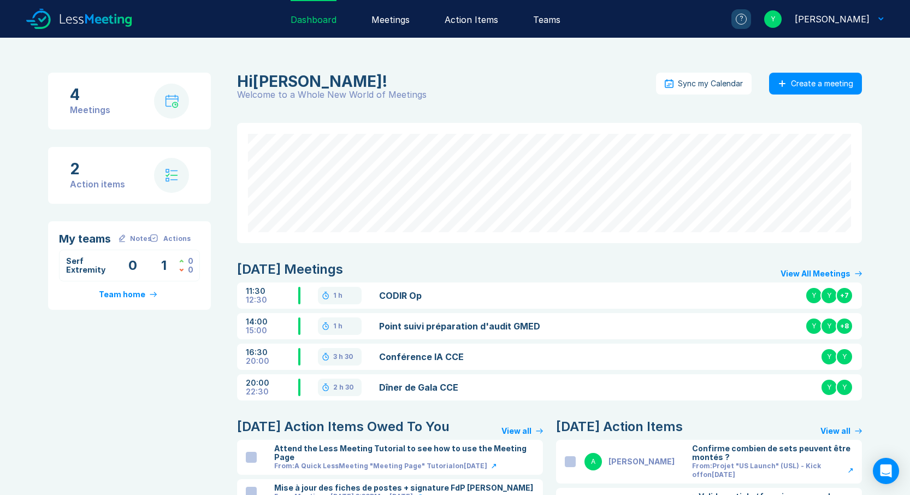
click at [175, 102] on img at bounding box center [172, 102] width 14 height 14
click at [174, 102] on img at bounding box center [172, 102] width 14 height 14
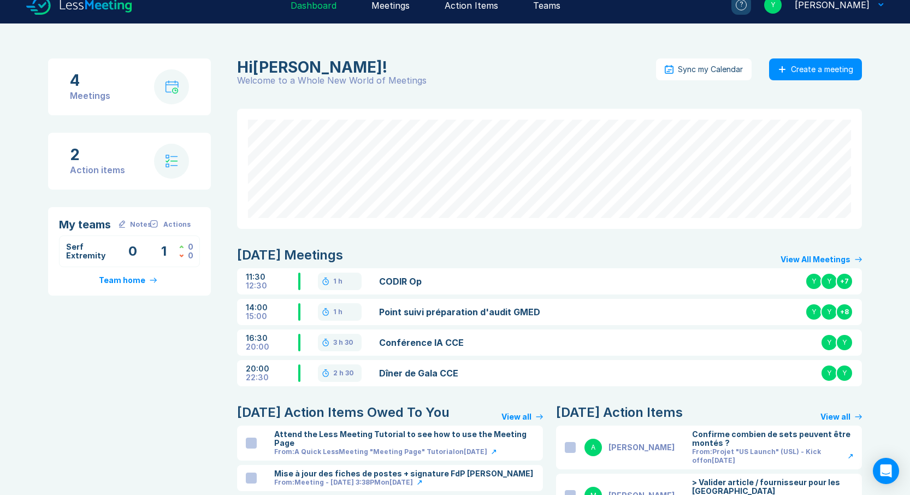
scroll to position [48, 0]
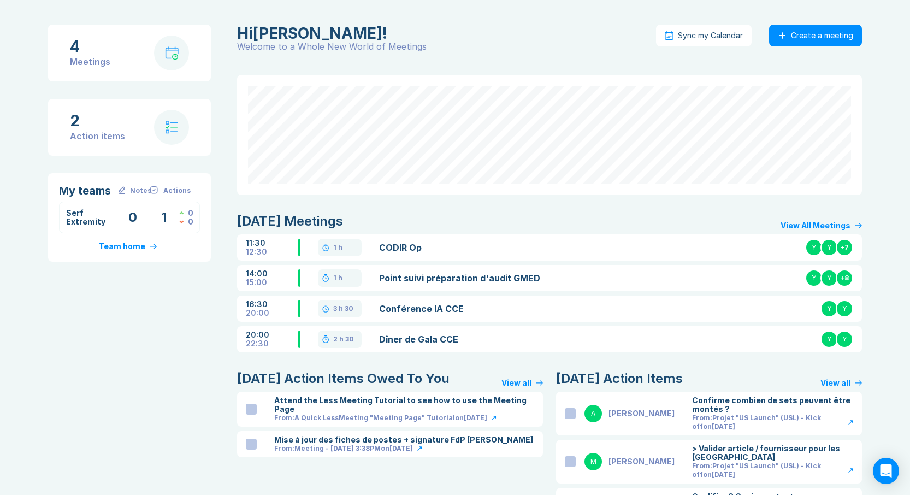
click at [409, 246] on link "CODIR Op" at bounding box center [480, 247] width 203 height 13
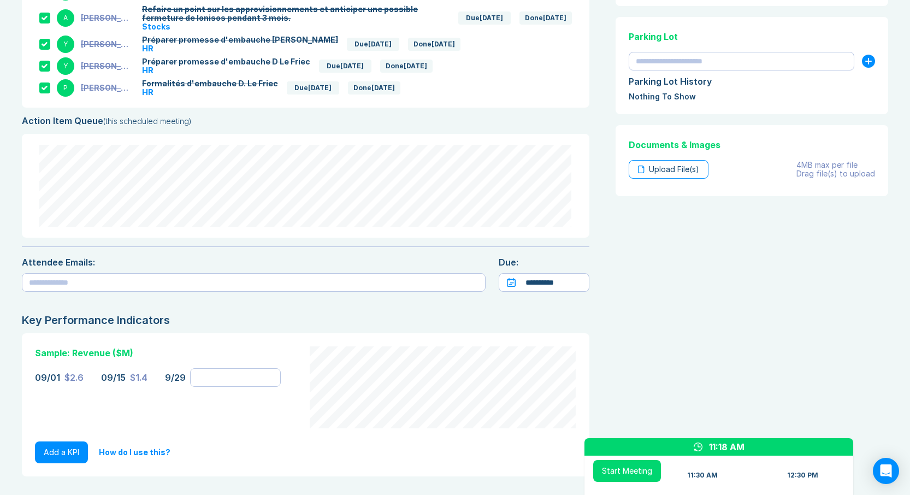
scroll to position [841, 0]
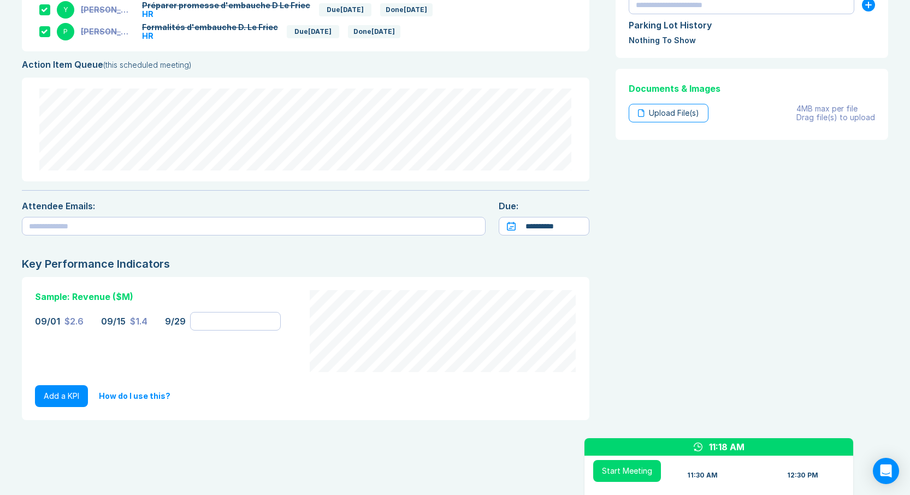
click at [58, 389] on button "Add a KPI" at bounding box center [61, 396] width 53 height 22
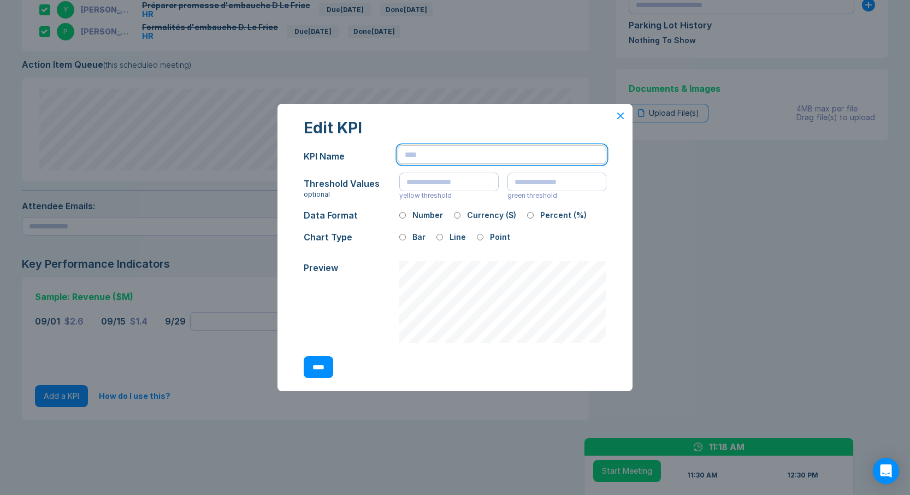
click at [418, 155] on input "text" at bounding box center [502, 154] width 209 height 19
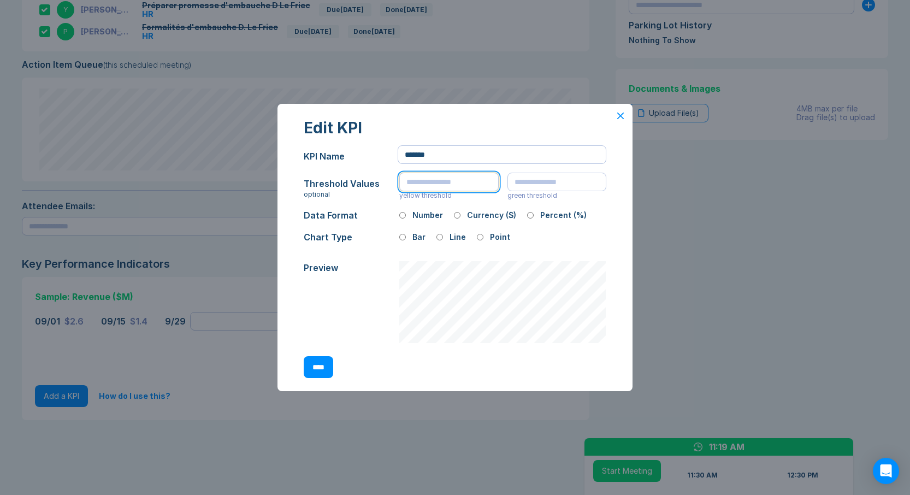
click at [462, 184] on input "number" at bounding box center [448, 182] width 99 height 19
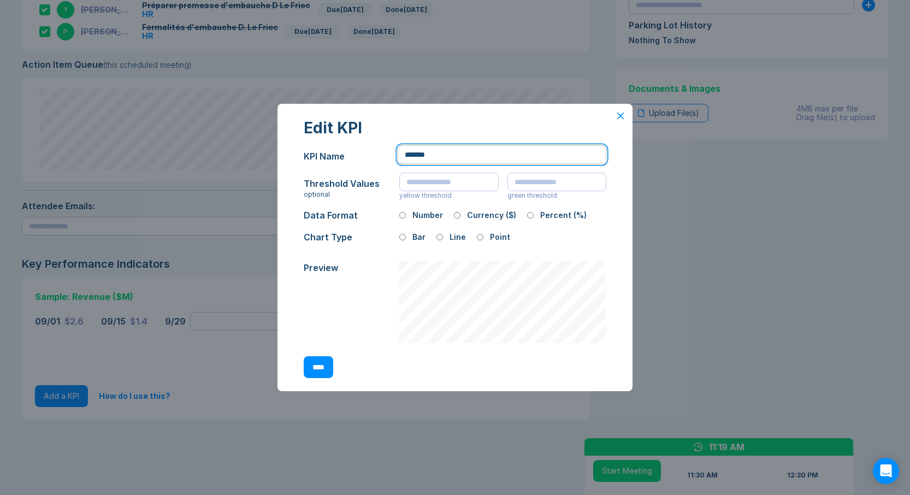
click at [407, 153] on input "*******" at bounding box center [502, 154] width 209 height 19
type input "**********"
click at [324, 366] on input "****" at bounding box center [319, 367] width 30 height 22
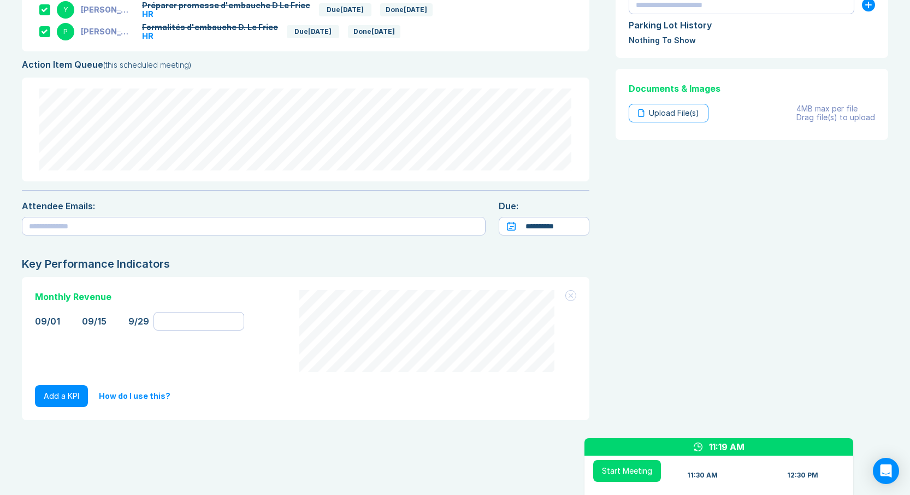
click at [66, 387] on button "Add a KPI" at bounding box center [61, 396] width 53 height 22
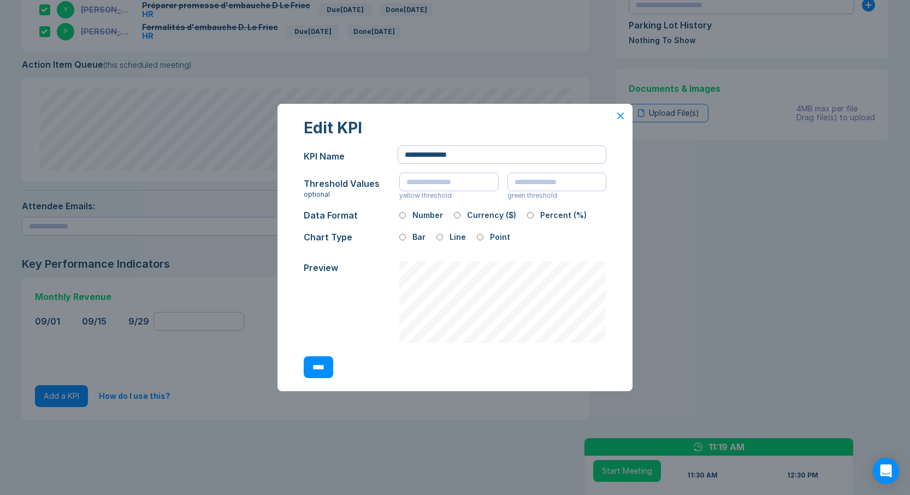
click at [619, 114] on icon at bounding box center [621, 116] width 7 height 7
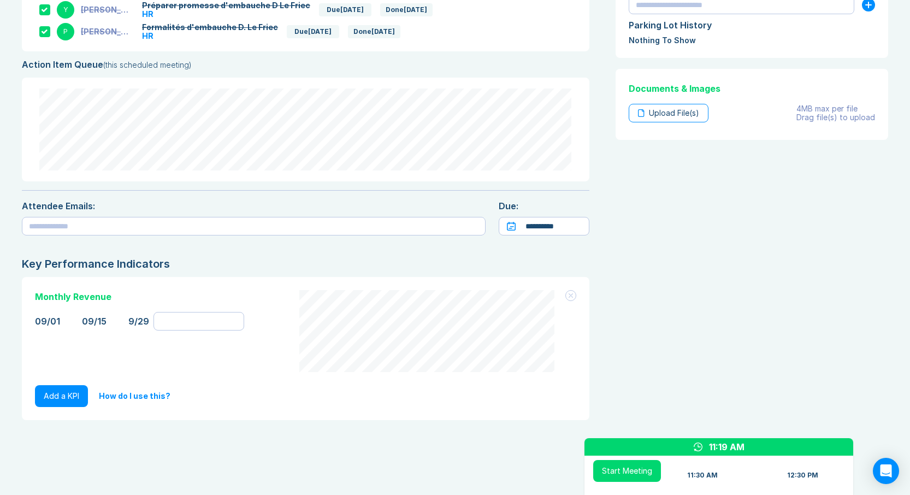
click at [343, 385] on div "Add a KPI How do I use this?" at bounding box center [306, 396] width 542 height 22
click at [51, 387] on button "Add a KPI" at bounding box center [61, 396] width 53 height 22
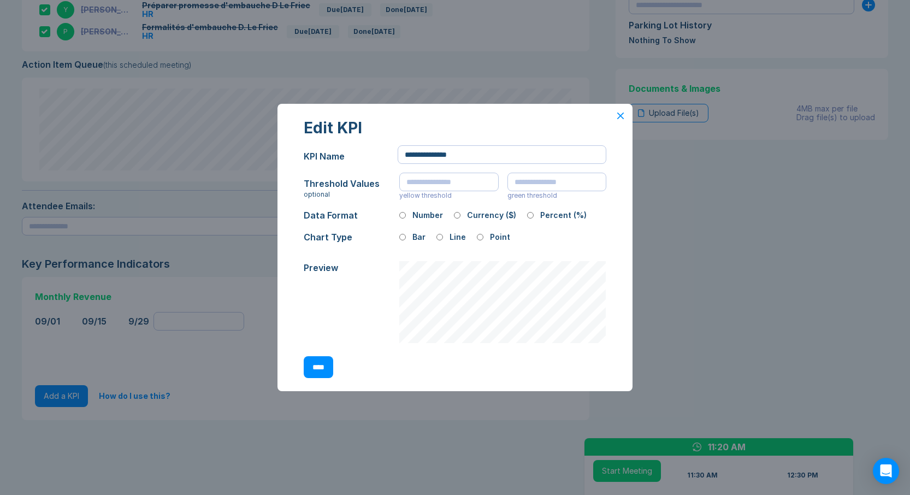
click at [621, 115] on icon at bounding box center [620, 115] width 5 height 5
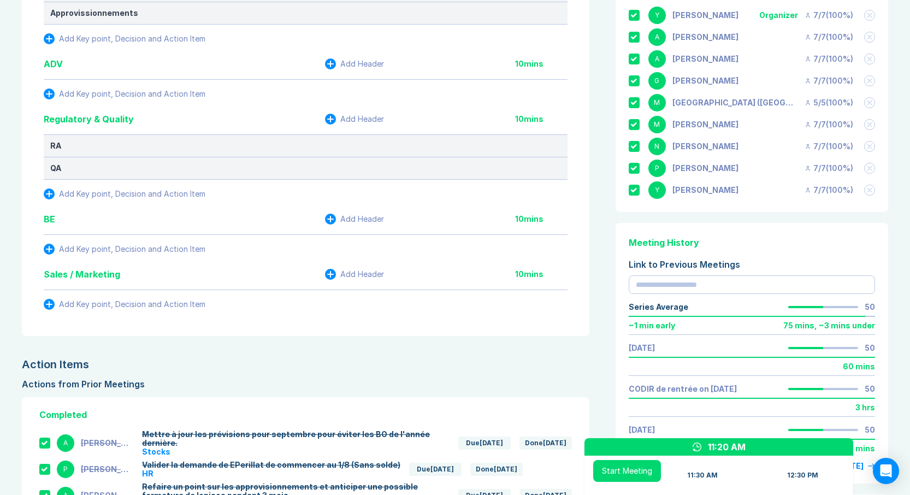
scroll to position [363, 0]
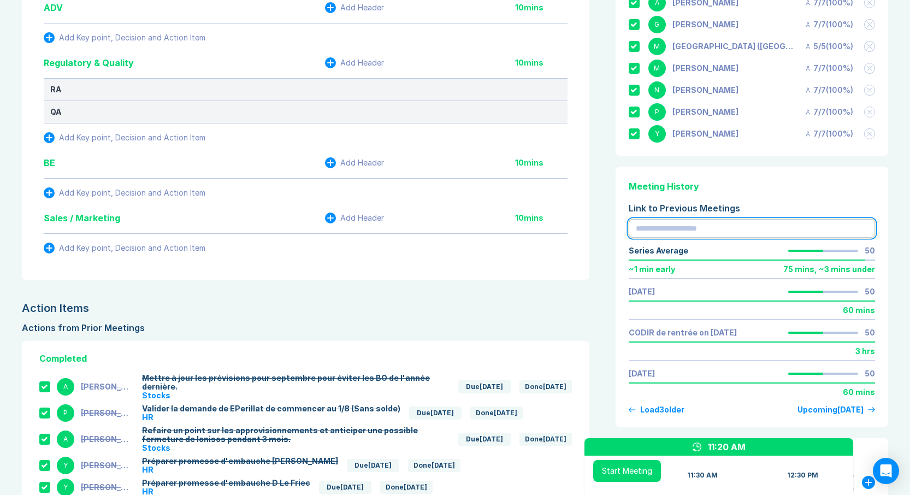
click at [681, 230] on input "text" at bounding box center [752, 228] width 246 height 19
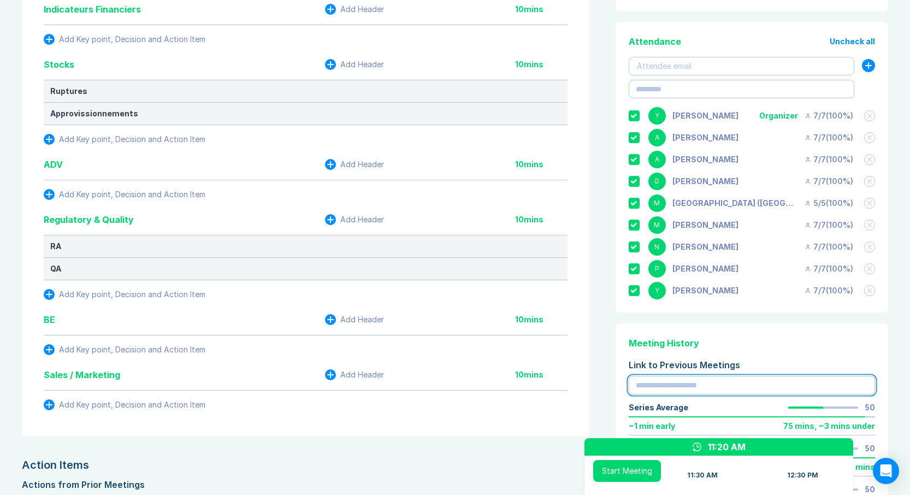
scroll to position [0, 0]
